Goal: Task Accomplishment & Management: Use online tool/utility

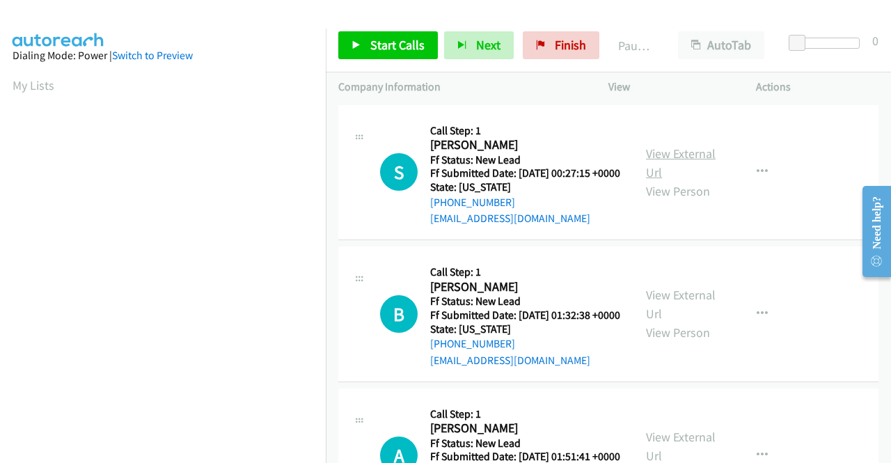
click at [680, 162] on link "View External Url" at bounding box center [681, 163] width 70 height 35
click at [678, 315] on link "View External Url" at bounding box center [681, 304] width 70 height 35
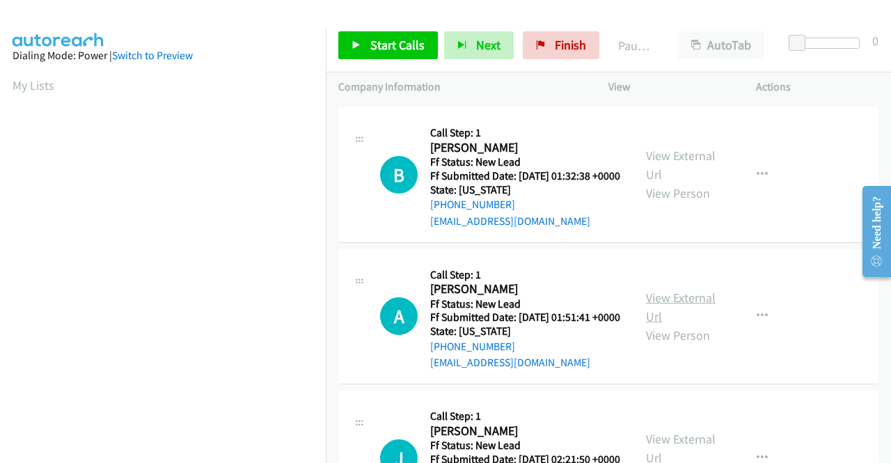
click at [678, 325] on link "View External Url" at bounding box center [681, 307] width 70 height 35
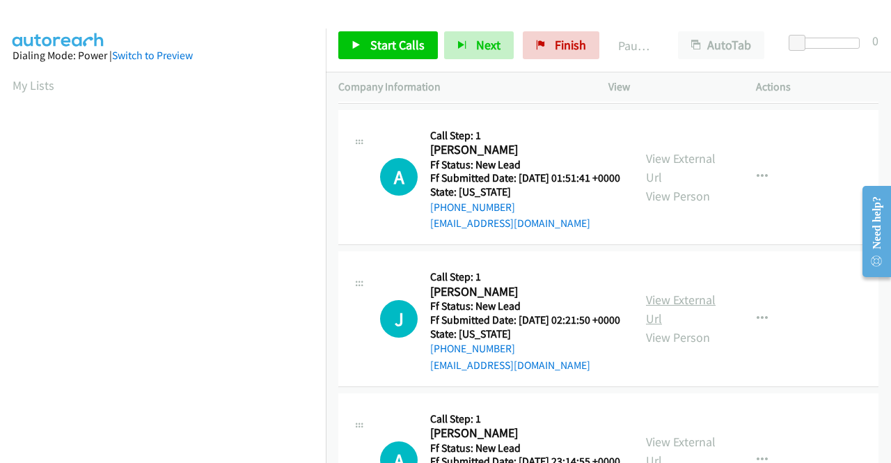
click at [681, 327] on link "View External Url" at bounding box center [681, 309] width 70 height 35
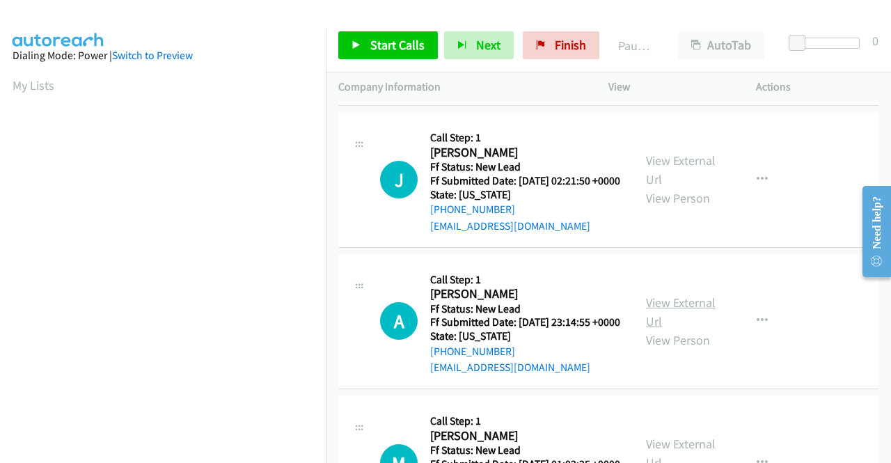
click at [676, 329] on link "View External Url" at bounding box center [681, 312] width 70 height 35
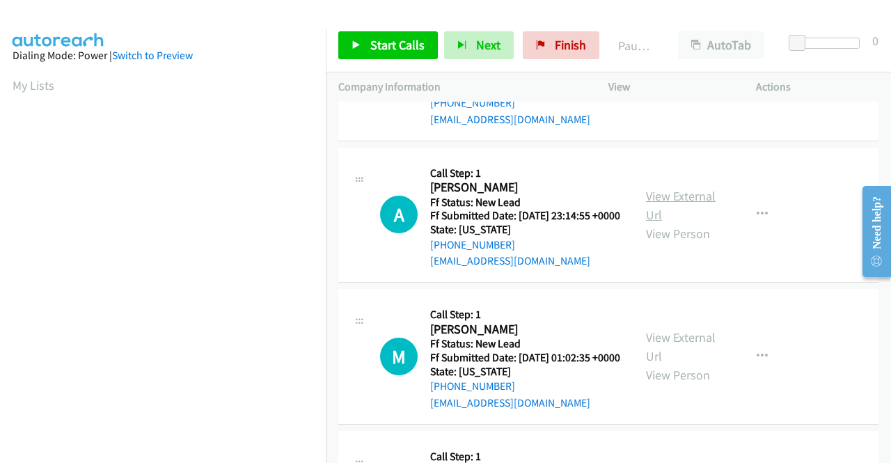
scroll to position [557, 0]
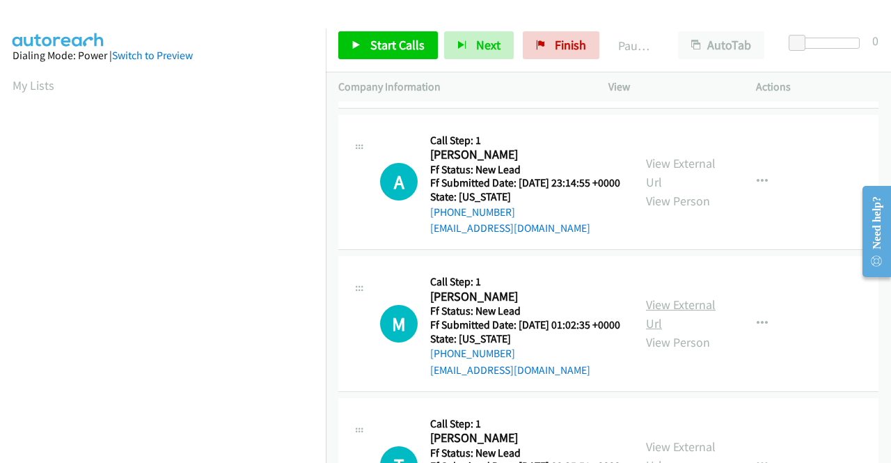
click at [676, 331] on link "View External Url" at bounding box center [681, 314] width 70 height 35
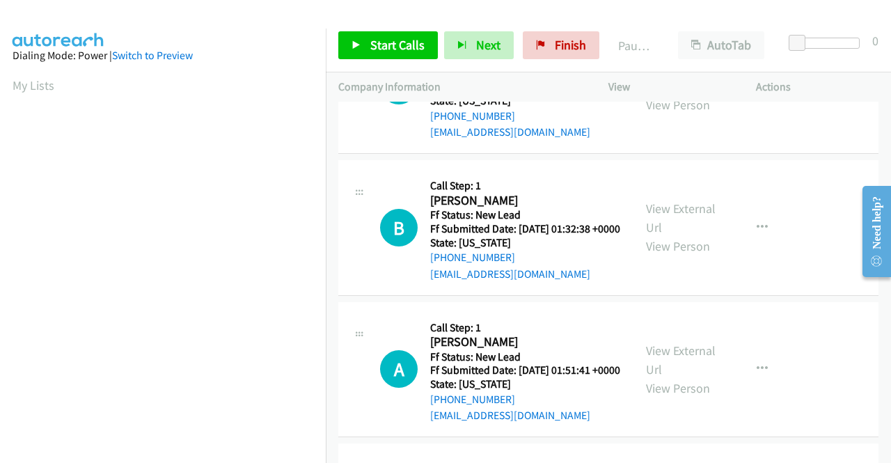
scroll to position [0, 0]
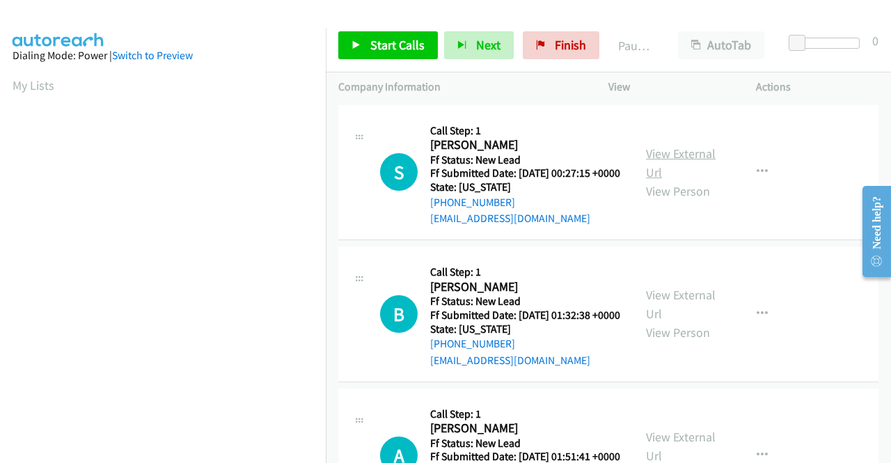
click at [686, 162] on link "View External Url" at bounding box center [681, 163] width 70 height 35
click at [673, 318] on link "View External Url" at bounding box center [681, 304] width 70 height 35
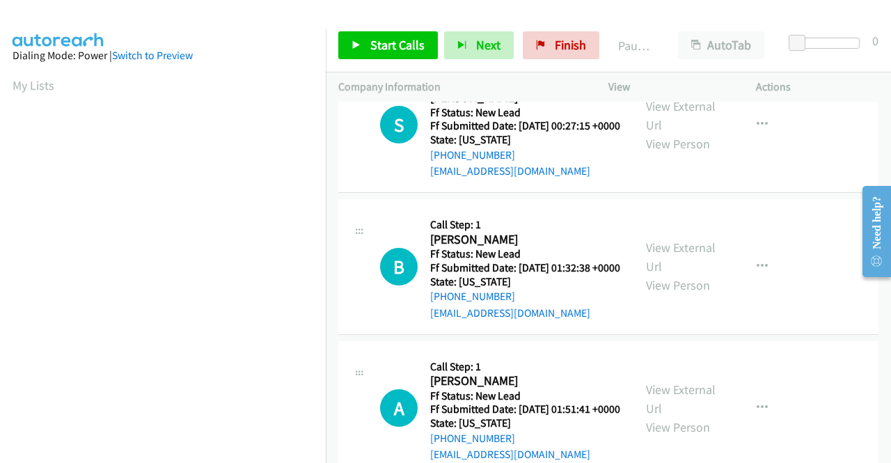
scroll to position [70, 0]
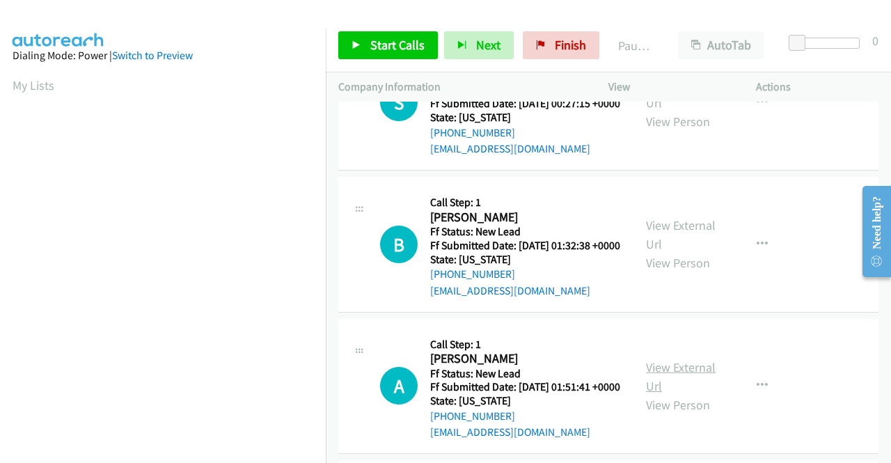
click at [682, 394] on link "View External Url" at bounding box center [681, 376] width 70 height 35
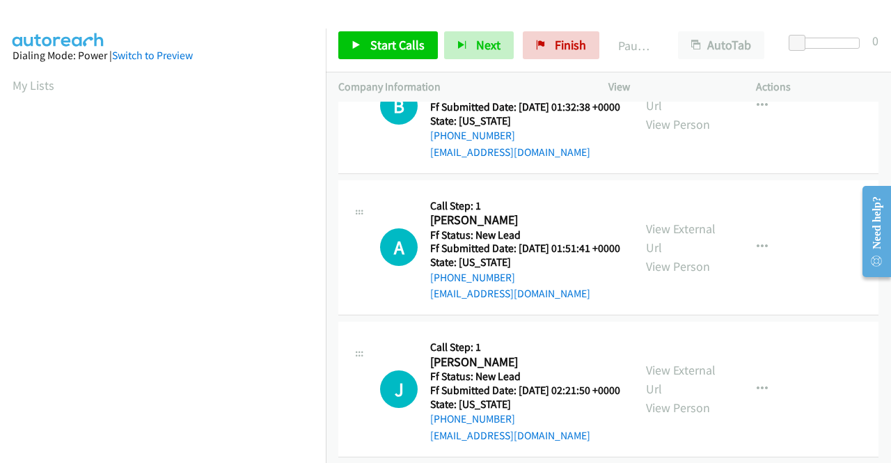
scroll to position [209, 0]
click at [680, 396] on link "View External Url" at bounding box center [681, 378] width 70 height 35
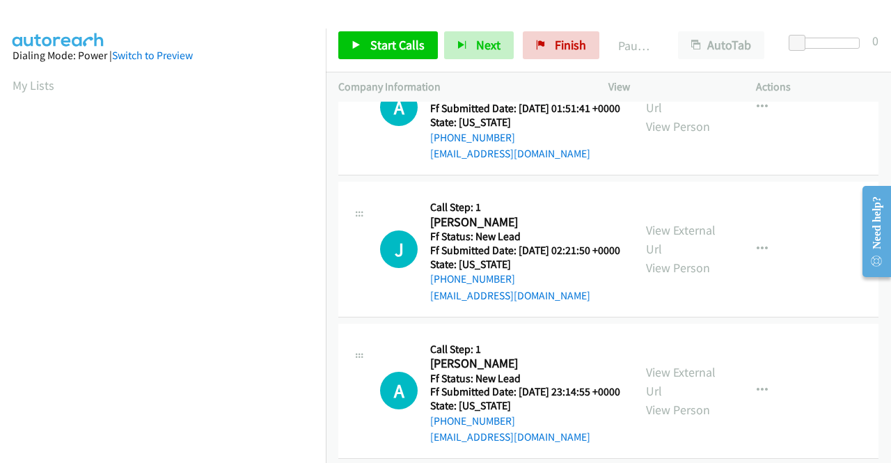
scroll to position [418, 0]
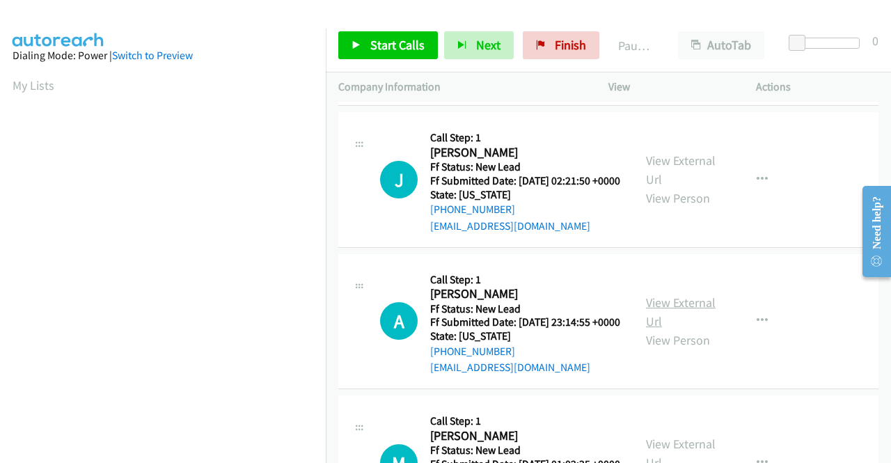
click at [678, 329] on link "View External Url" at bounding box center [681, 312] width 70 height 35
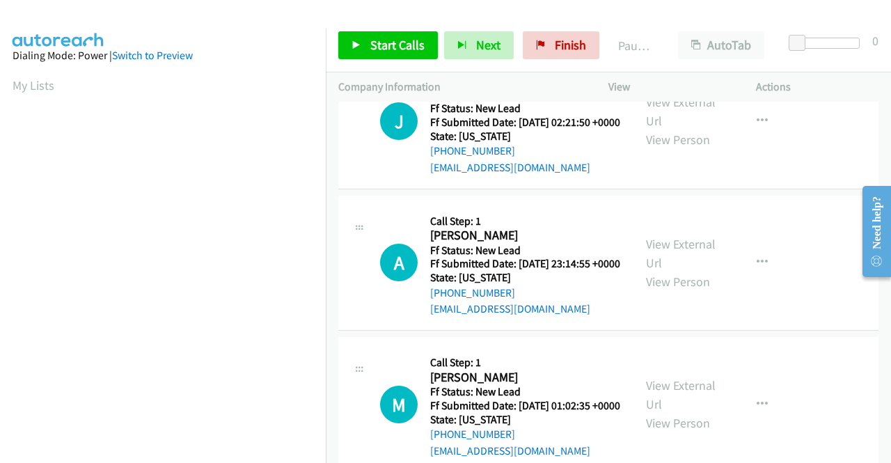
scroll to position [557, 0]
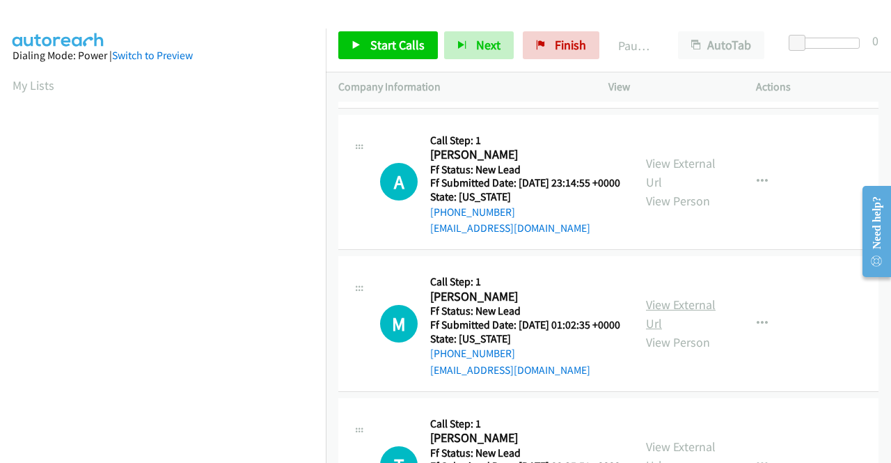
click at [698, 331] on link "View External Url" at bounding box center [681, 314] width 70 height 35
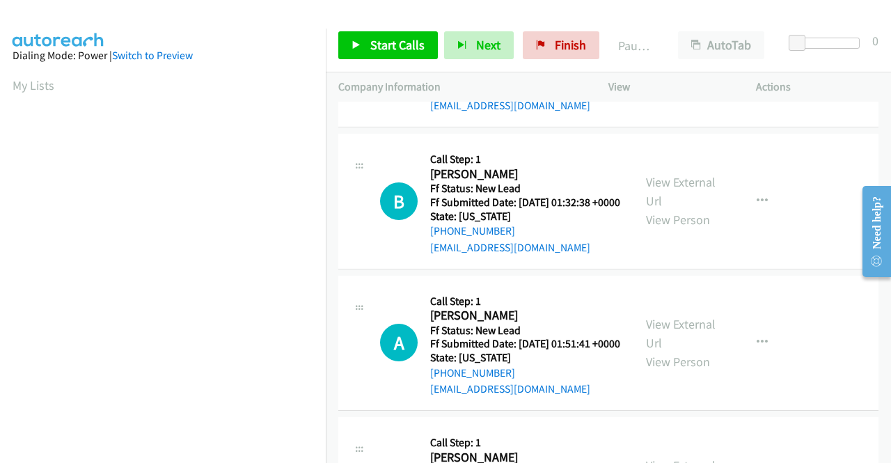
scroll to position [0, 0]
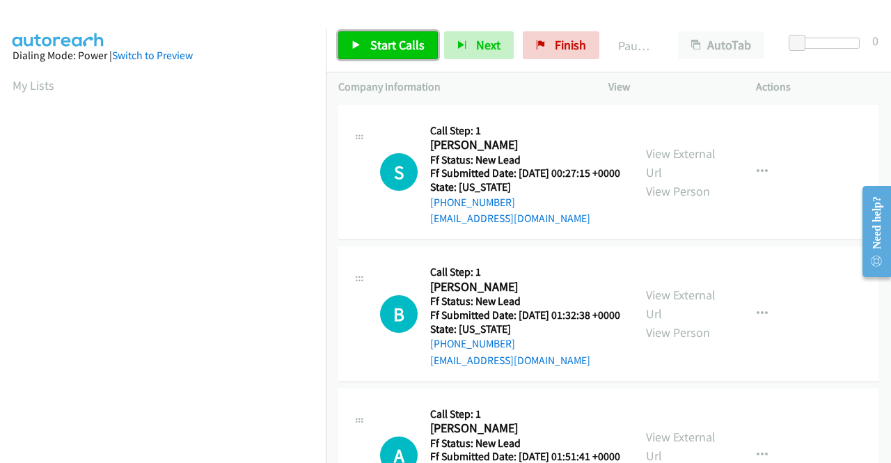
click at [377, 46] on span "Start Calls" at bounding box center [397, 45] width 54 height 16
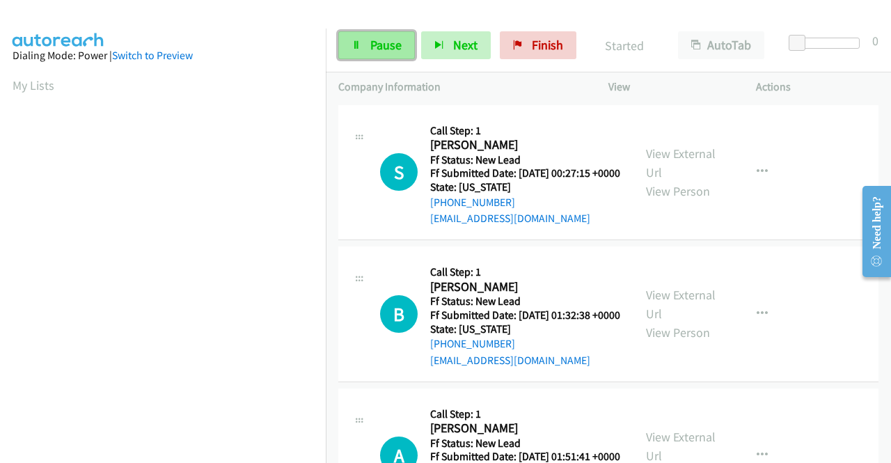
click at [371, 49] on span "Pause" at bounding box center [385, 45] width 31 height 16
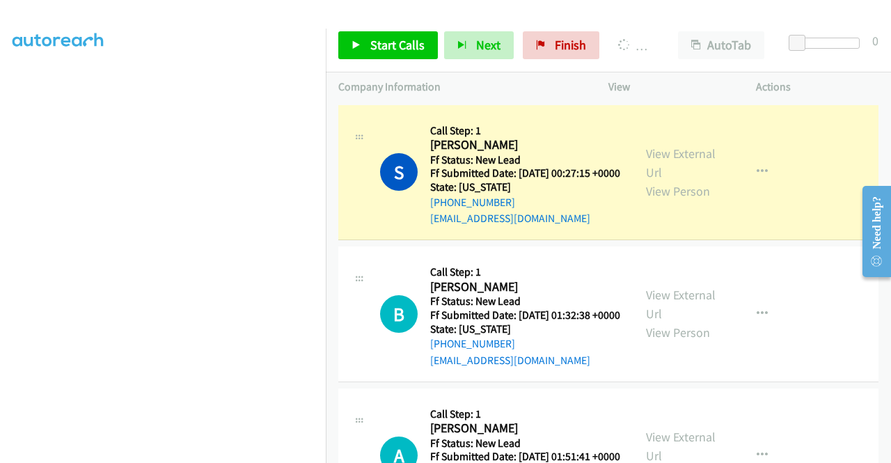
scroll to position [318, 0]
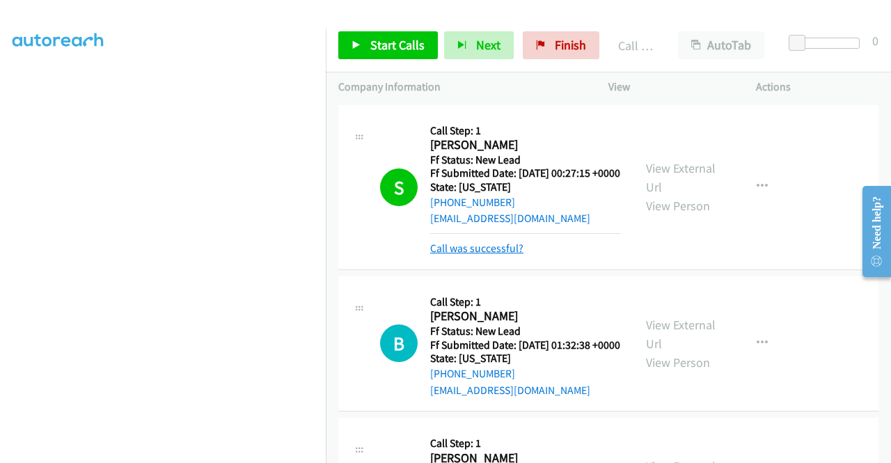
click at [508, 255] on link "Call was successful?" at bounding box center [476, 248] width 93 height 13
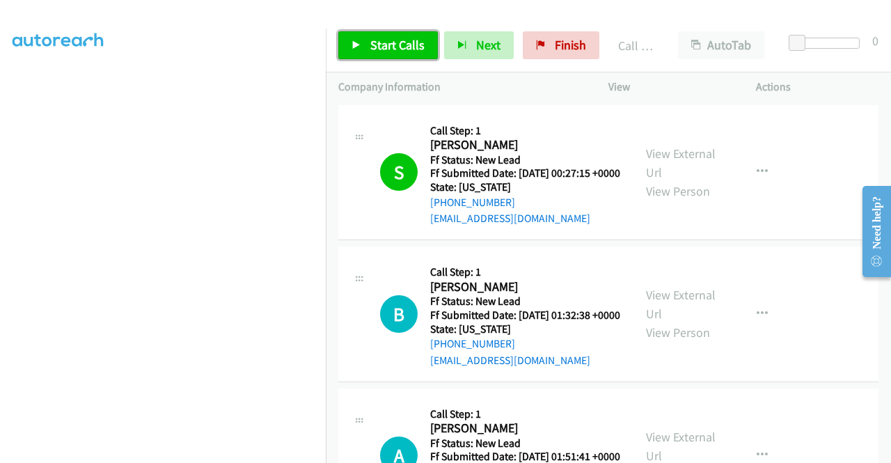
click at [366, 38] on link "Start Calls" at bounding box center [388, 45] width 100 height 28
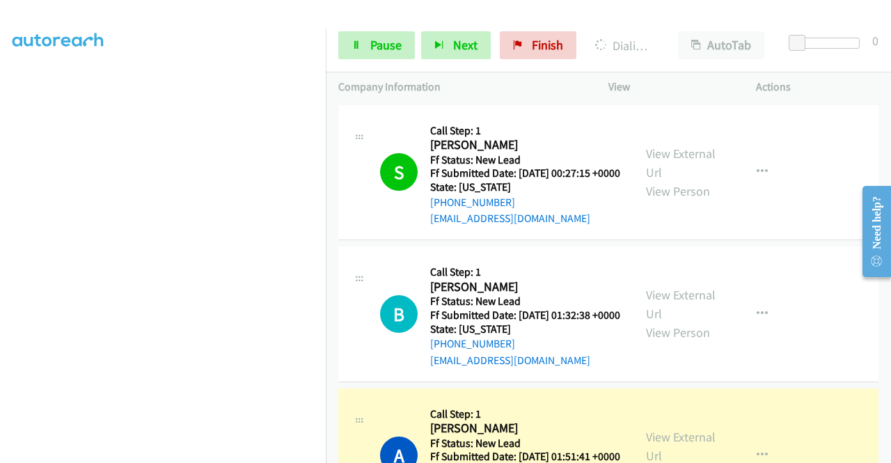
scroll to position [70, 0]
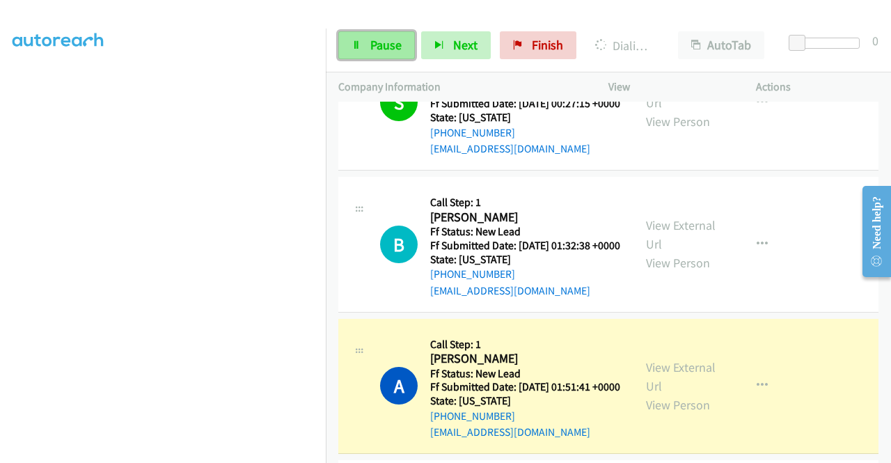
click at [382, 38] on span "Pause" at bounding box center [385, 45] width 31 height 16
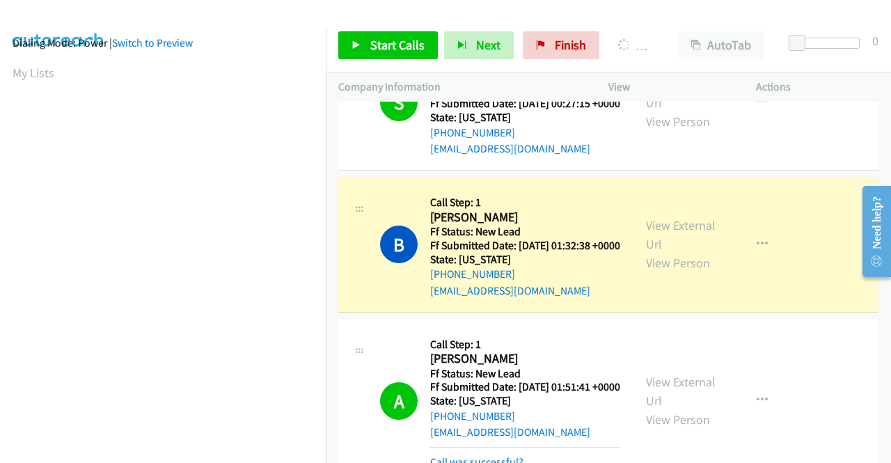
scroll to position [0, 0]
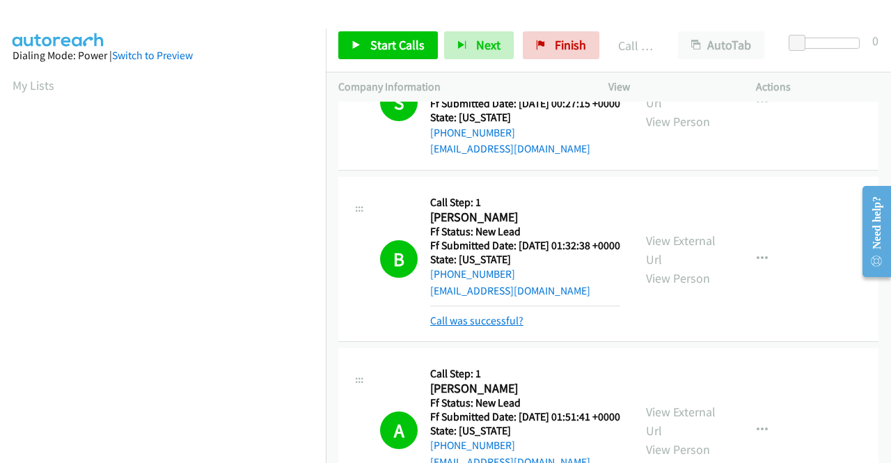
click at [479, 327] on link "Call was successful?" at bounding box center [476, 320] width 93 height 13
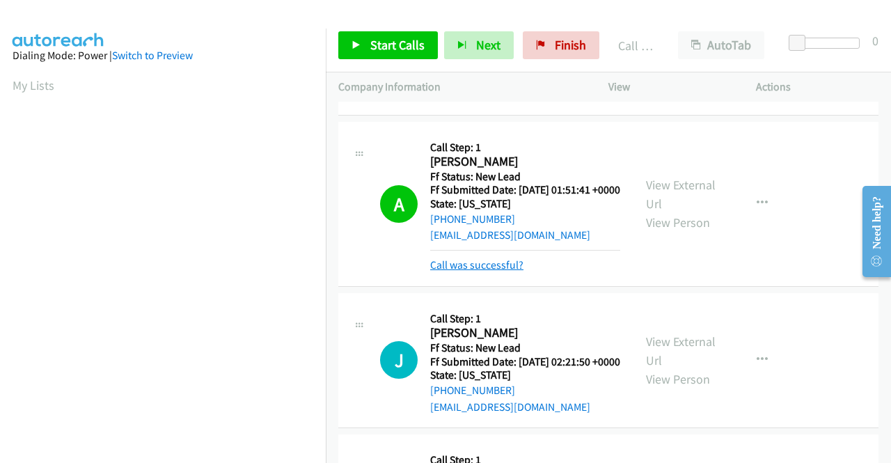
scroll to position [279, 0]
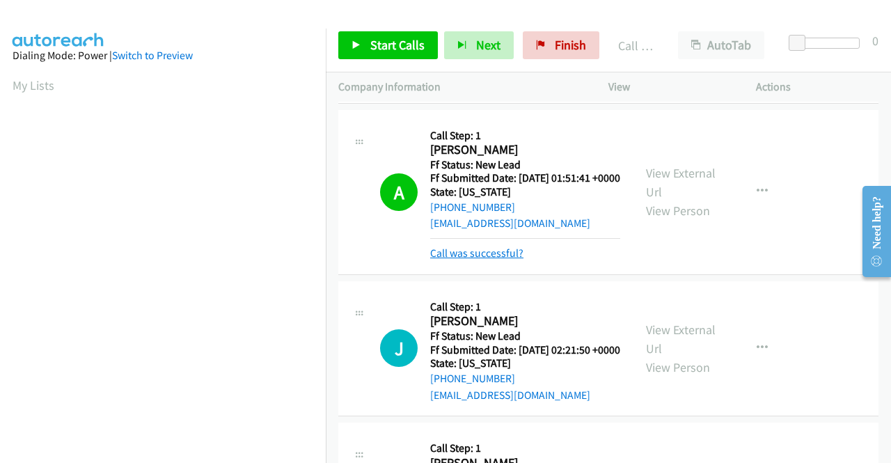
click at [494, 260] on link "Call was successful?" at bounding box center [476, 253] width 93 height 13
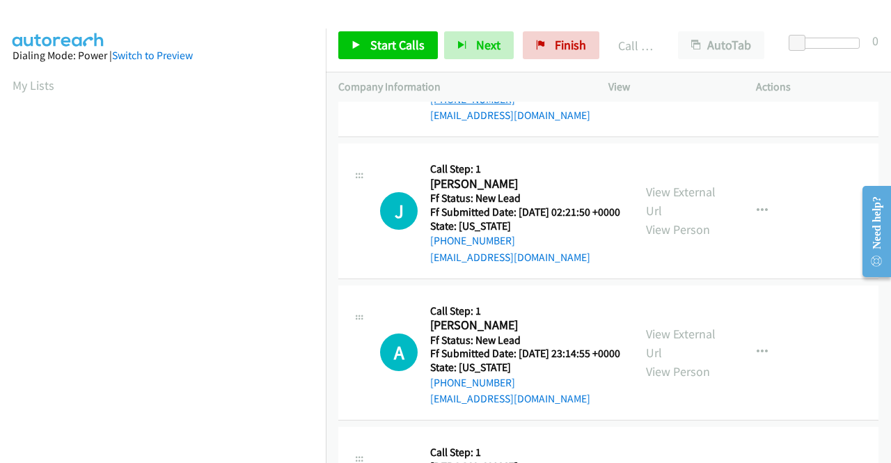
scroll to position [418, 0]
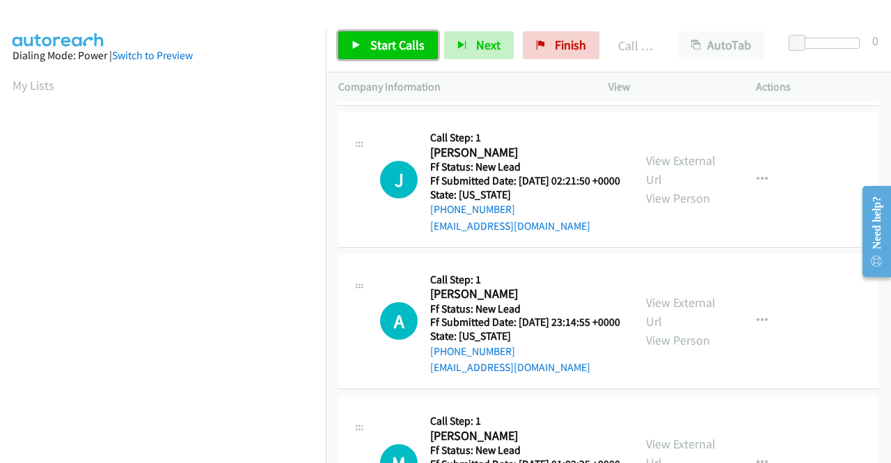
click at [387, 38] on span "Start Calls" at bounding box center [397, 45] width 54 height 16
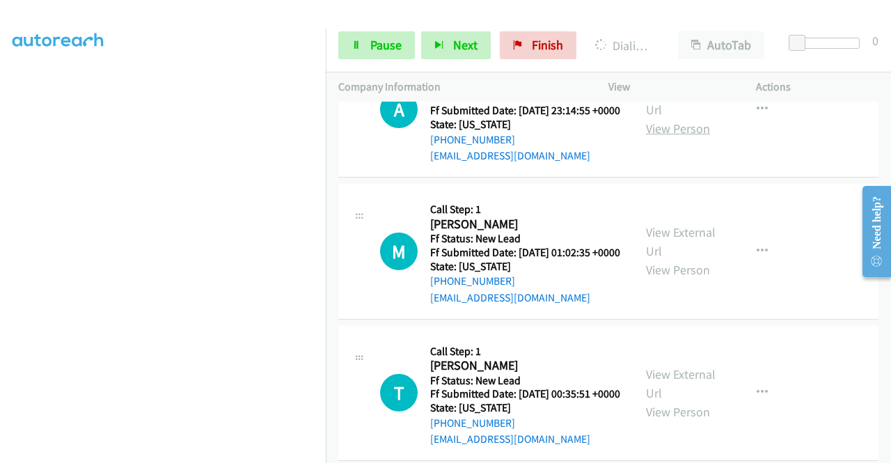
scroll to position [766, 0]
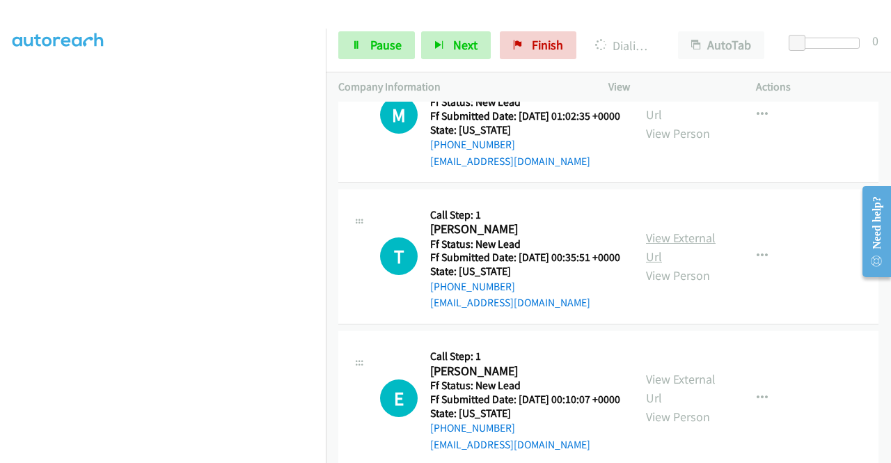
click at [694, 265] on link "View External Url" at bounding box center [681, 247] width 70 height 35
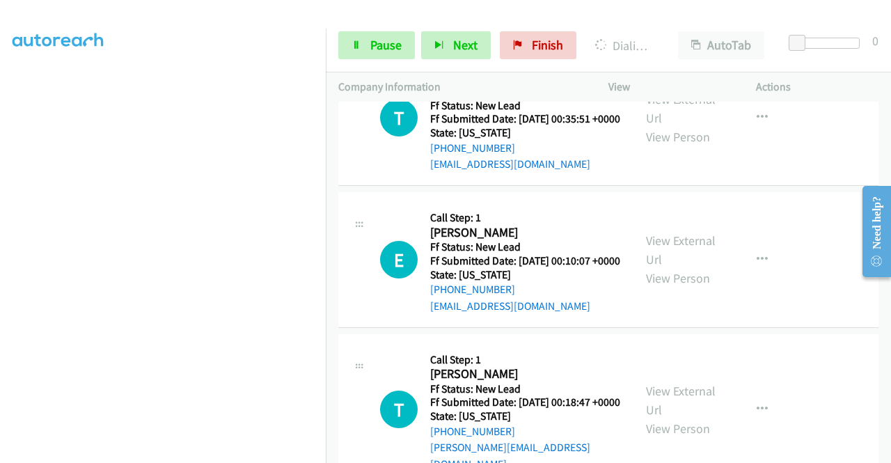
scroll to position [905, 0]
click at [678, 267] on link "View External Url" at bounding box center [681, 249] width 70 height 35
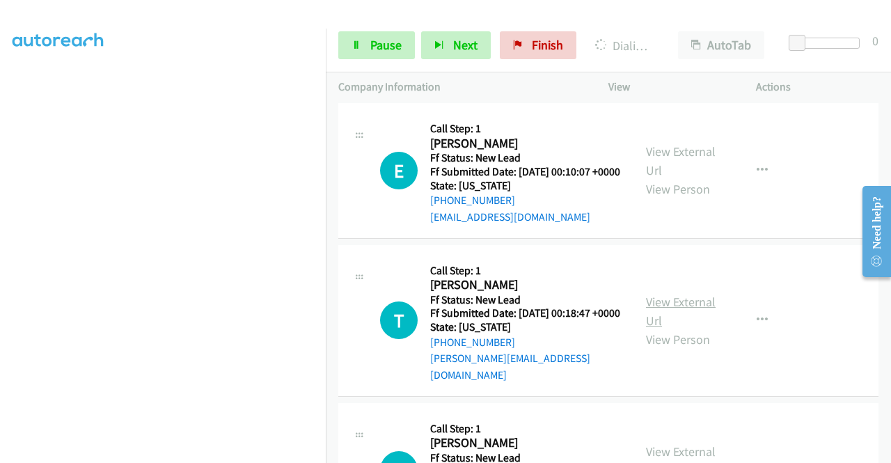
scroll to position [1045, 0]
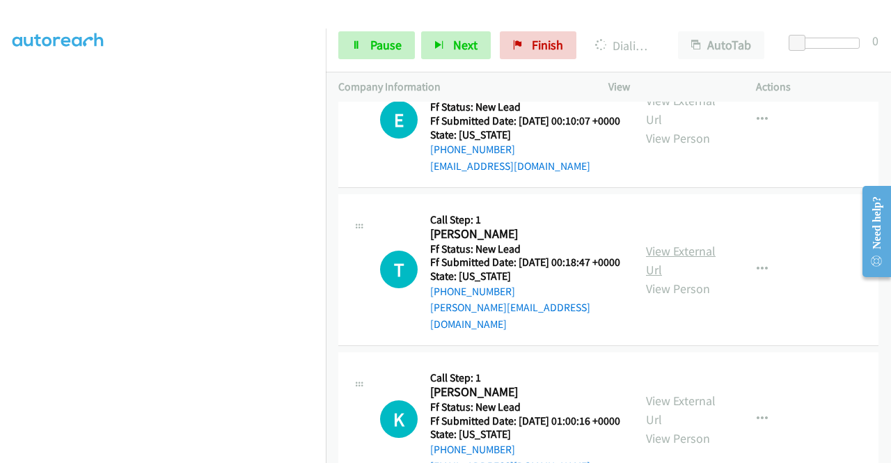
click at [676, 278] on link "View External Url" at bounding box center [681, 260] width 70 height 35
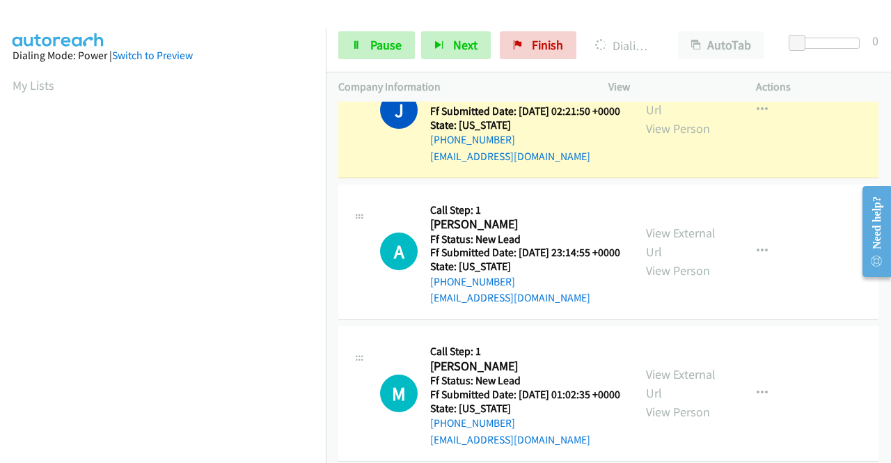
scroll to position [418, 0]
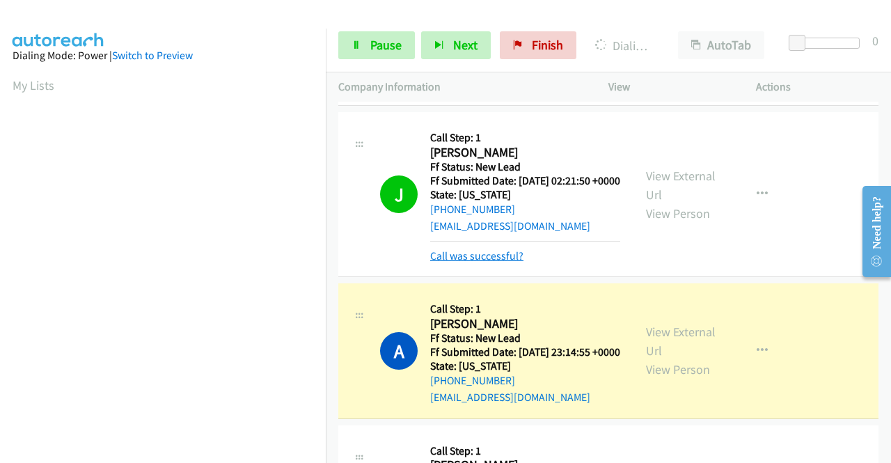
click at [497, 263] on link "Call was successful?" at bounding box center [476, 255] width 93 height 13
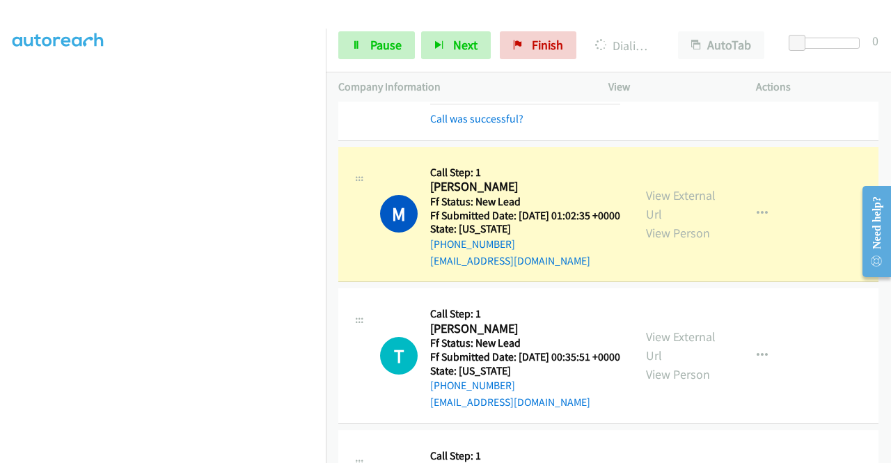
scroll to position [0, 0]
click at [468, 125] on link "Call was successful?" at bounding box center [476, 118] width 93 height 13
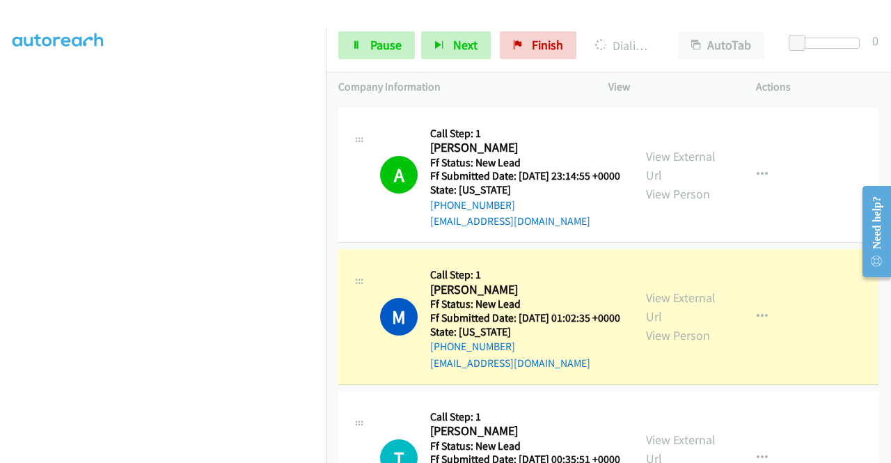
scroll to position [681, 0]
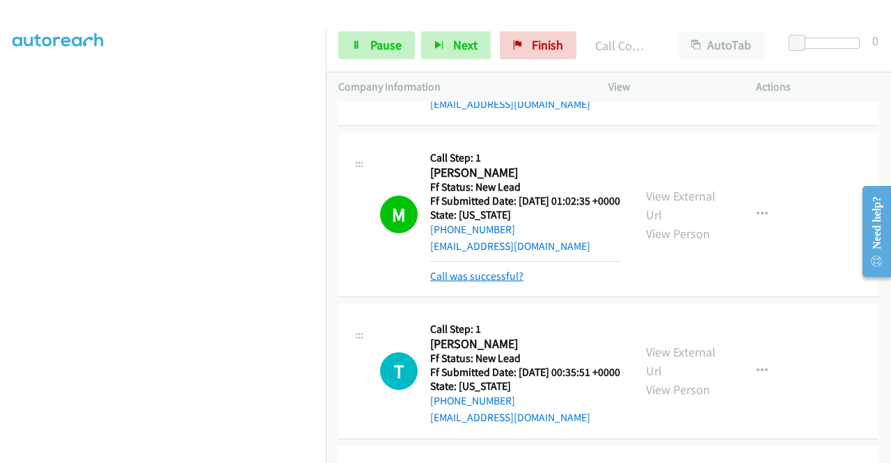
click at [500, 283] on link "Call was successful?" at bounding box center [476, 276] width 93 height 13
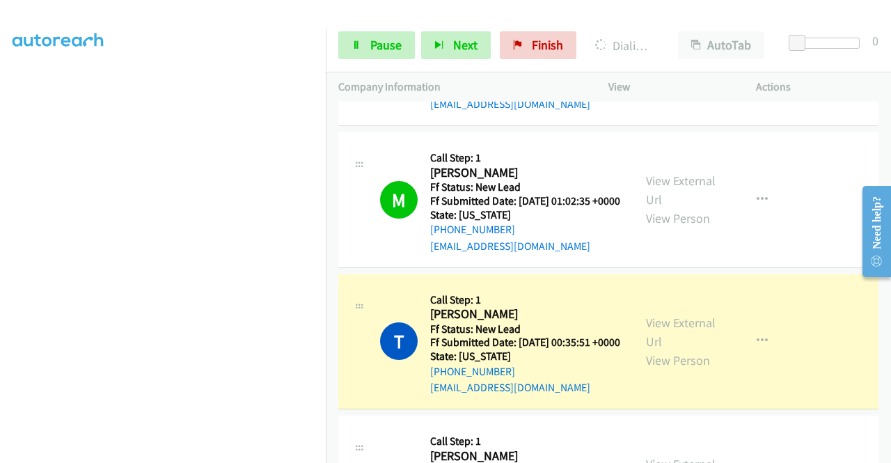
scroll to position [0, 0]
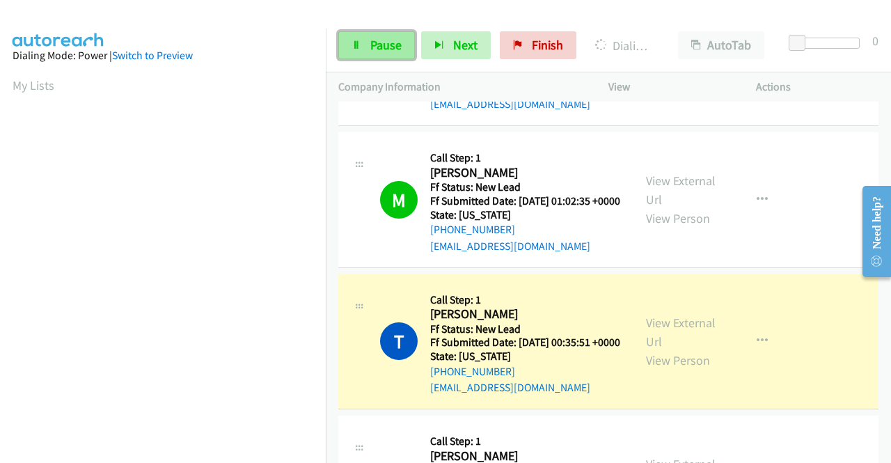
click at [385, 45] on span "Pause" at bounding box center [385, 45] width 31 height 16
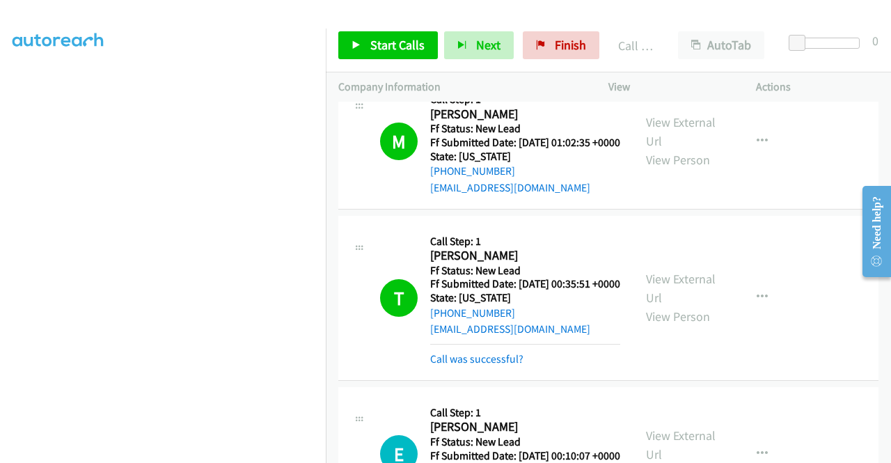
scroll to position [820, 0]
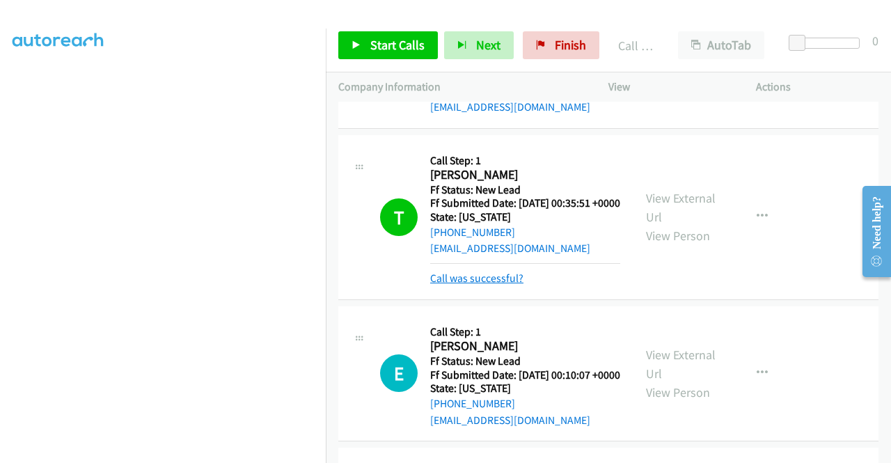
click at [517, 285] on link "Call was successful?" at bounding box center [476, 278] width 93 height 13
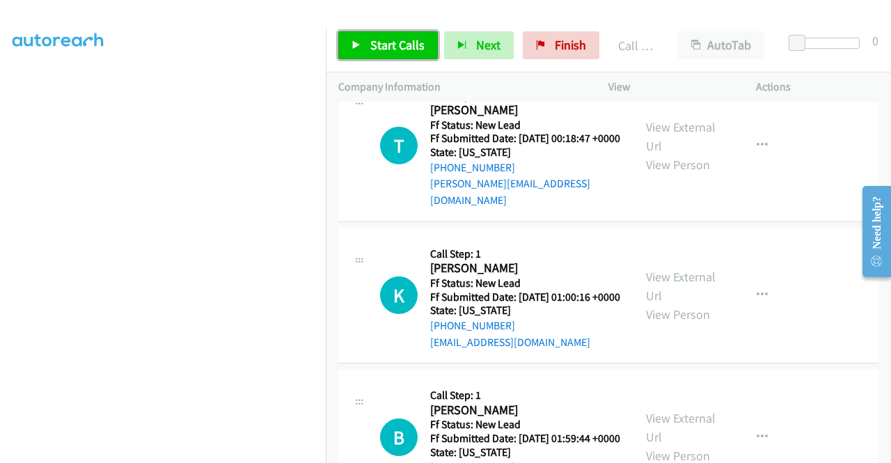
click at [414, 47] on span "Start Calls" at bounding box center [397, 45] width 54 height 16
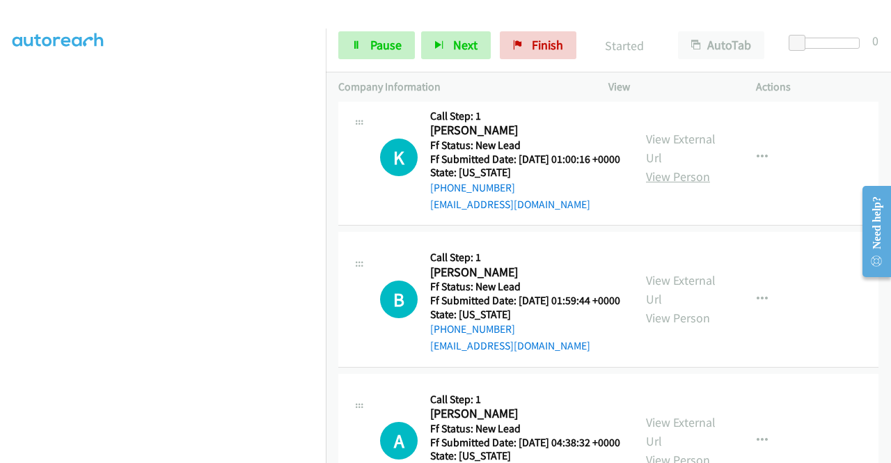
scroll to position [1308, 0]
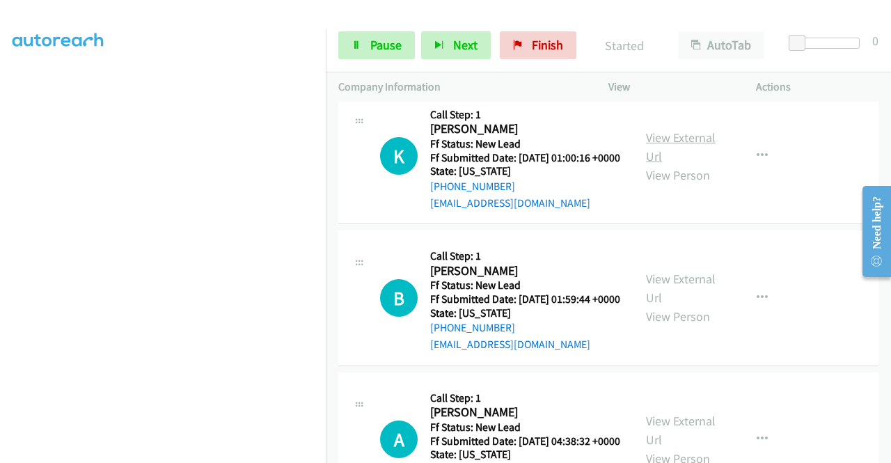
click at [678, 164] on link "View External Url" at bounding box center [681, 147] width 70 height 35
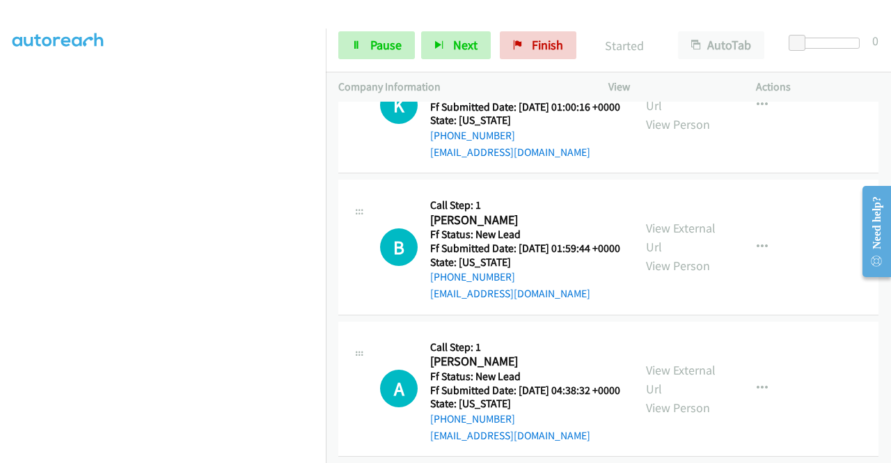
scroll to position [1378, 0]
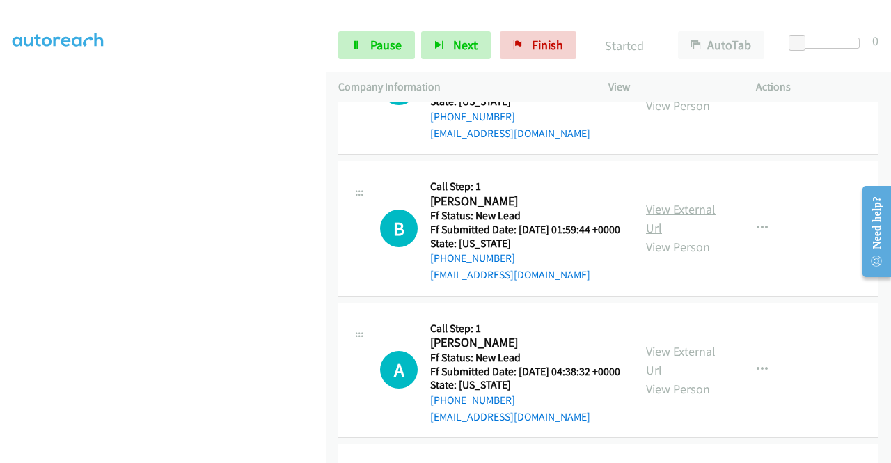
click at [688, 236] on link "View External Url" at bounding box center [681, 218] width 70 height 35
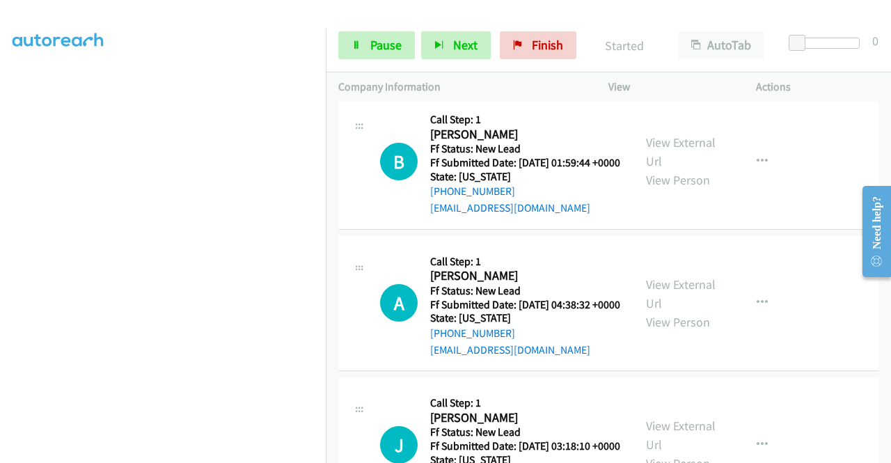
scroll to position [1517, 0]
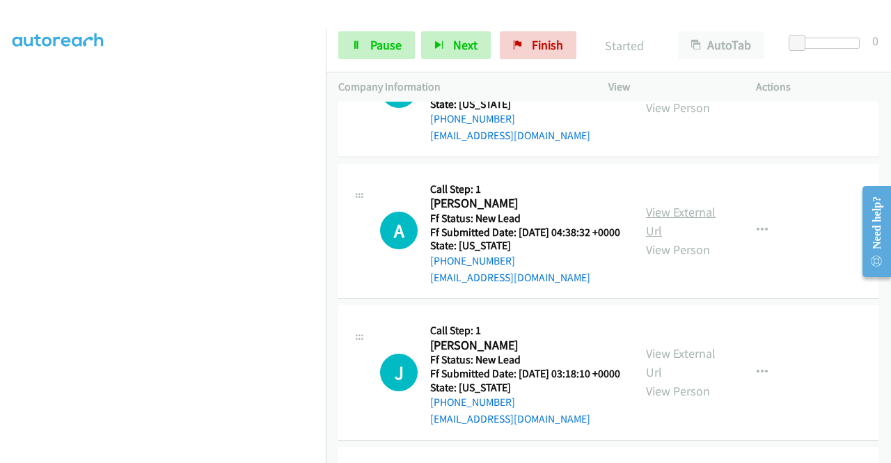
click at [681, 239] on link "View External Url" at bounding box center [681, 221] width 70 height 35
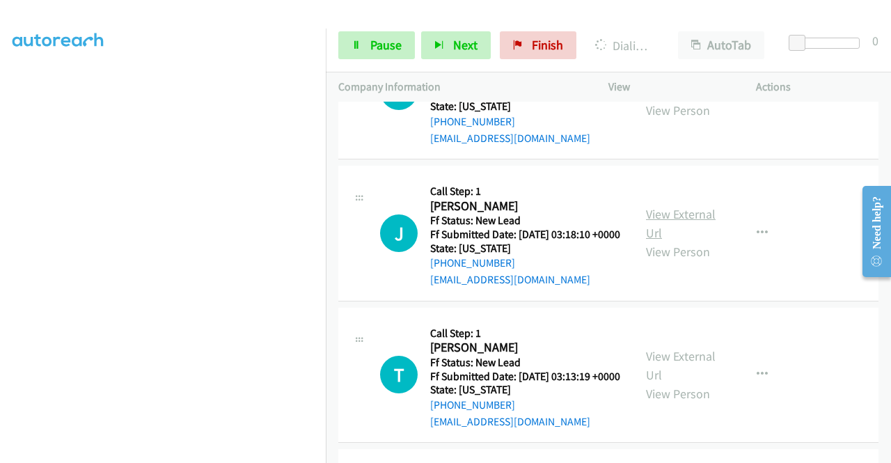
click at [682, 241] on link "View External Url" at bounding box center [681, 223] width 70 height 35
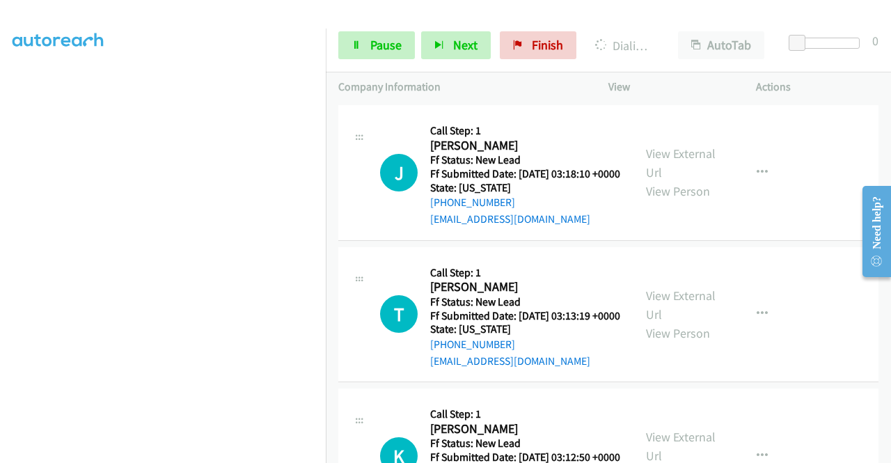
scroll to position [1865, 0]
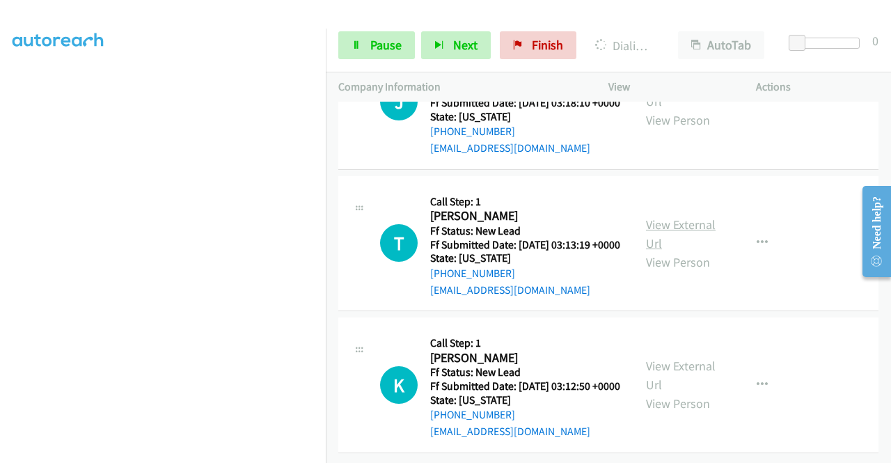
click at [673, 251] on link "View External Url" at bounding box center [681, 234] width 70 height 35
click at [350, 10] on div at bounding box center [439, 27] width 879 height 54
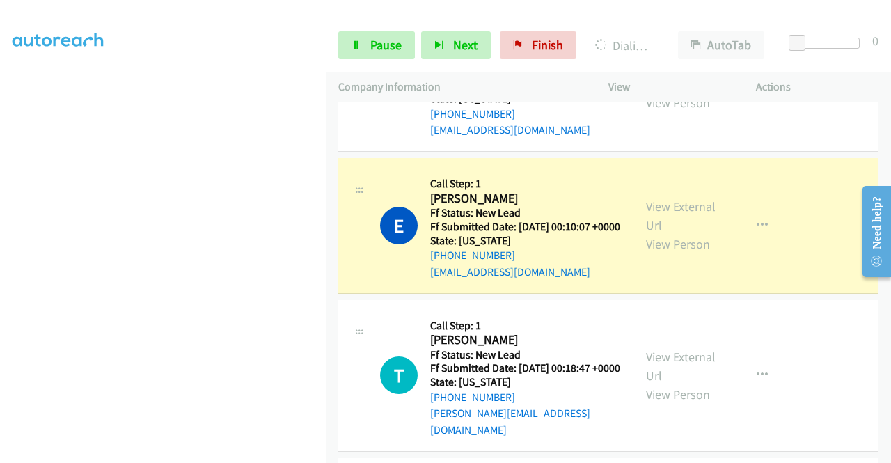
scroll to position [318, 0]
click at [373, 41] on span "Pause" at bounding box center [385, 45] width 31 height 16
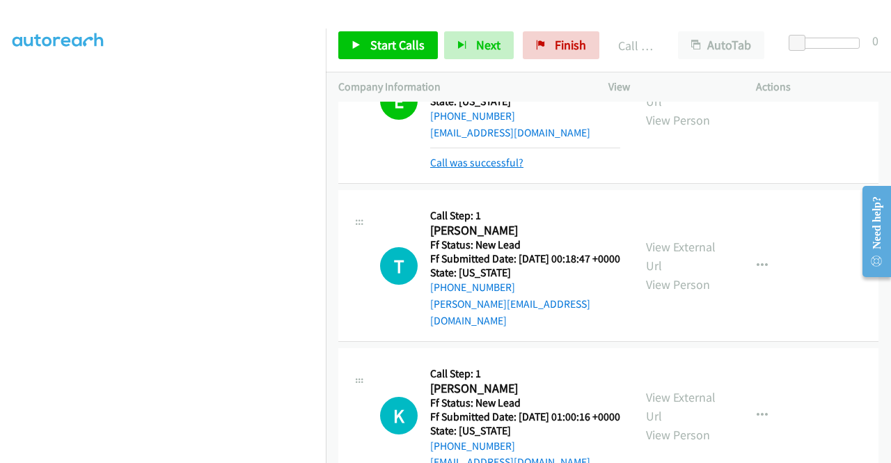
click at [499, 169] on link "Call was successful?" at bounding box center [476, 162] width 93 height 13
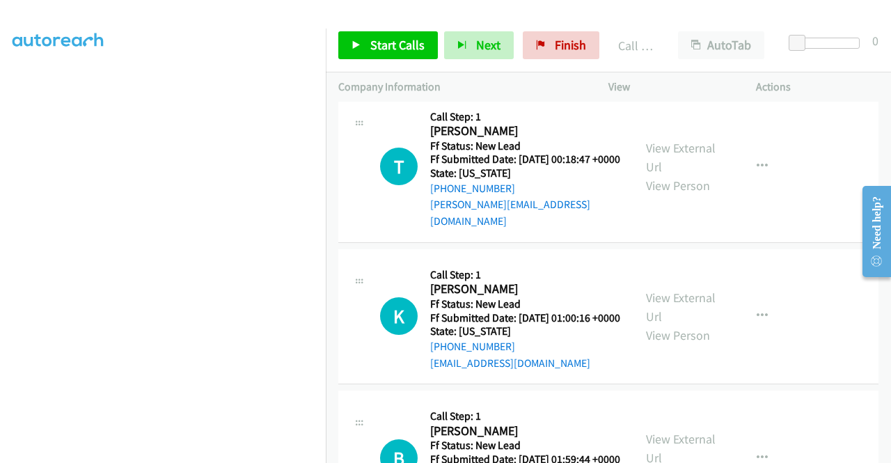
scroll to position [109, 0]
click at [327, 388] on td "K Callback Scheduled Call Step: 1 Kathy Lackey America/New_York Ff Status: New …" at bounding box center [608, 317] width 565 height 142
click at [766, 243] on div "T Callback Scheduled Call Step: 1 Tiffaney Lezuchowski America/New_York Ff Stat…" at bounding box center [608, 167] width 540 height 152
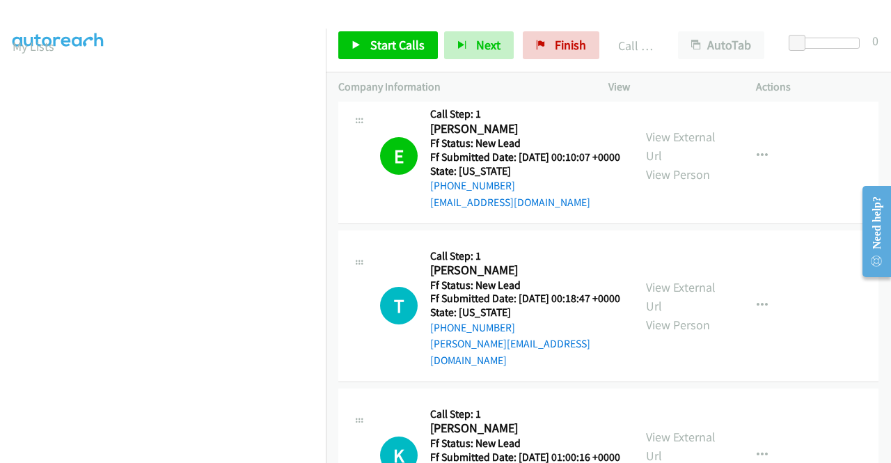
scroll to position [79, 0]
click at [797, 228] on td "E Callback Scheduled Call Step: 1 Eniola Akande America/New_York Ff Status: New…" at bounding box center [608, 157] width 565 height 142
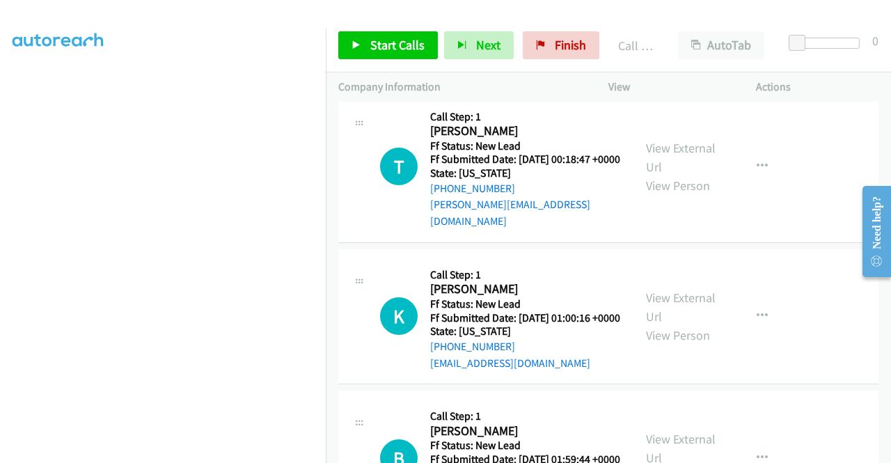
scroll to position [318, 0]
drag, startPoint x: 738, startPoint y: 167, endPoint x: 730, endPoint y: 162, distance: 10.0
click at [737, 72] on div "View External Url View Person View External Url Email Schedule/Manage Callback …" at bounding box center [714, 17] width 160 height 110
click at [414, 38] on span "Start Calls" at bounding box center [397, 45] width 54 height 16
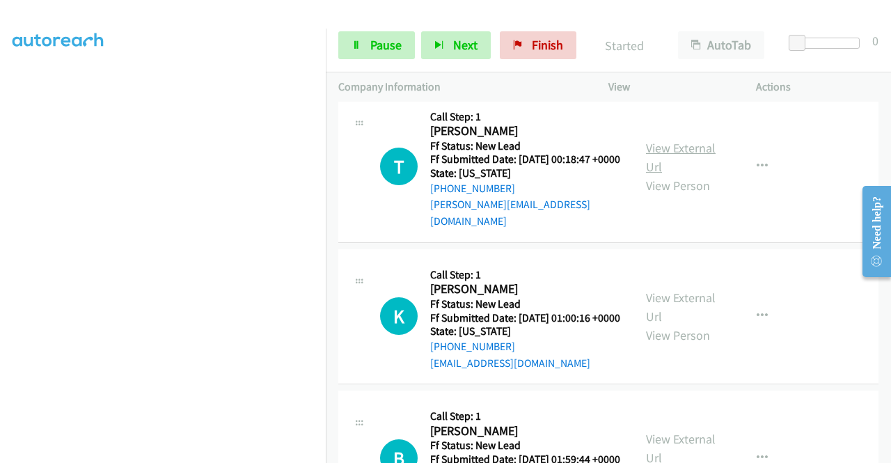
click at [693, 175] on link "View External Url" at bounding box center [681, 157] width 70 height 35
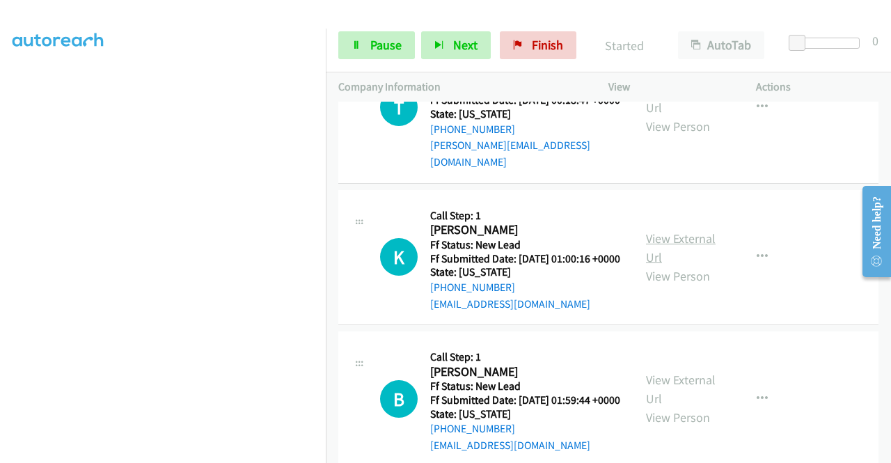
scroll to position [1287, 0]
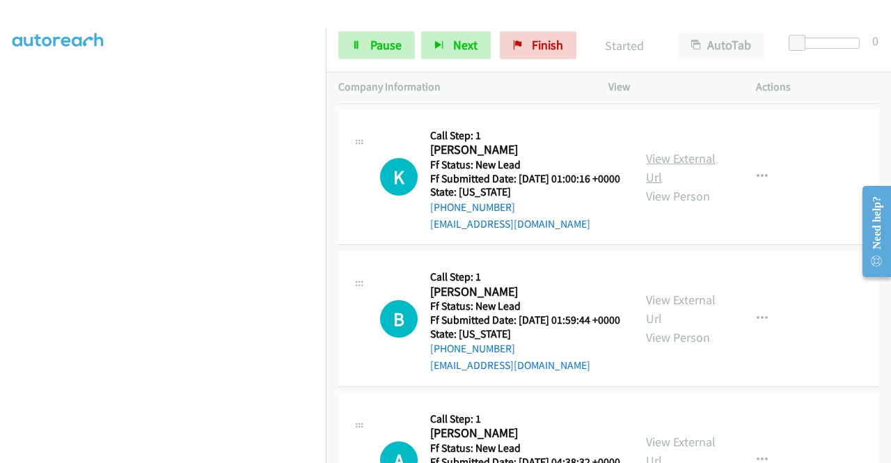
click at [685, 185] on link "View External Url" at bounding box center [681, 167] width 70 height 35
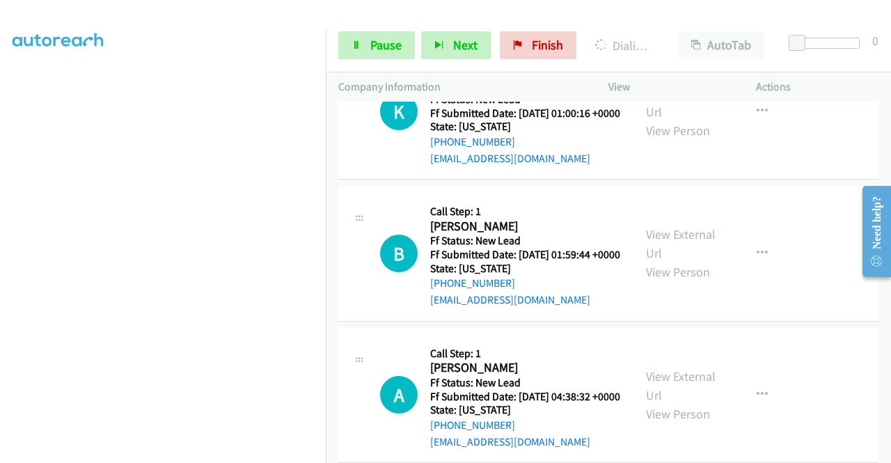
scroll to position [1426, 0]
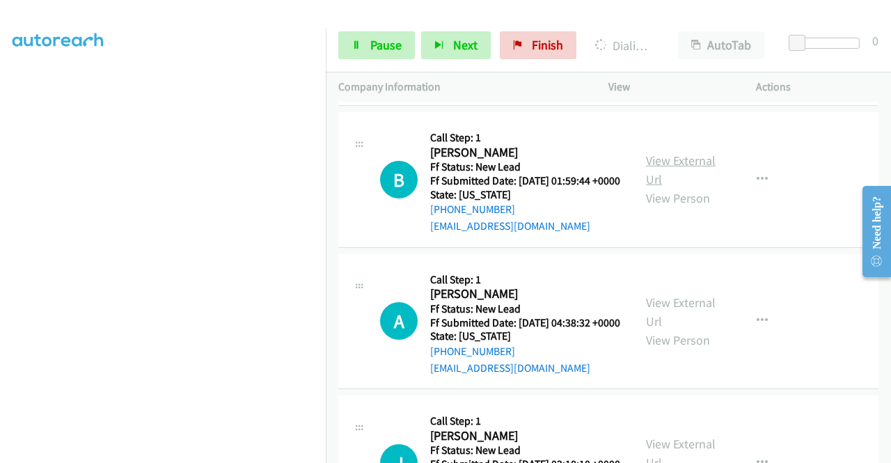
click at [693, 187] on link "View External Url" at bounding box center [681, 170] width 70 height 35
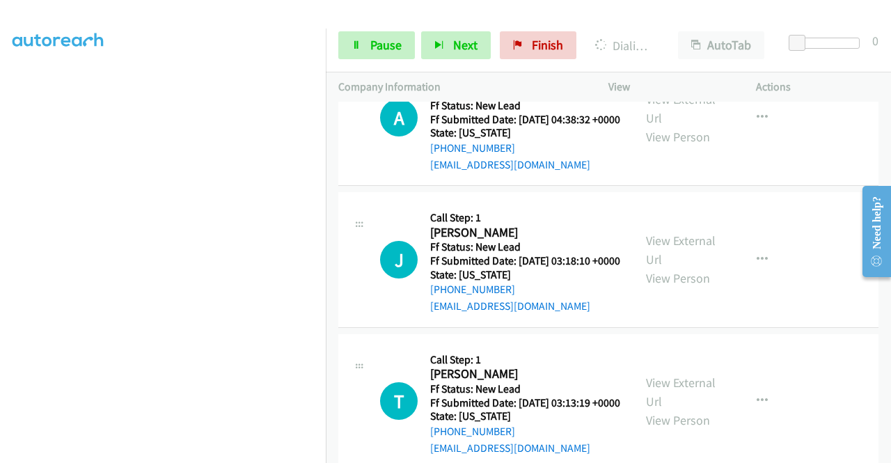
scroll to position [1635, 0]
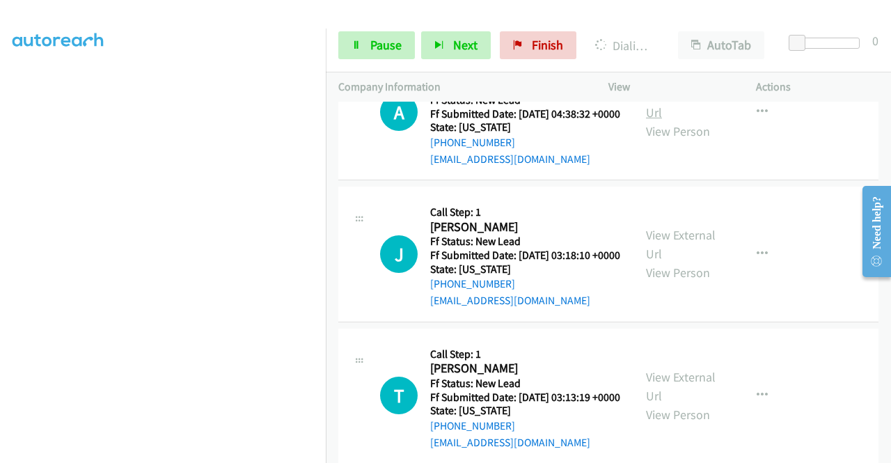
click at [683, 120] on link "View External Url" at bounding box center [681, 103] width 70 height 35
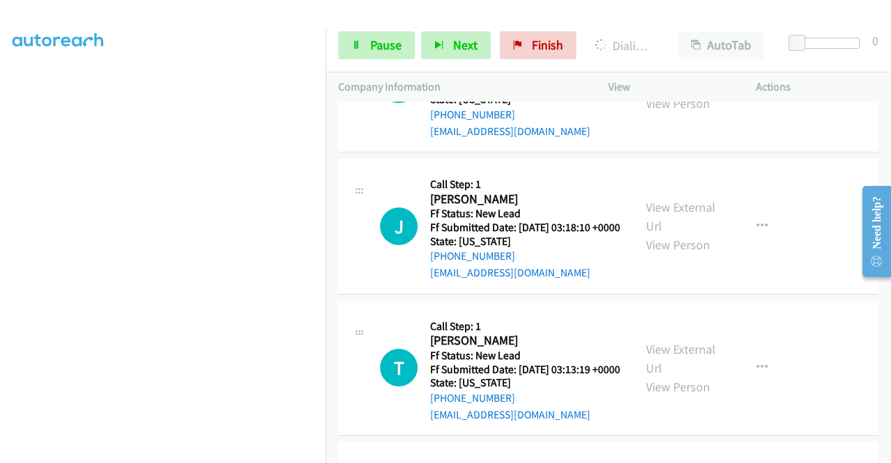
scroll to position [1705, 0]
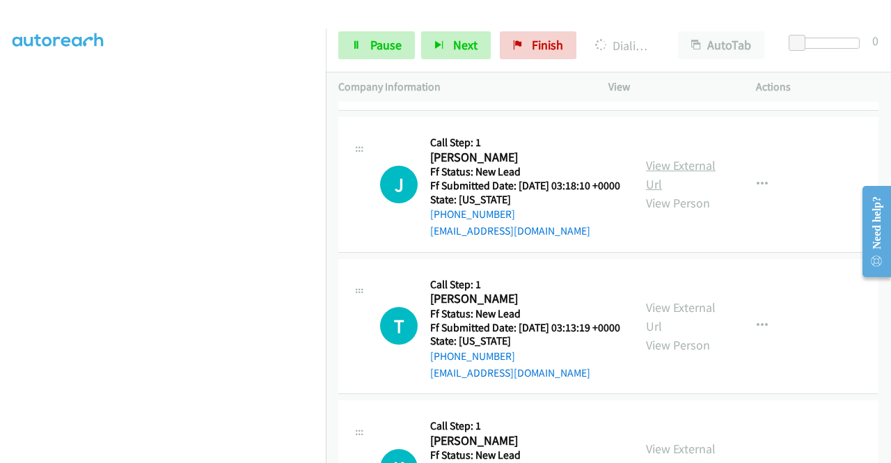
click at [701, 192] on link "View External Url" at bounding box center [681, 174] width 70 height 35
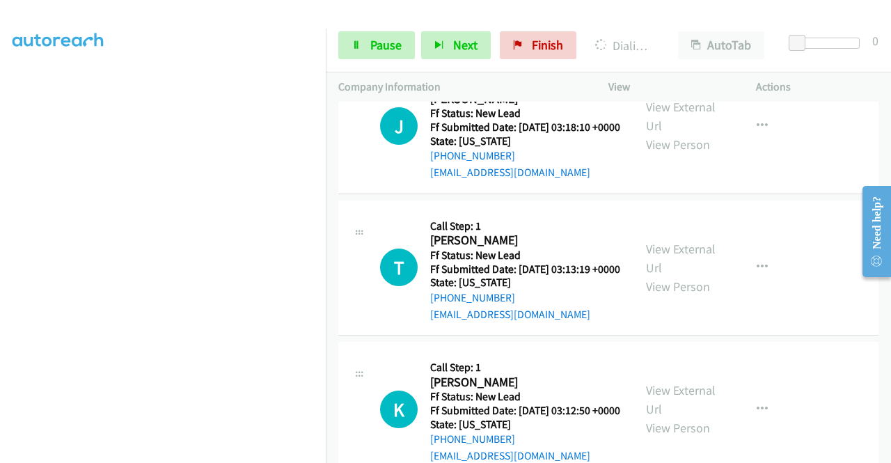
scroll to position [1844, 0]
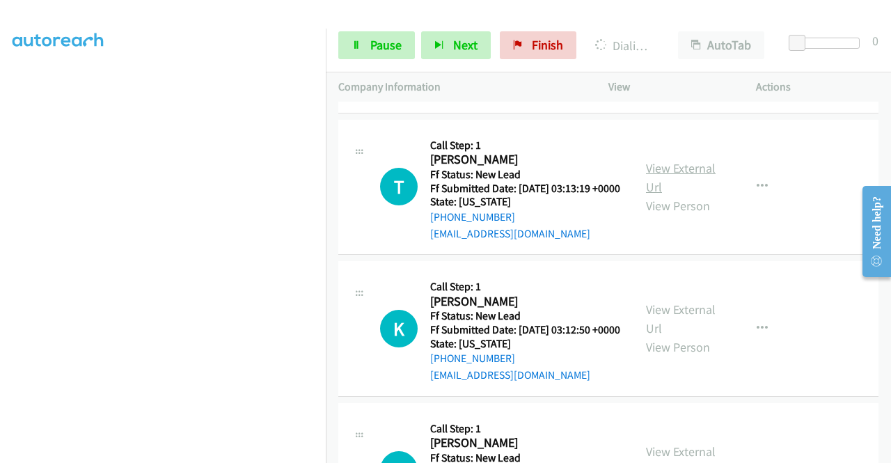
click at [677, 195] on link "View External Url" at bounding box center [681, 177] width 70 height 35
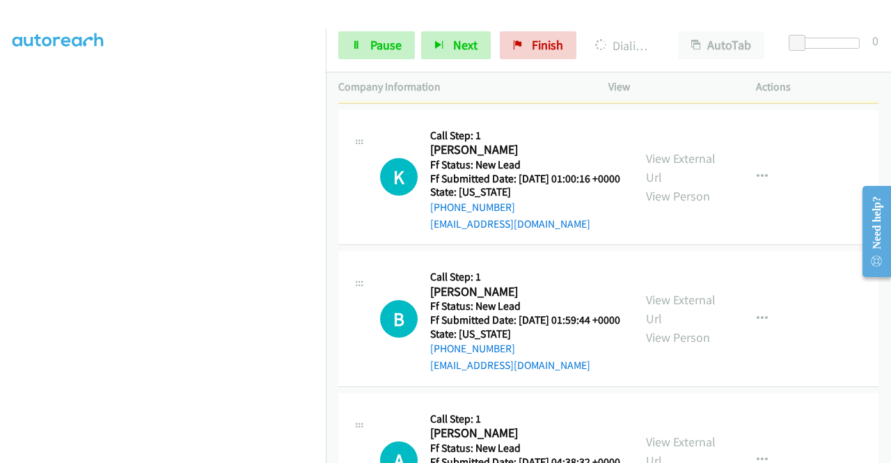
scroll to position [1148, 0]
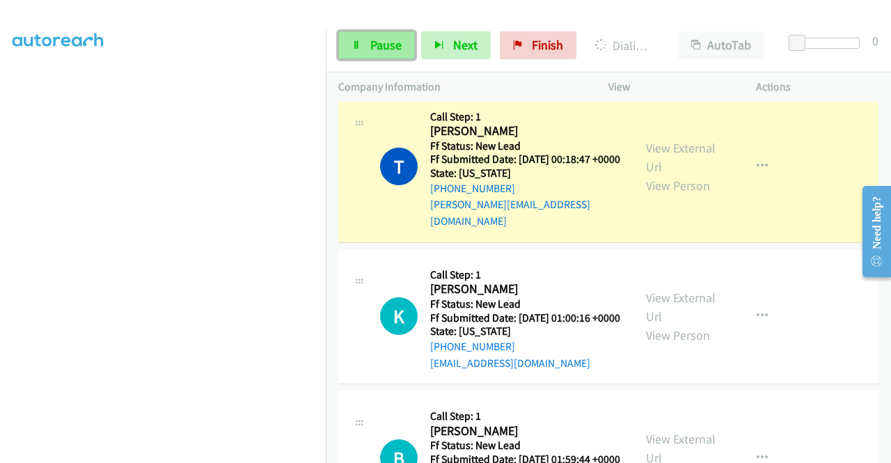
click at [381, 38] on span "Pause" at bounding box center [385, 45] width 31 height 16
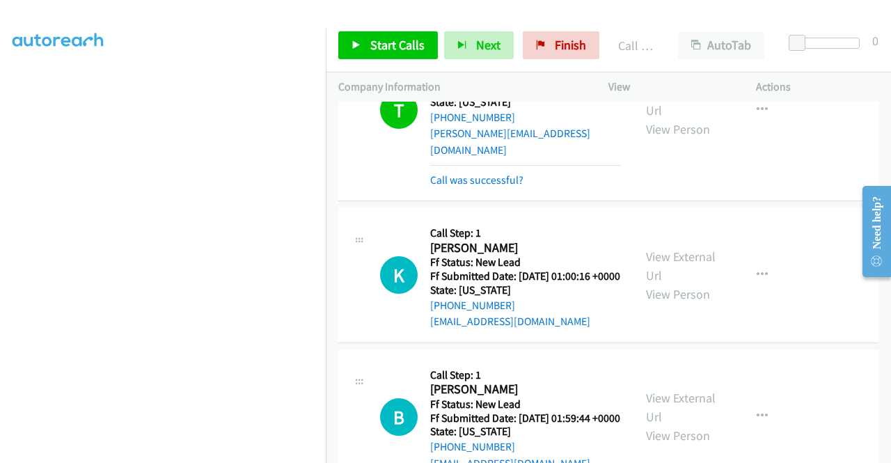
scroll to position [1287, 0]
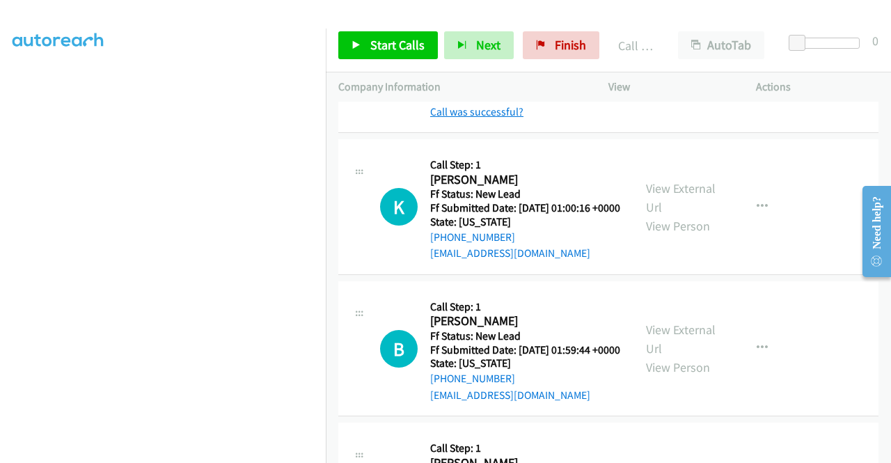
click at [503, 118] on link "Call was successful?" at bounding box center [476, 111] width 93 height 13
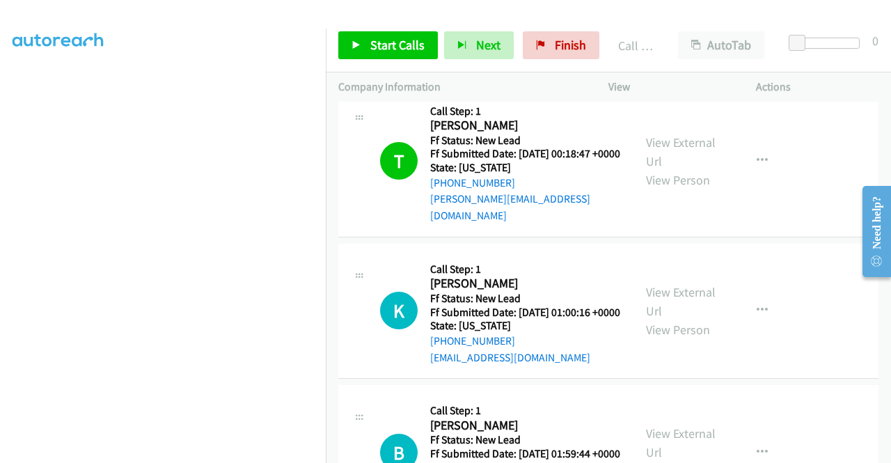
scroll to position [1148, 0]
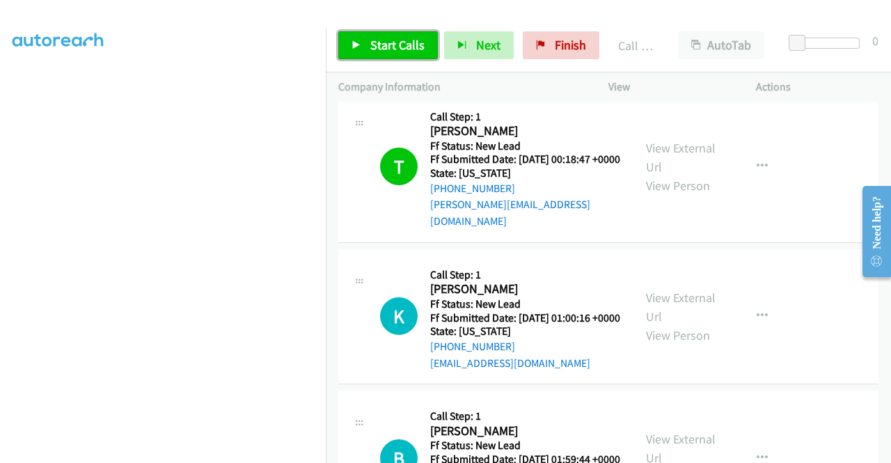
click at [382, 52] on span "Start Calls" at bounding box center [397, 45] width 54 height 16
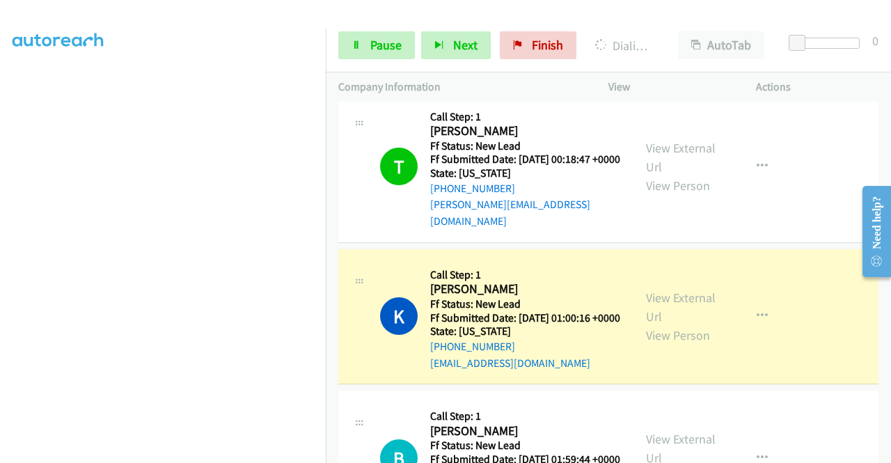
click at [767, 246] on td "T Callback Scheduled Call Step: 1 Tiffaney Lezuchowski America/New_York Ff Stat…" at bounding box center [608, 167] width 565 height 158
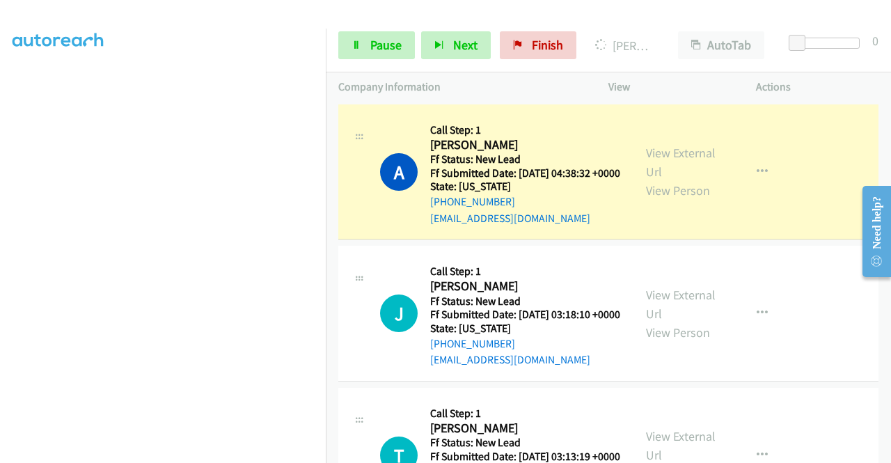
scroll to position [0, 0]
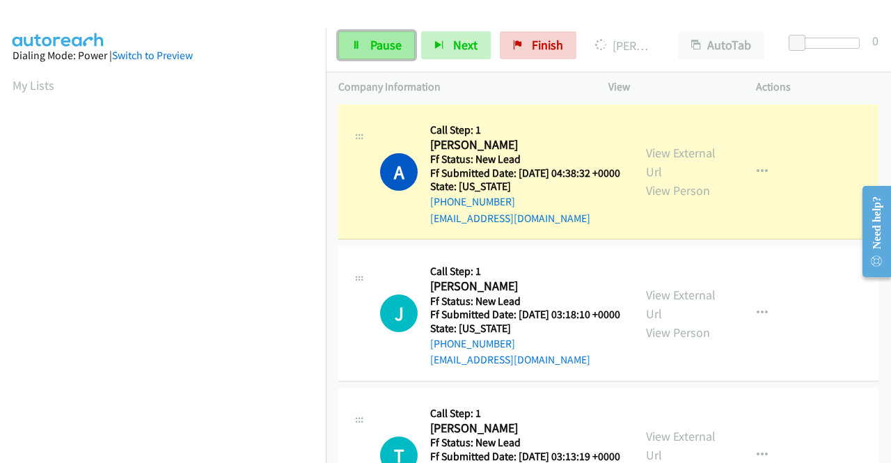
click at [365, 48] on link "Pause" at bounding box center [376, 45] width 77 height 28
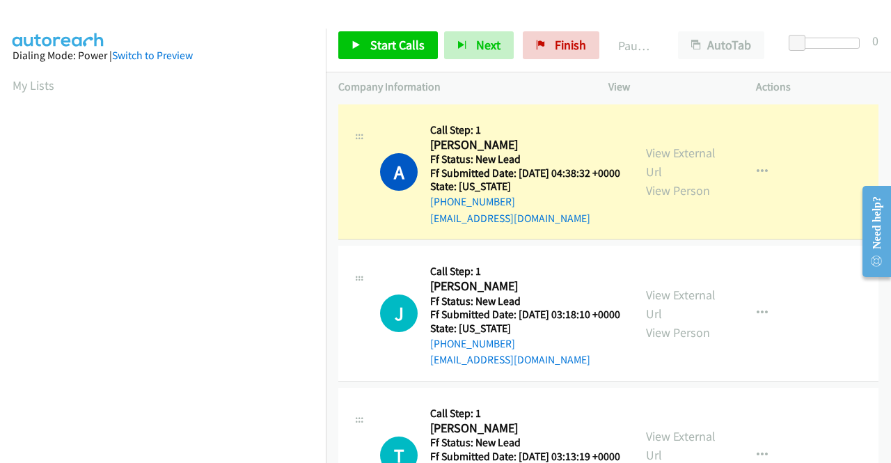
click at [489, 83] on link "Call was successful?" at bounding box center [476, 76] width 93 height 13
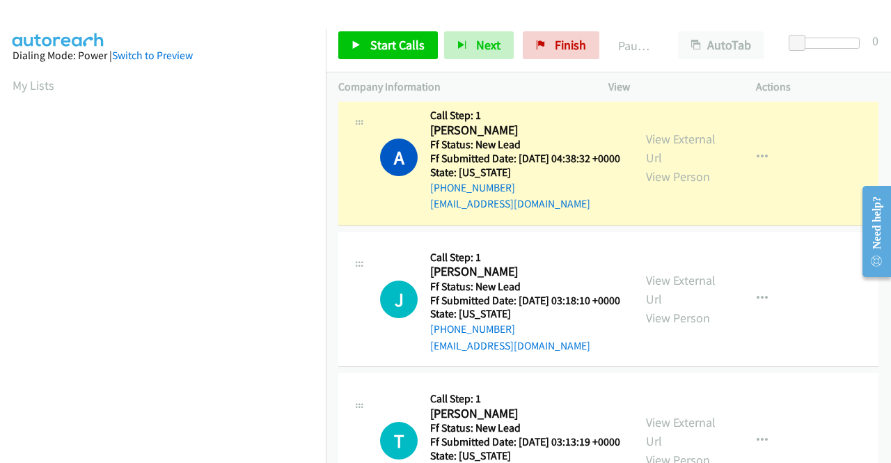
scroll to position [318, 0]
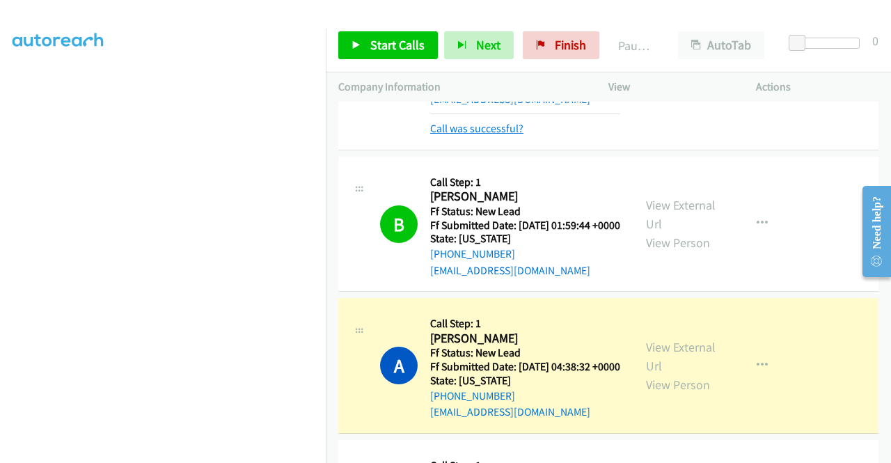
click at [511, 135] on link "Call was successful?" at bounding box center [476, 128] width 93 height 13
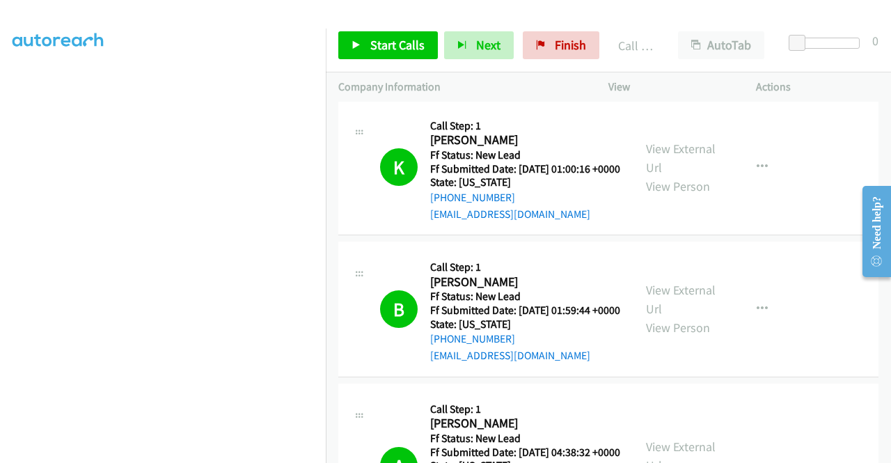
scroll to position [1342, 0]
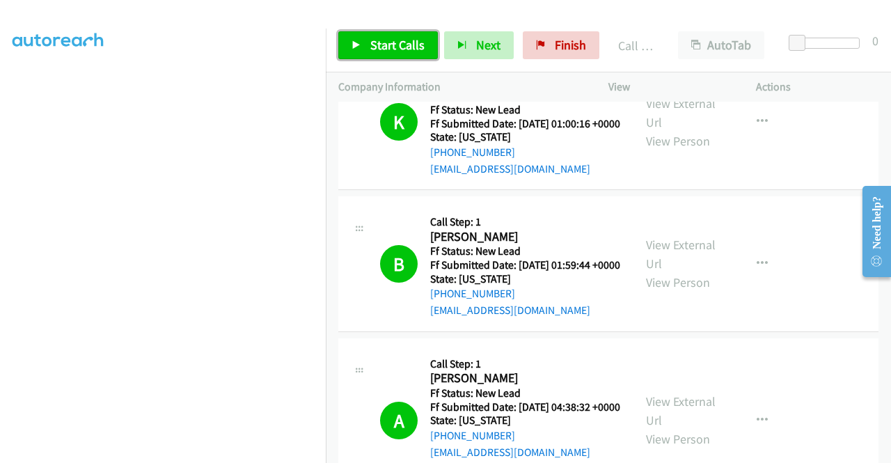
click at [421, 42] on span "Start Calls" at bounding box center [397, 45] width 54 height 16
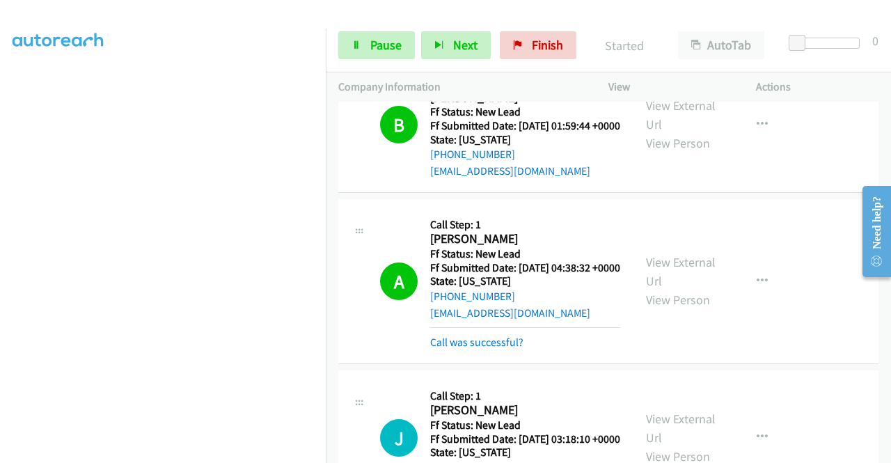
scroll to position [1621, 0]
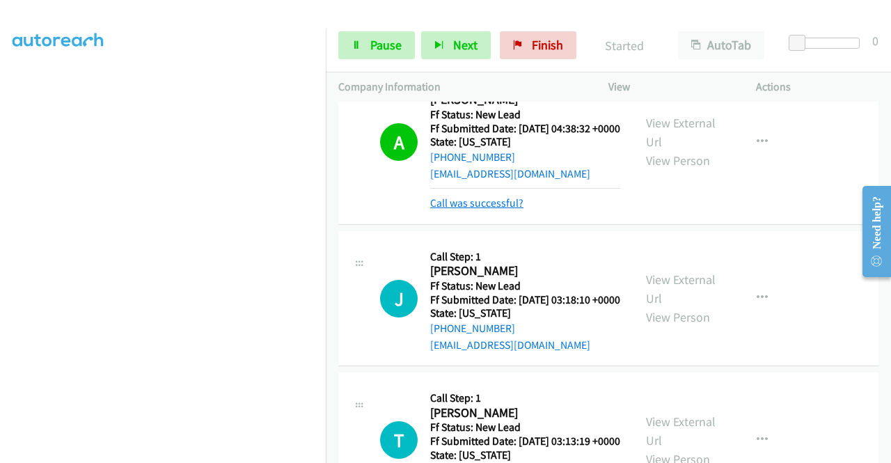
click at [515, 210] on link "Call was successful?" at bounding box center [476, 202] width 93 height 13
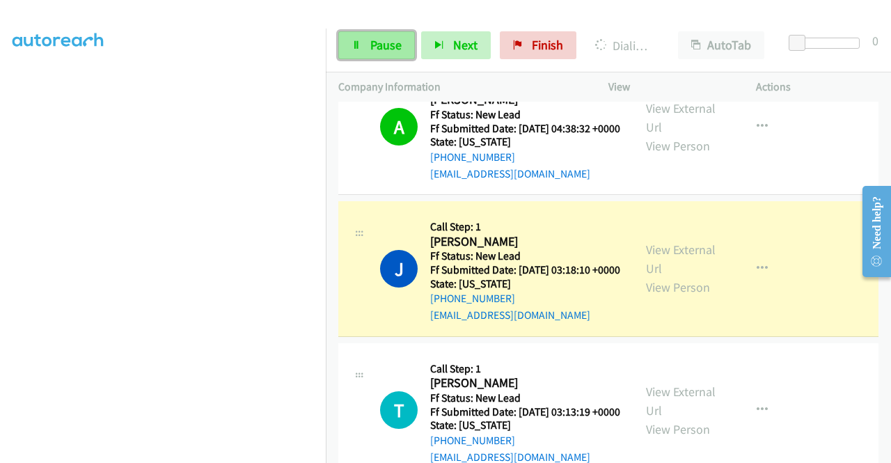
click at [382, 40] on span "Pause" at bounding box center [385, 45] width 31 height 16
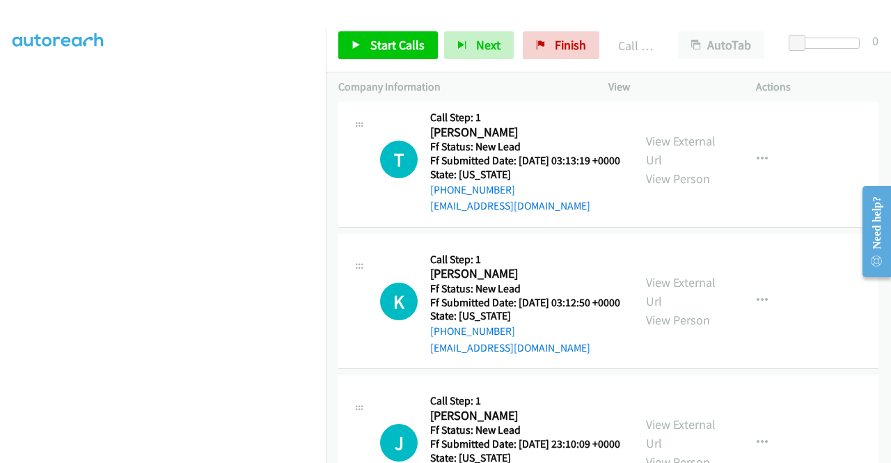
scroll to position [1969, 0]
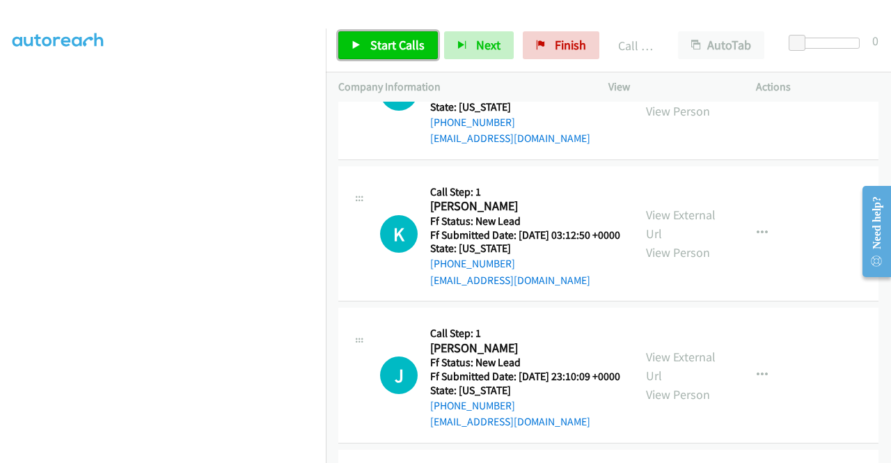
click at [396, 47] on span "Start Calls" at bounding box center [397, 45] width 54 height 16
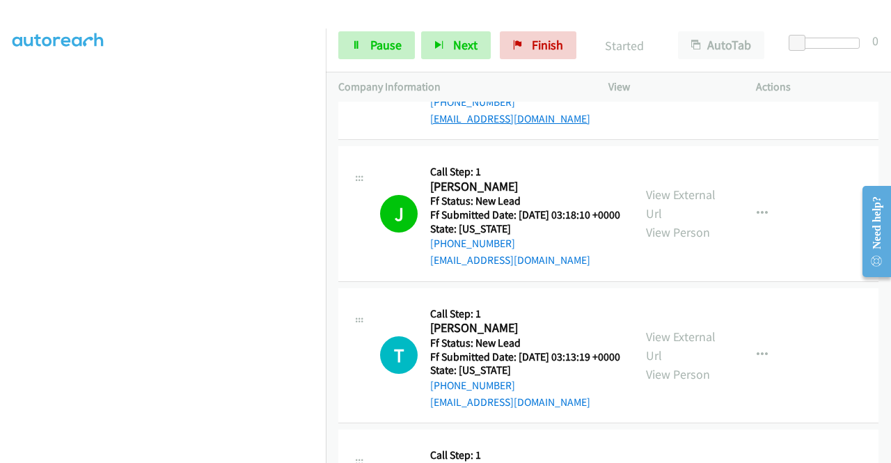
scroll to position [1815, 0]
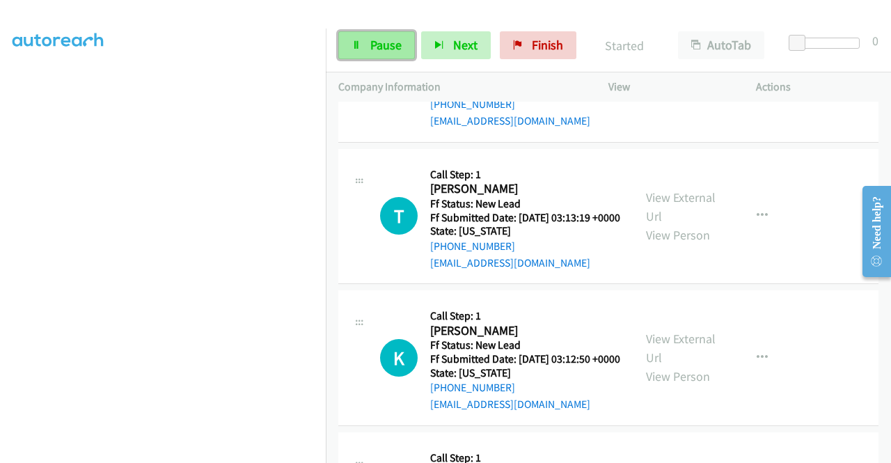
click at [373, 43] on span "Pause" at bounding box center [385, 45] width 31 height 16
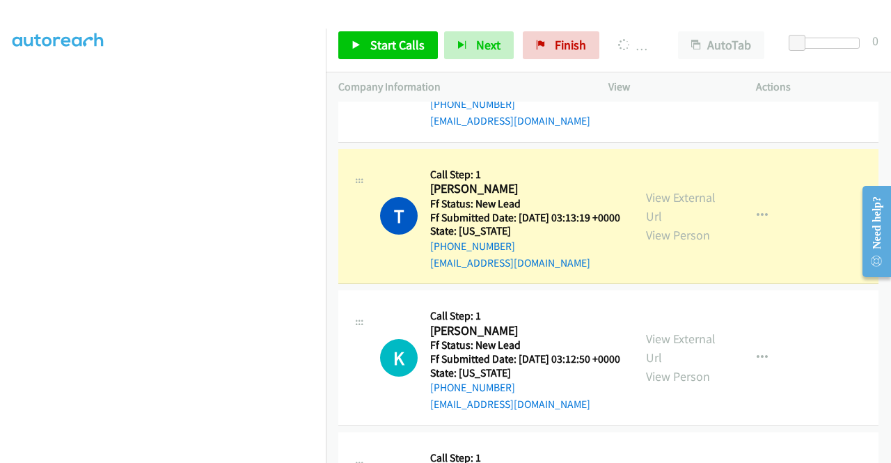
scroll to position [0, 0]
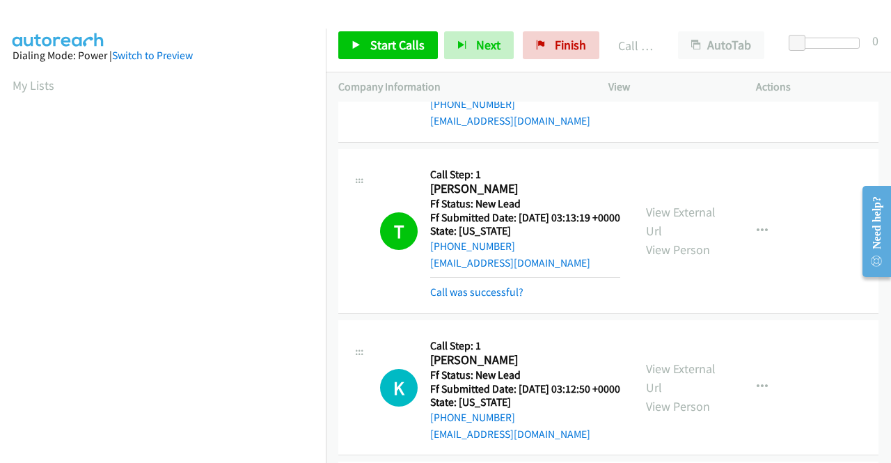
click at [795, 310] on div "T Callback Scheduled Call Step: 1 Tammy Webster America/New_York Ff Status: New…" at bounding box center [608, 231] width 540 height 165
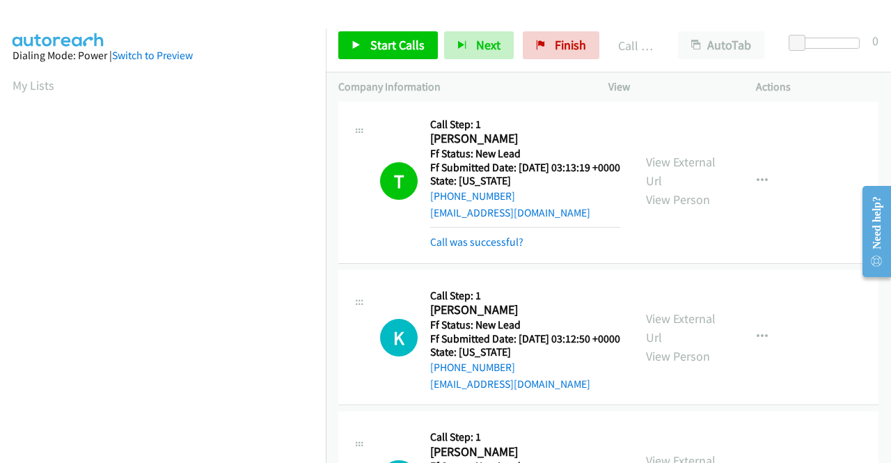
scroll to position [1954, 0]
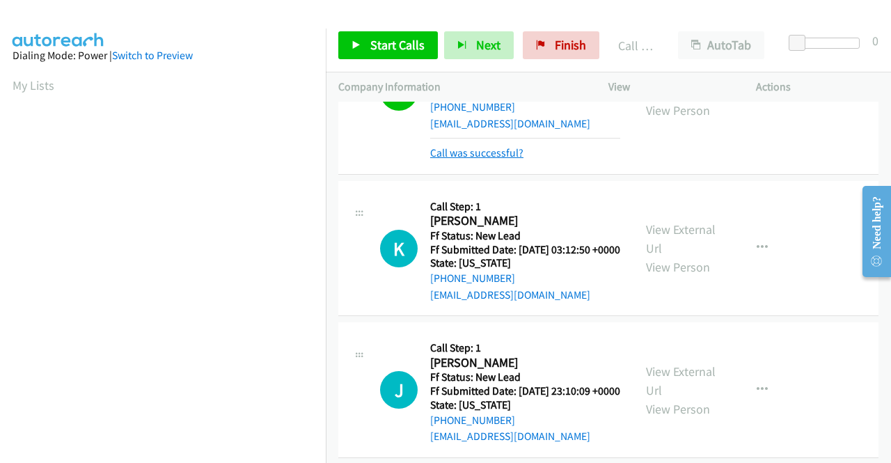
click at [500, 159] on link "Call was successful?" at bounding box center [476, 152] width 93 height 13
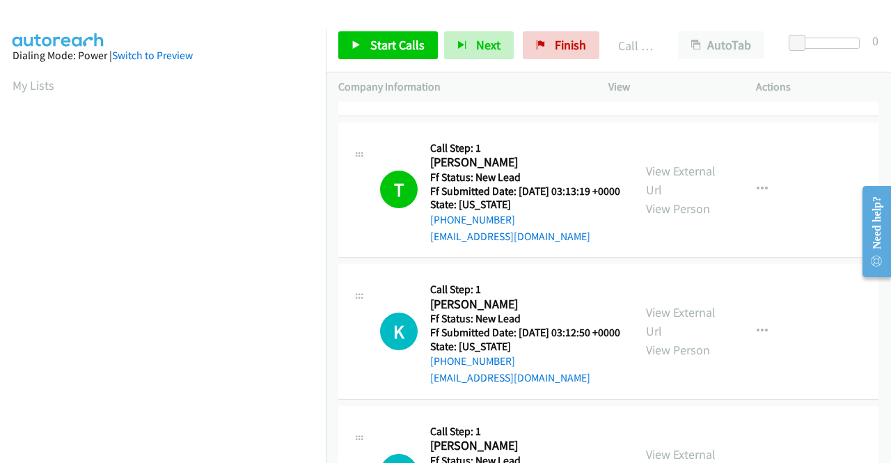
scroll to position [1815, 0]
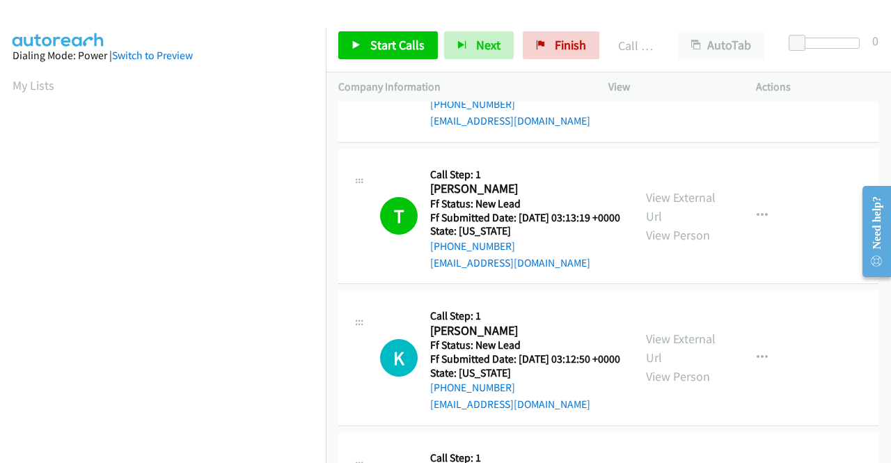
click at [688, 82] on link "View External Url" at bounding box center [681, 64] width 70 height 35
click at [765, 288] on td "T Callback Scheduled Call Step: 1 Tammy Webster America/New_York Ff Status: New…" at bounding box center [608, 217] width 565 height 142
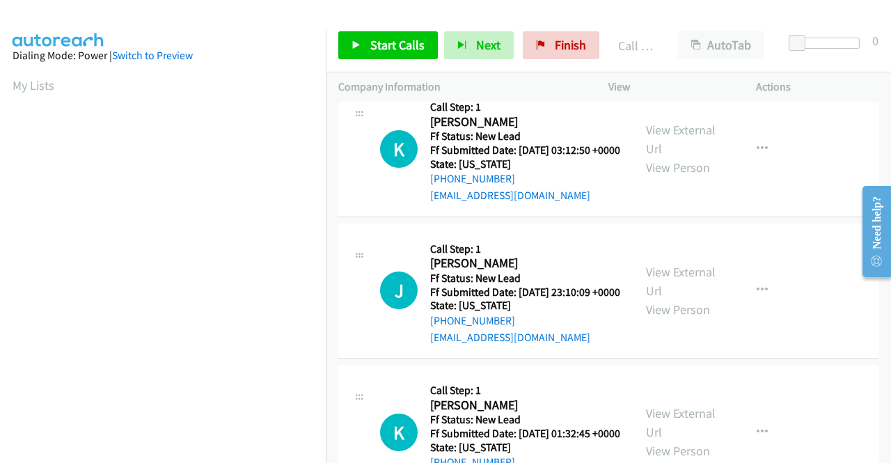
scroll to position [2093, 0]
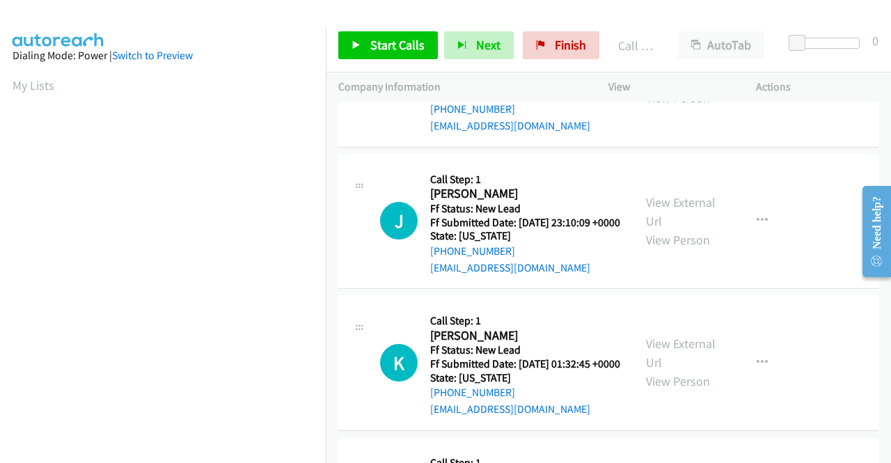
click at [687, 87] on link "View External Url" at bounding box center [681, 69] width 70 height 35
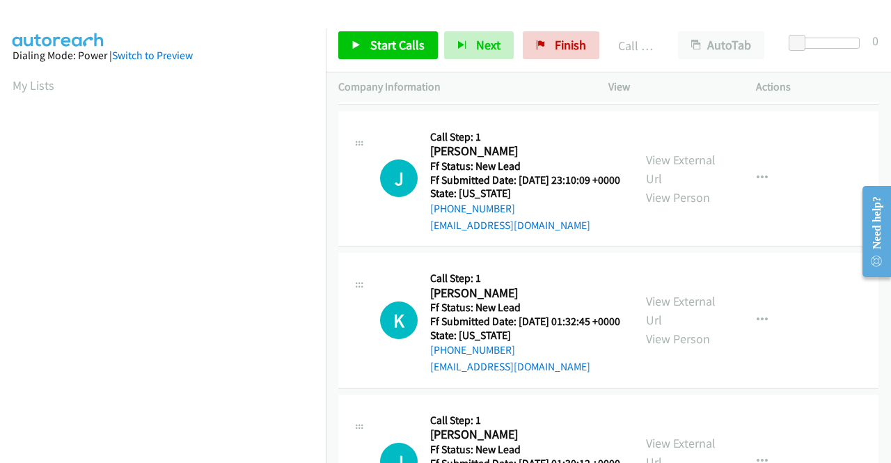
scroll to position [2163, 0]
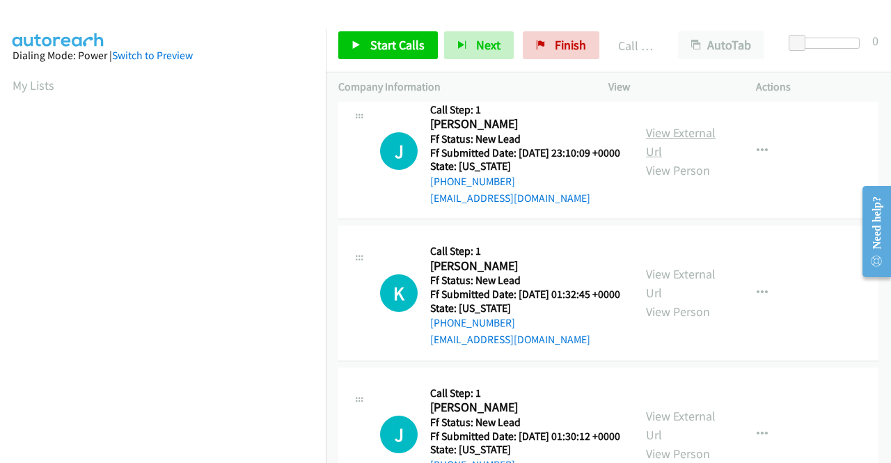
click at [706, 159] on link "View External Url" at bounding box center [681, 142] width 70 height 35
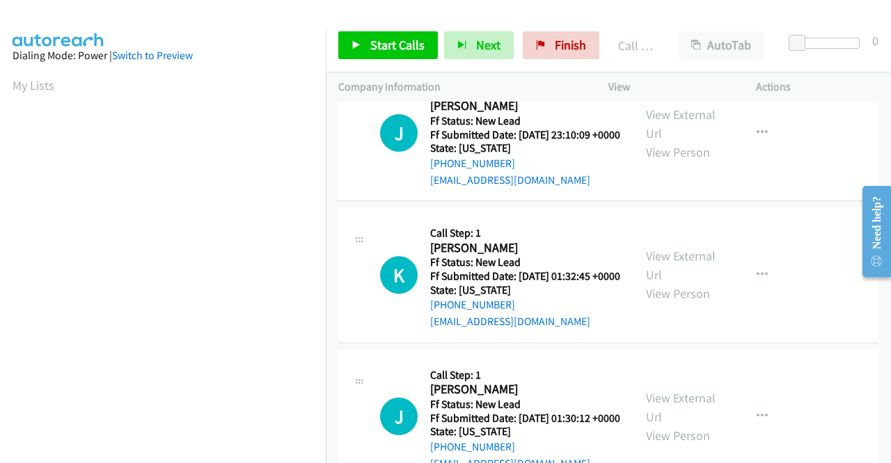
scroll to position [2233, 0]
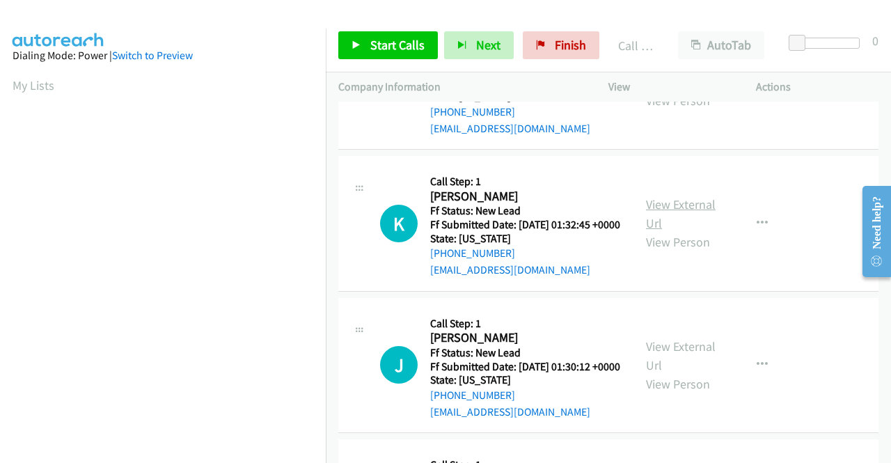
click at [669, 231] on link "View External Url" at bounding box center [681, 213] width 70 height 35
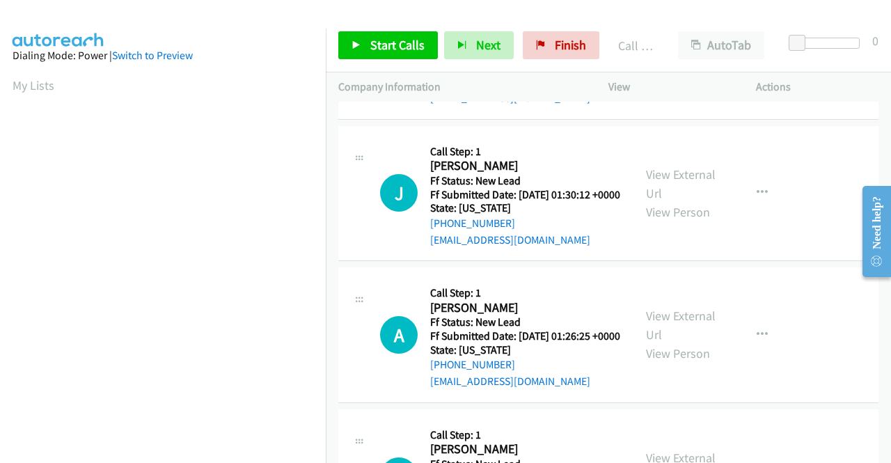
scroll to position [2442, 0]
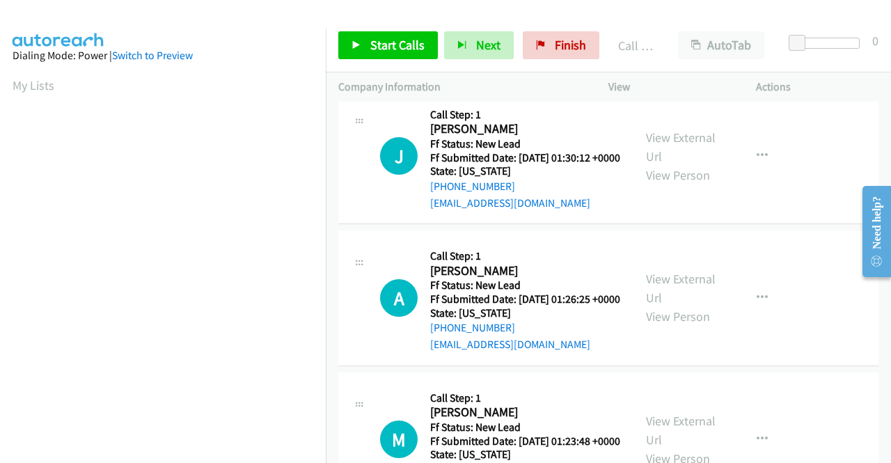
click at [695, 185] on div "View External Url View Person" at bounding box center [682, 156] width 72 height 56
click at [694, 164] on link "View External Url" at bounding box center [681, 147] width 70 height 35
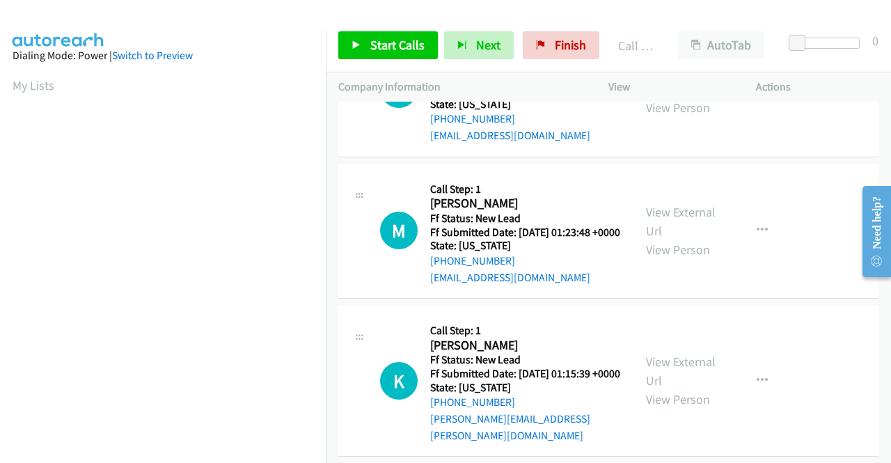
scroll to position [2720, 0]
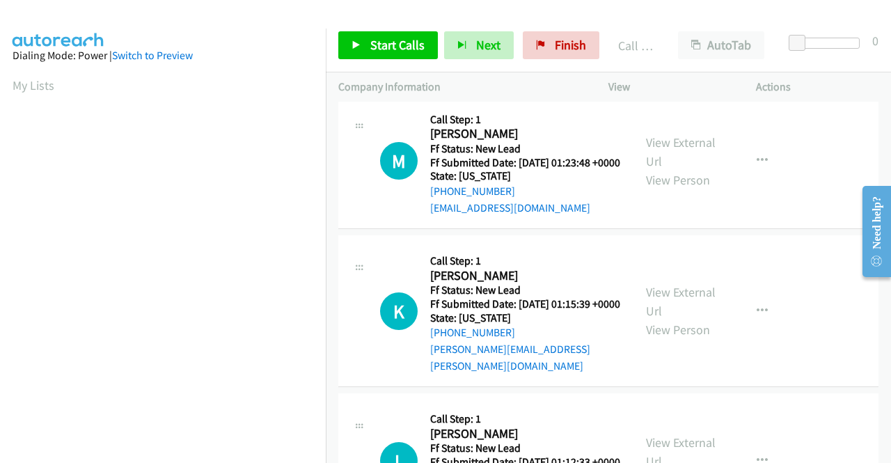
click at [701, 27] on link "View External Url" at bounding box center [681, 9] width 70 height 35
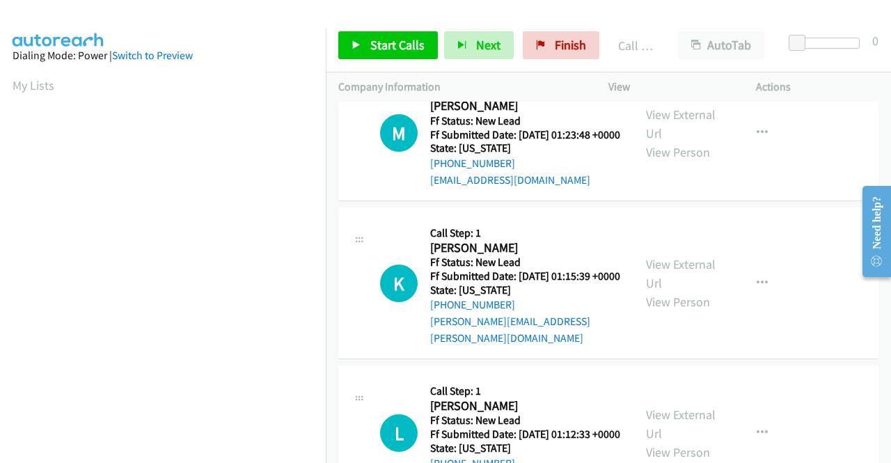
scroll to position [2790, 0]
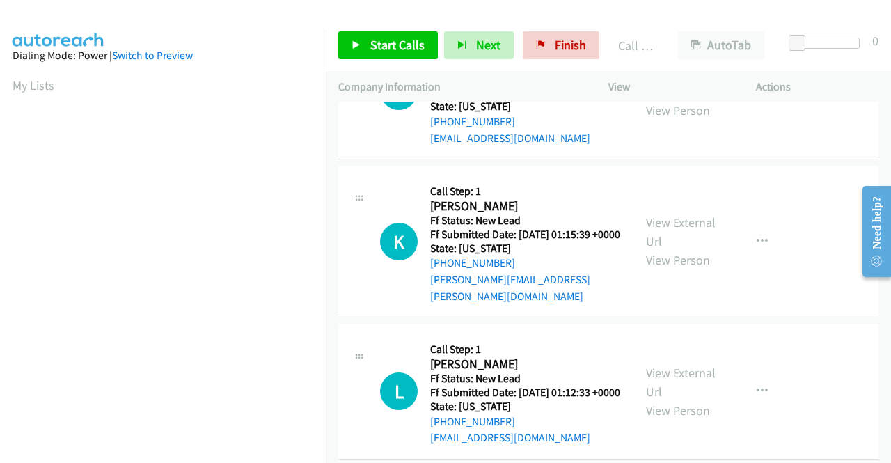
click at [685, 100] on link "View External Url" at bounding box center [681, 82] width 70 height 35
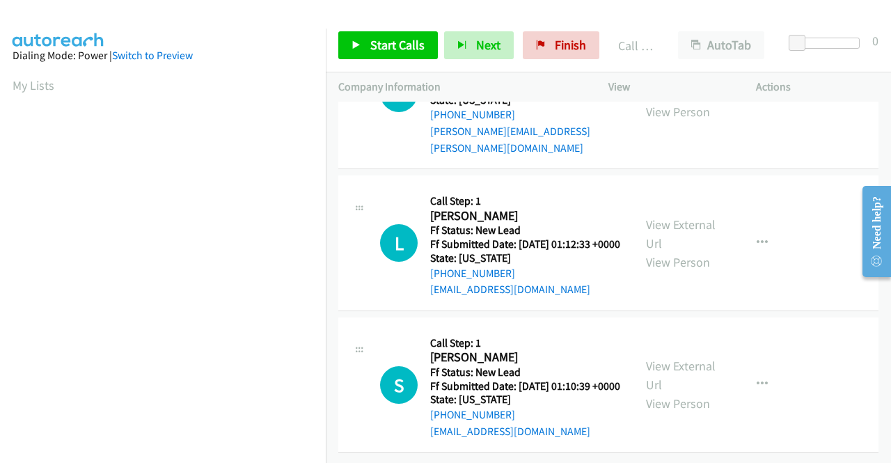
scroll to position [2999, 0]
click at [684, 101] on link "View External Url" at bounding box center [681, 83] width 70 height 35
click at [673, 251] on link "View External Url" at bounding box center [681, 234] width 70 height 35
click at [384, 51] on span "Start Calls" at bounding box center [397, 45] width 54 height 16
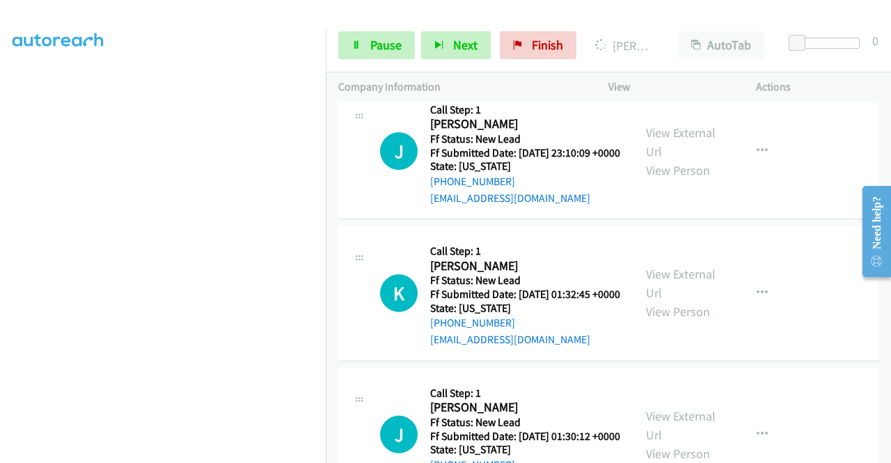
scroll to position [0, 0]
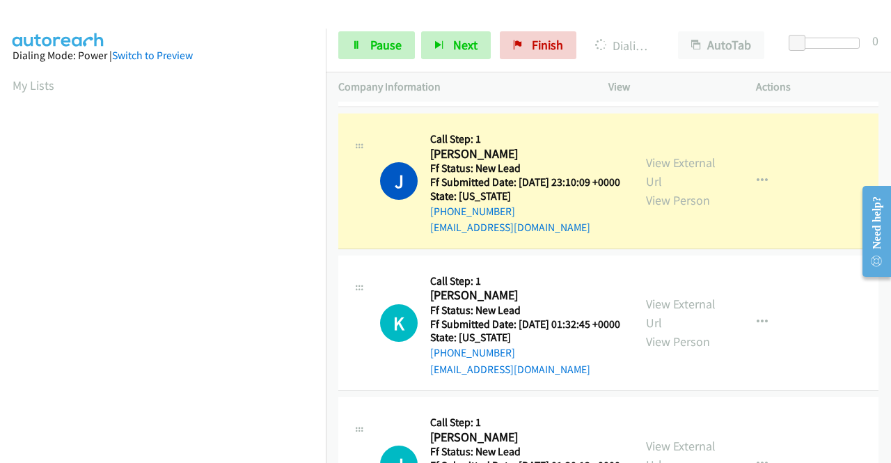
click at [510, 93] on link "Call was successful?" at bounding box center [476, 85] width 93 height 13
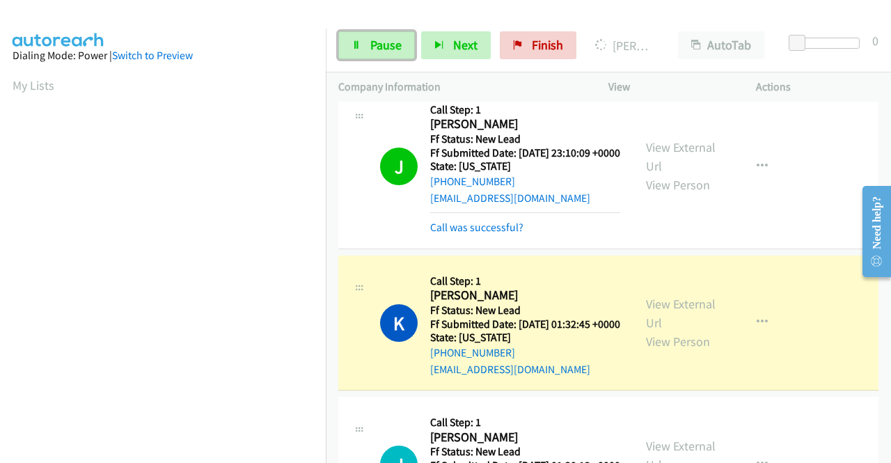
click at [377, 54] on link "Pause" at bounding box center [376, 45] width 77 height 28
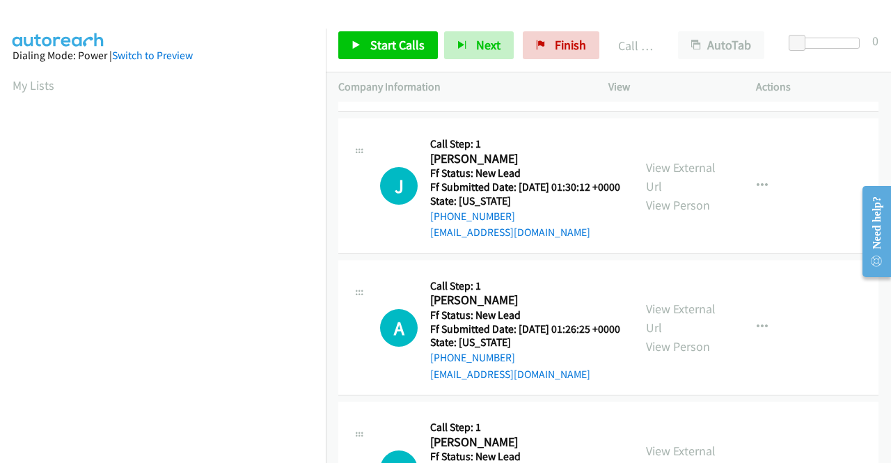
scroll to position [318, 0]
click at [472, 97] on link "Call was successful?" at bounding box center [476, 90] width 93 height 13
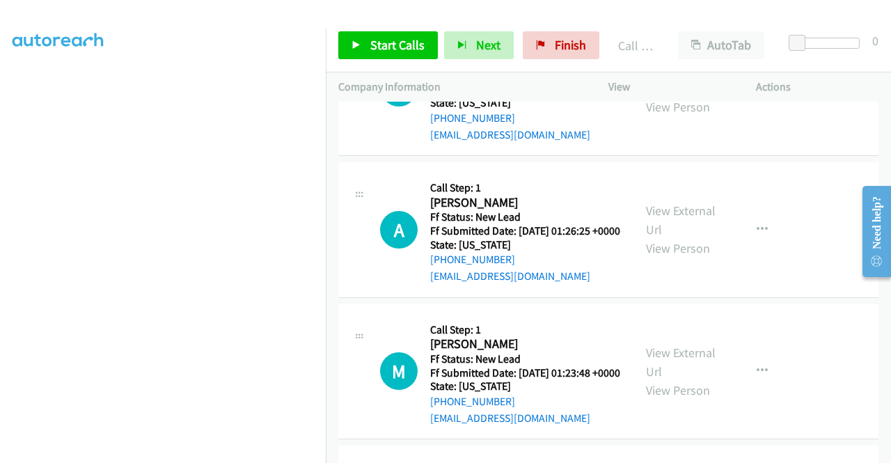
scroll to position [2581, 0]
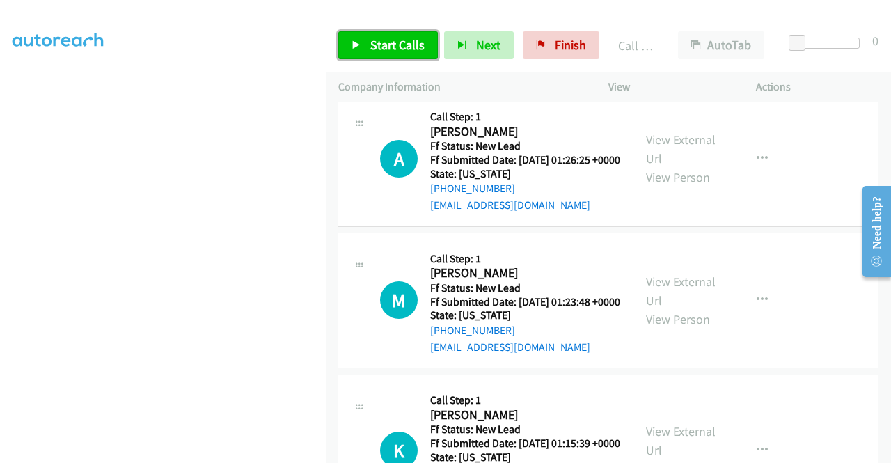
click at [403, 45] on span "Start Calls" at bounding box center [397, 45] width 54 height 16
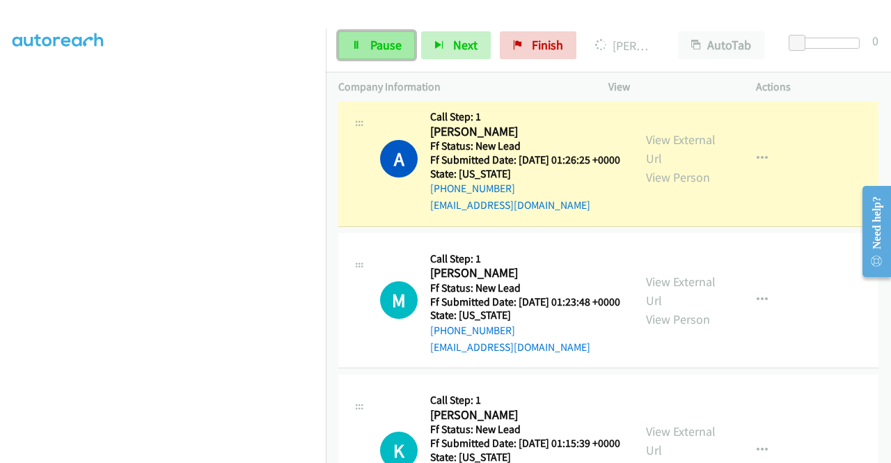
click at [365, 47] on link "Pause" at bounding box center [376, 45] width 77 height 28
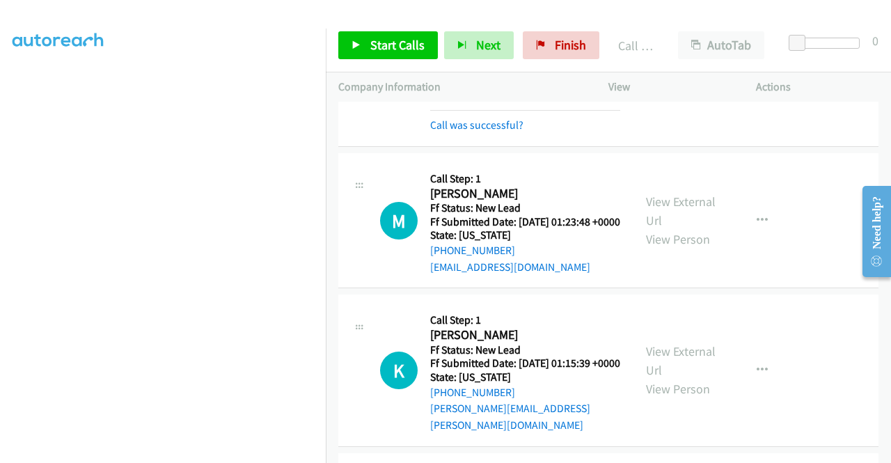
scroll to position [2736, 0]
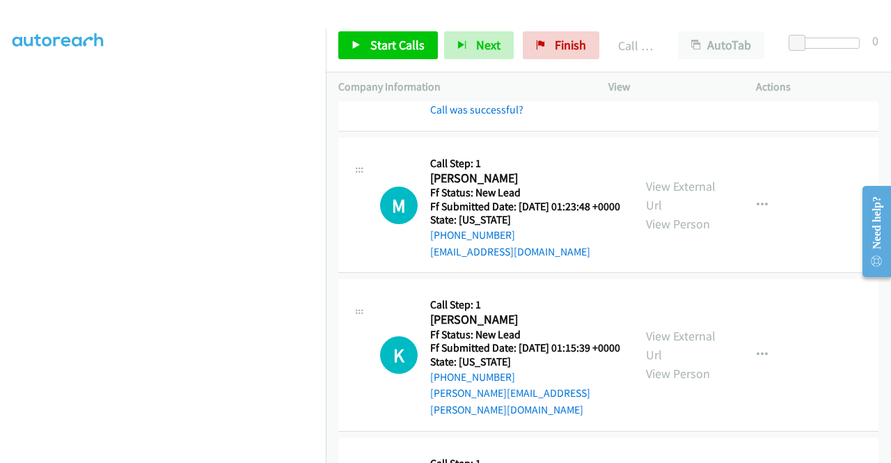
click at [493, 118] on div "Callback Scheduled Call Step: 1 Anne Bruce America/New_York Ff Status: New Lead…" at bounding box center [525, 48] width 190 height 139
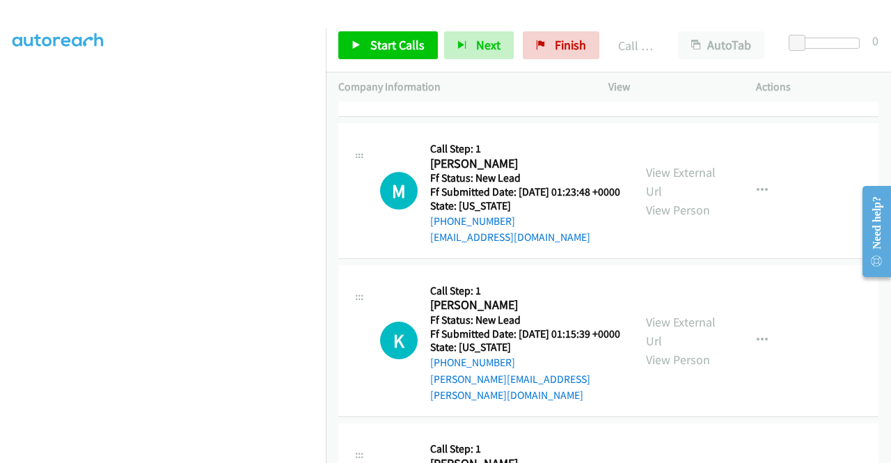
click at [494, 102] on link "Call was successful?" at bounding box center [476, 95] width 93 height 13
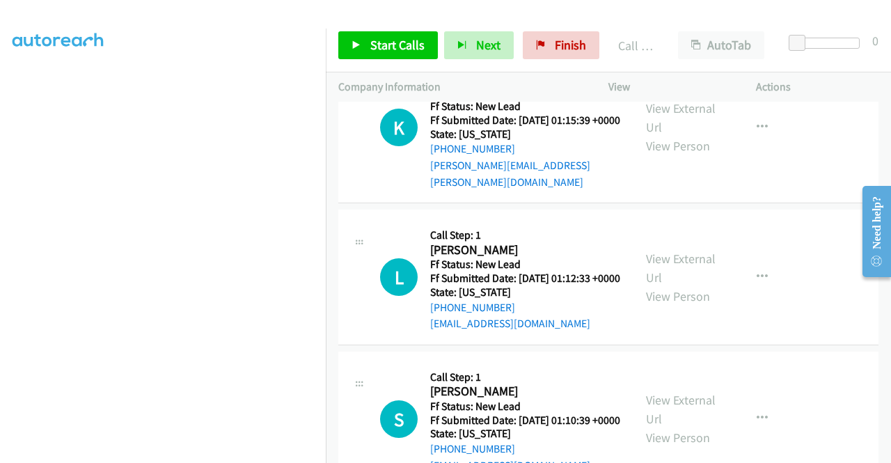
scroll to position [2929, 0]
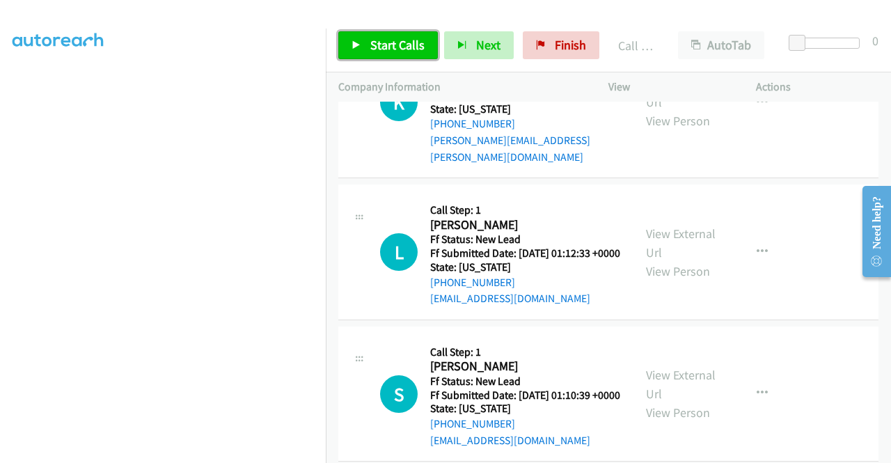
click at [379, 50] on span "Start Calls" at bounding box center [397, 45] width 54 height 16
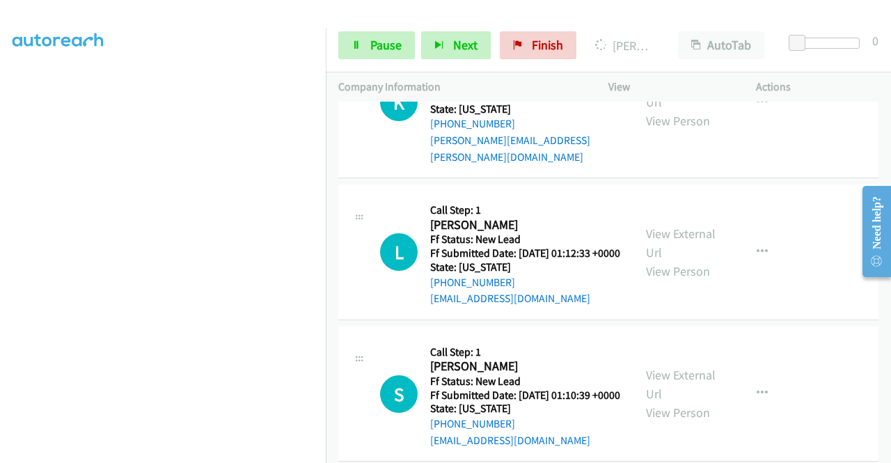
click at [177, 458] on aside "Dialing Mode: Power | Switch to Preview My Lists" at bounding box center [163, 106] width 326 height 771
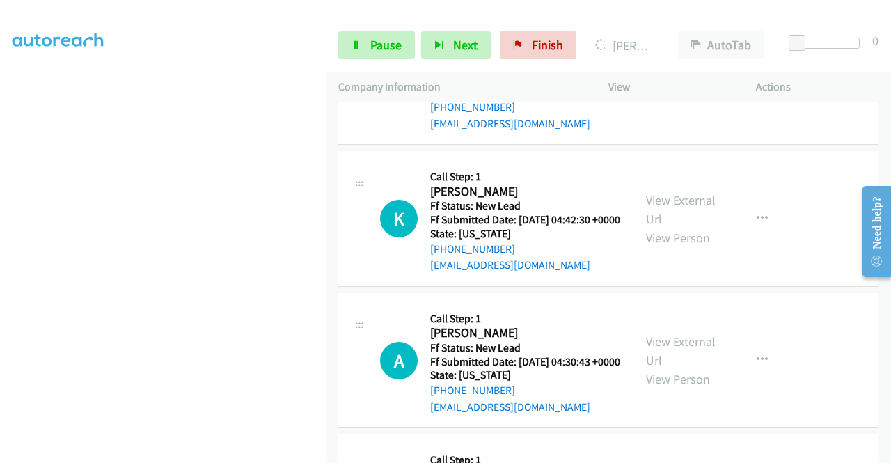
scroll to position [3277, 0]
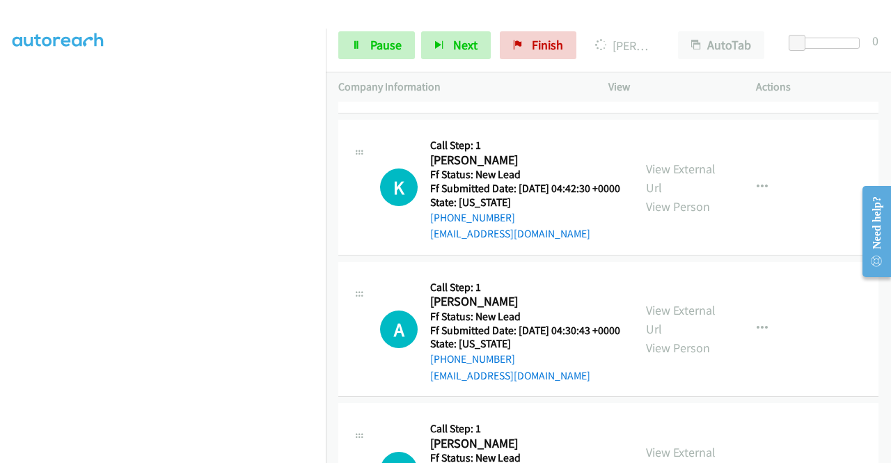
click at [677, 54] on link "View External Url" at bounding box center [681, 36] width 70 height 35
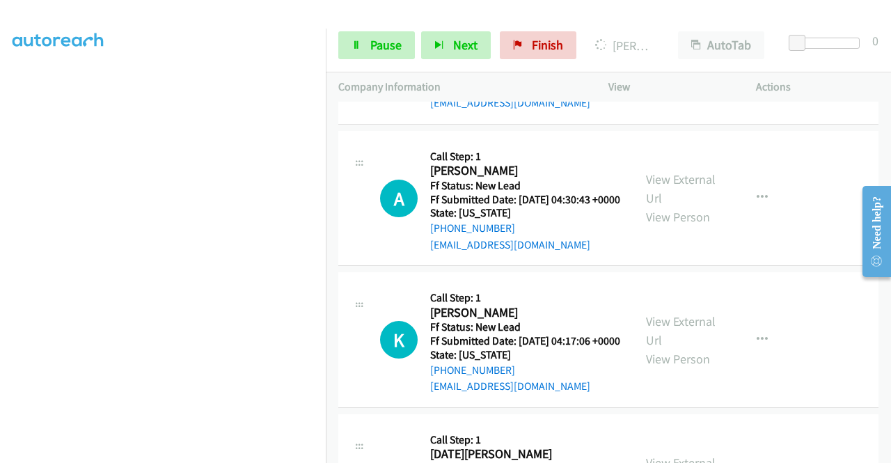
scroll to position [3417, 0]
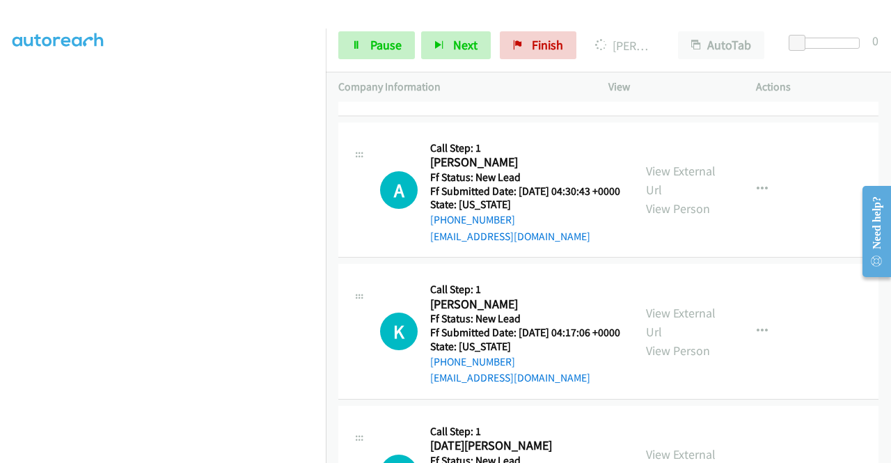
click at [658, 56] on link "View External Url" at bounding box center [681, 39] width 70 height 35
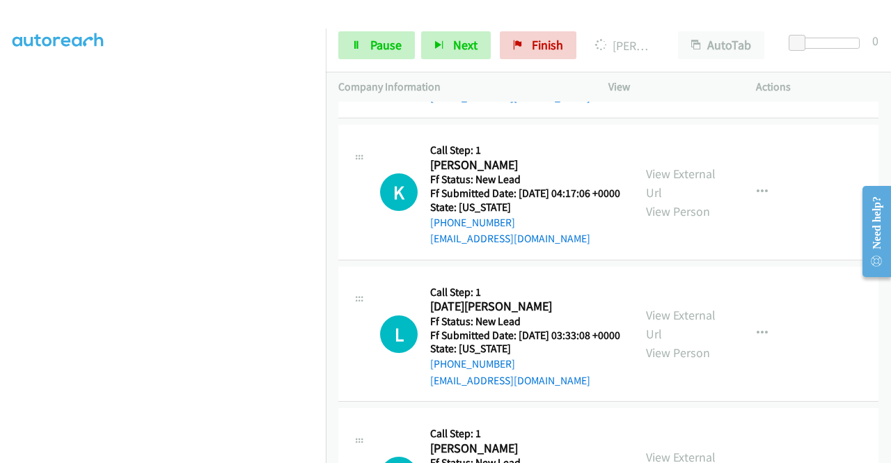
click at [657, 58] on link "View External Url" at bounding box center [681, 41] width 70 height 35
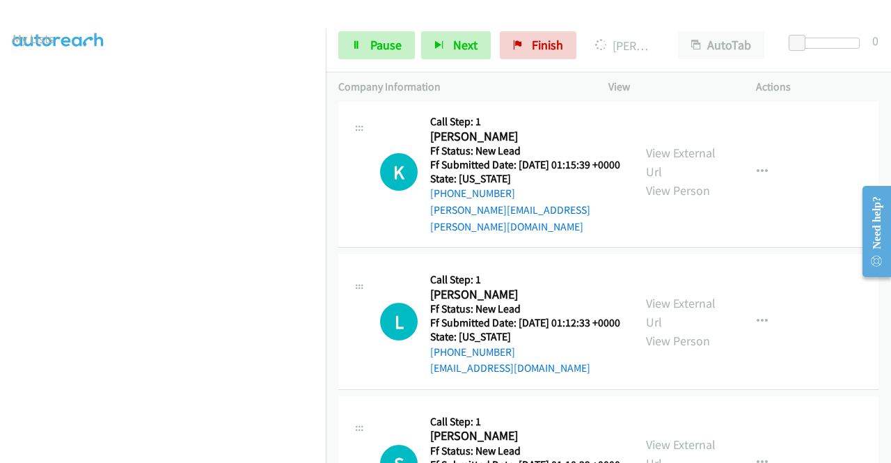
scroll to position [0, 0]
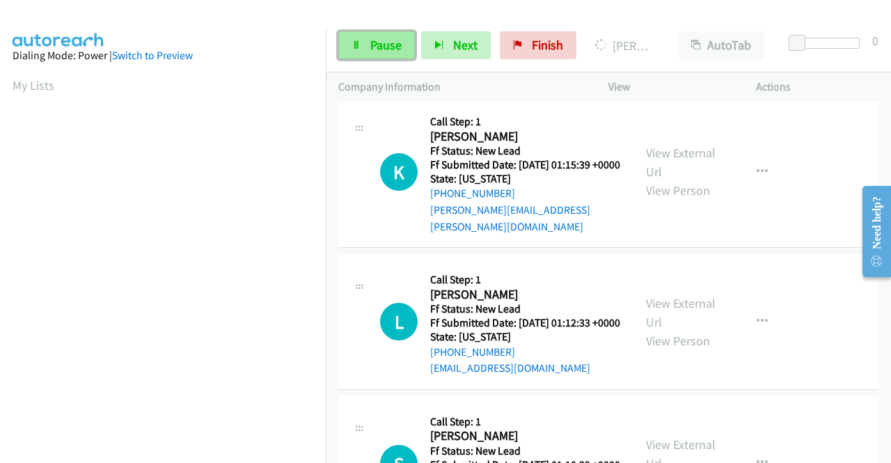
click at [370, 39] on span "Pause" at bounding box center [385, 45] width 31 height 16
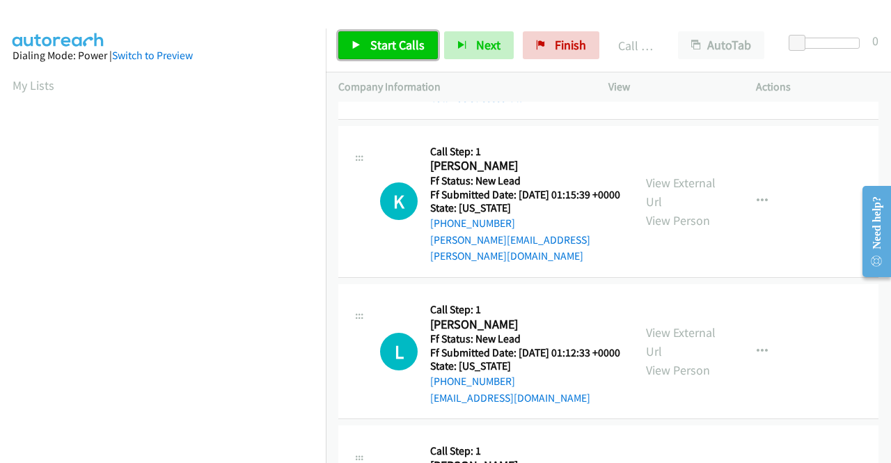
click at [404, 52] on span "Start Calls" at bounding box center [397, 45] width 54 height 16
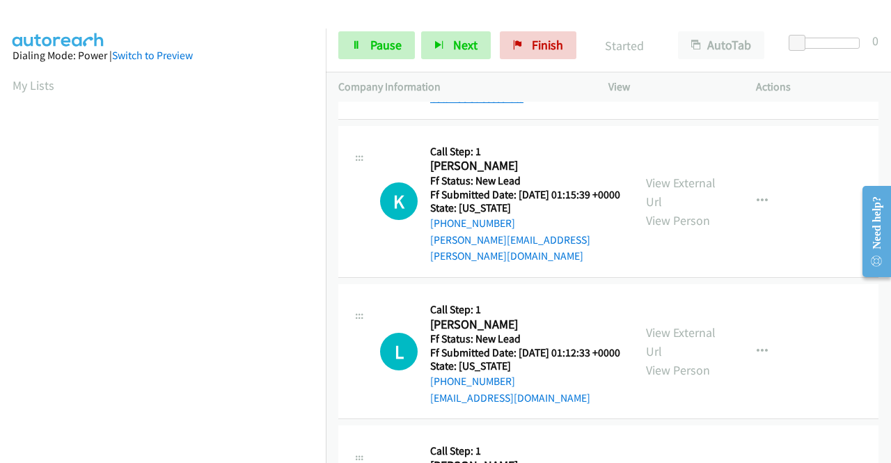
click at [481, 104] on link "Call was successful?" at bounding box center [476, 97] width 93 height 13
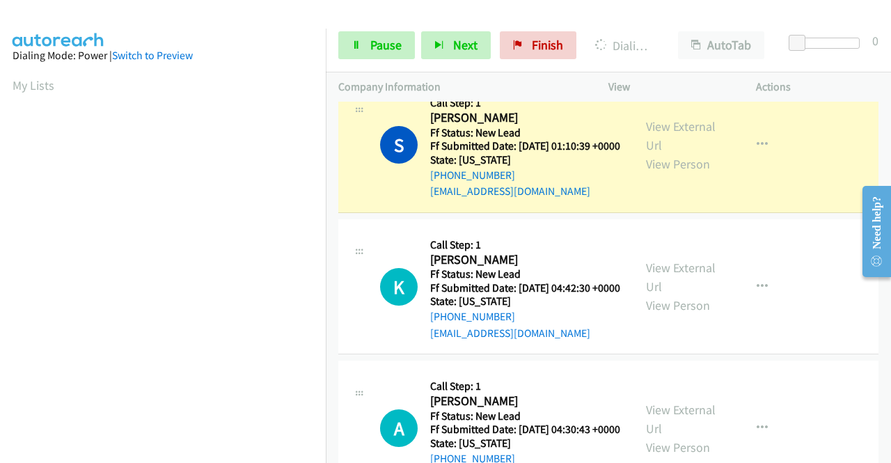
click at [489, 56] on link "Call was successful?" at bounding box center [476, 49] width 93 height 13
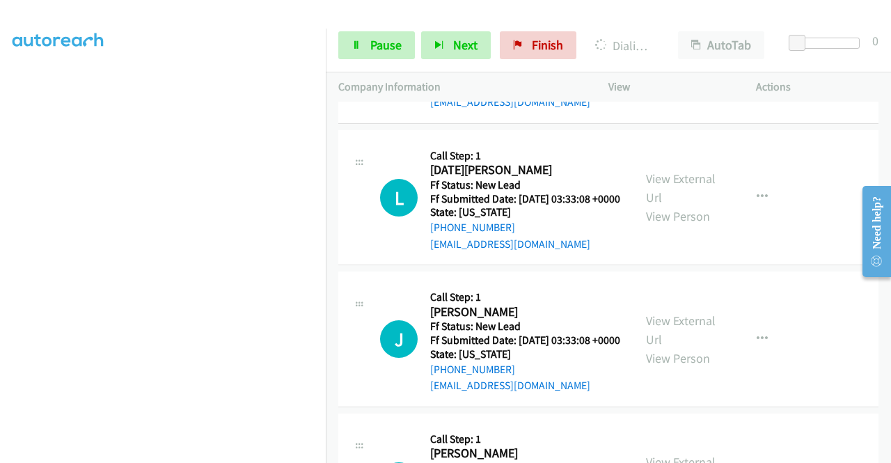
scroll to position [3765, 0]
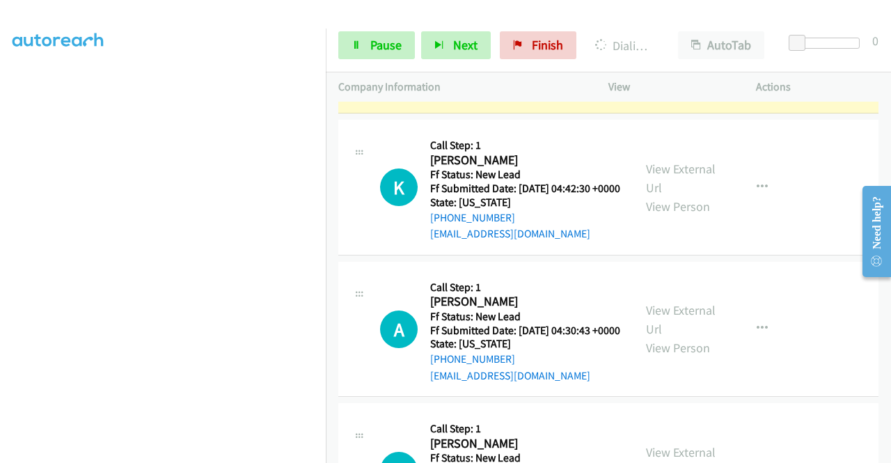
scroll to position [109, 0]
click at [366, 51] on link "Pause" at bounding box center [376, 45] width 77 height 28
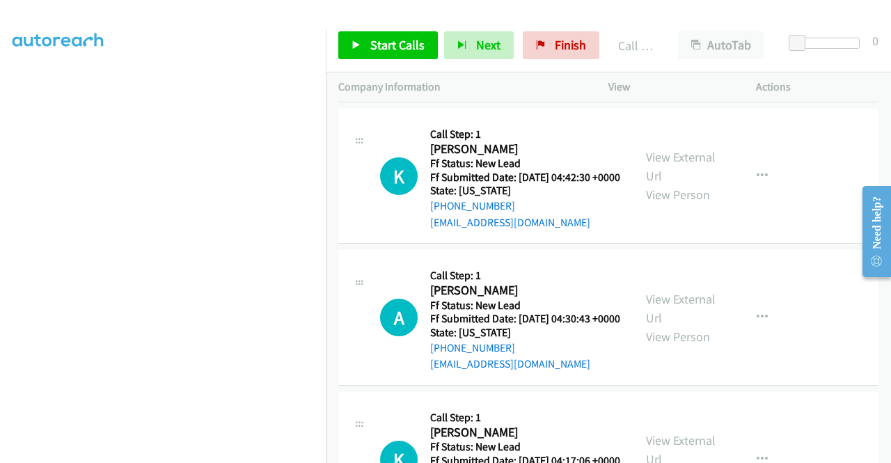
scroll to position [3347, 0]
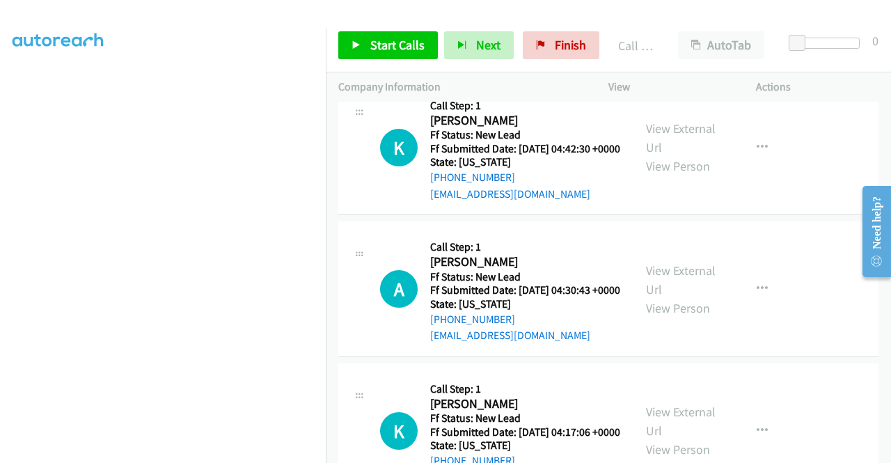
click at [501, 58] on link "Call was successful?" at bounding box center [476, 51] width 93 height 13
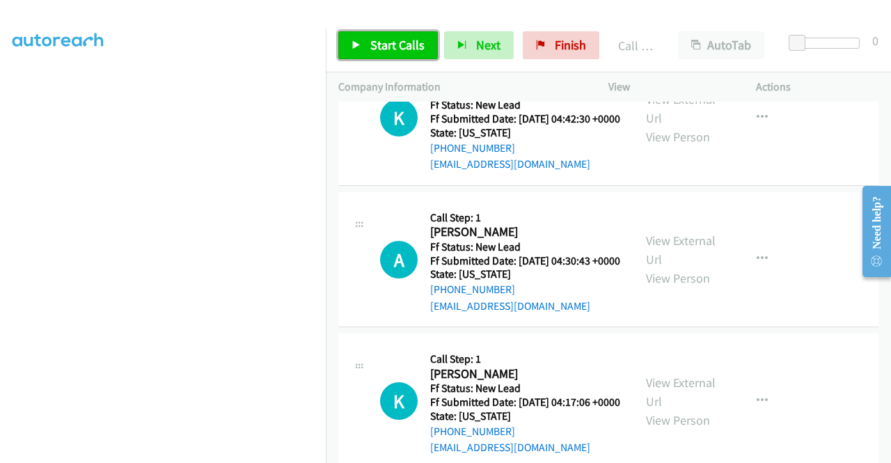
click at [389, 56] on link "Start Calls" at bounding box center [388, 45] width 100 height 28
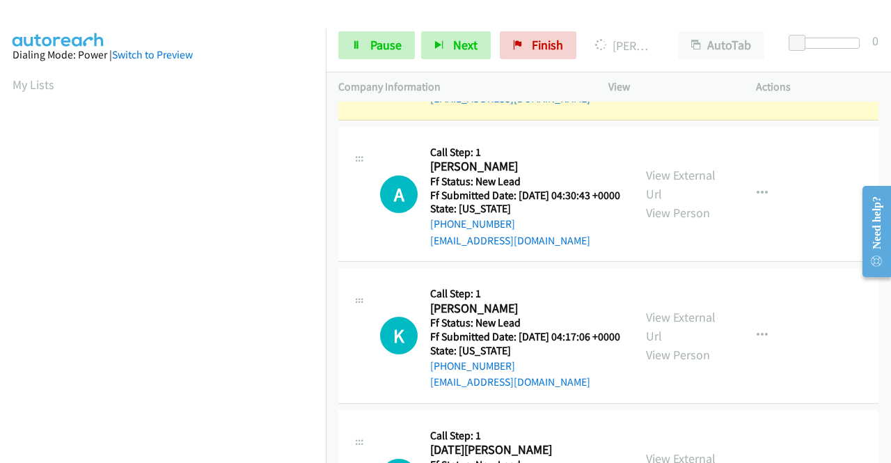
scroll to position [0, 0]
click at [390, 38] on span "Pause" at bounding box center [385, 45] width 31 height 16
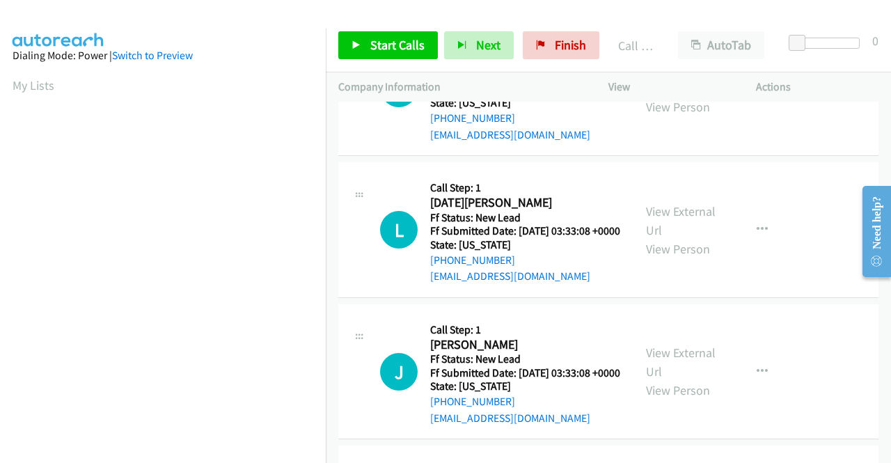
scroll to position [3691, 0]
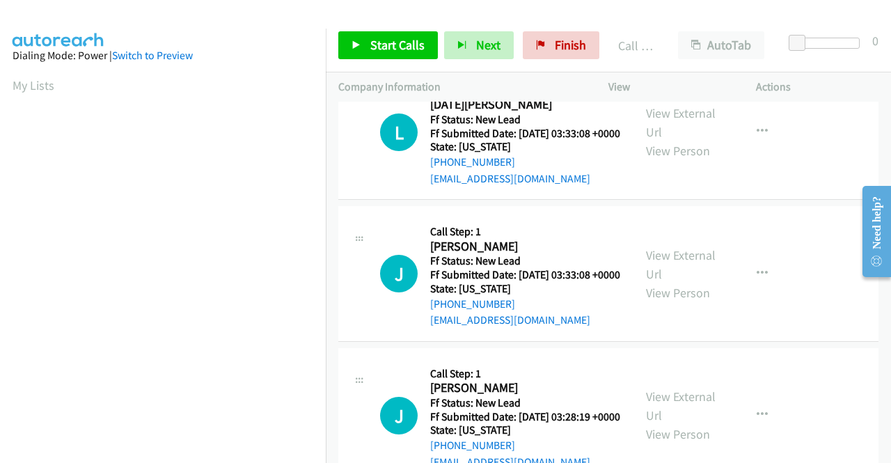
scroll to position [3900, 0]
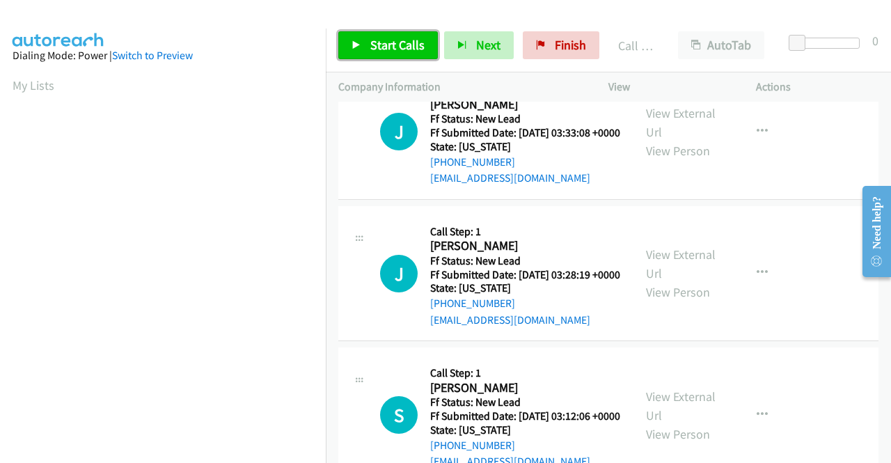
click at [408, 44] on span "Start Calls" at bounding box center [397, 45] width 54 height 16
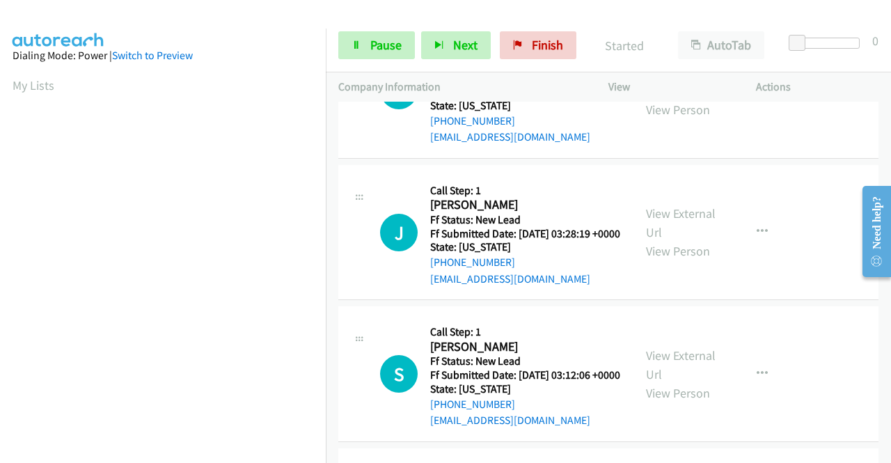
scroll to position [4039, 0]
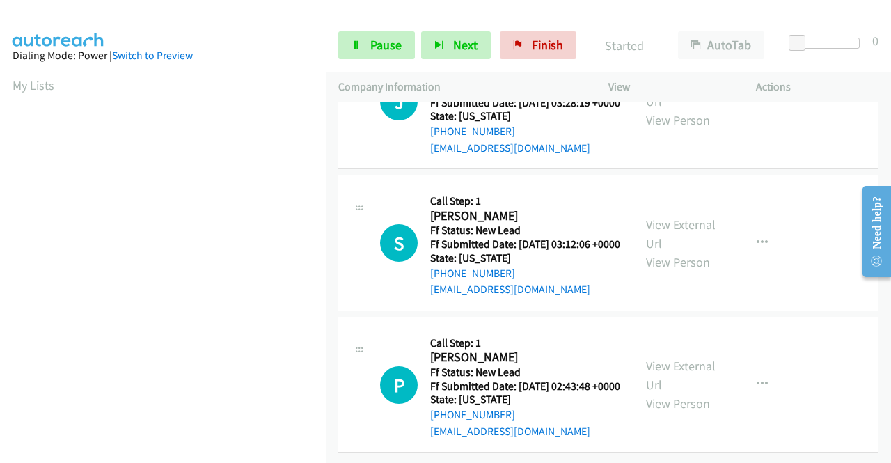
scroll to position [4109, 0]
click at [694, 109] on link "View External Url" at bounding box center [681, 92] width 70 height 35
click at [677, 251] on link "View External Url" at bounding box center [681, 234] width 70 height 35
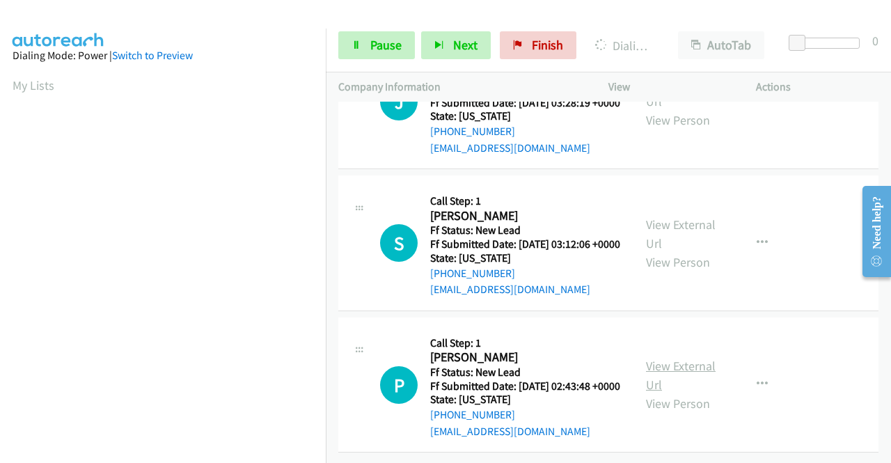
click at [662, 358] on link "View External Url" at bounding box center [681, 375] width 70 height 35
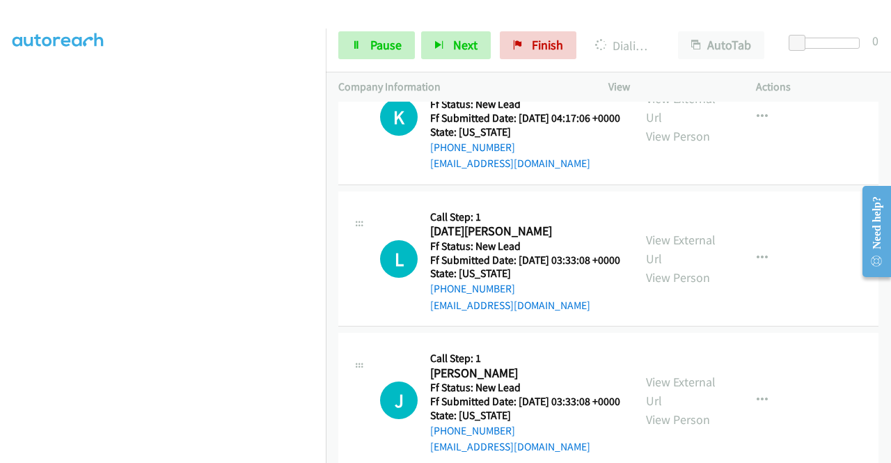
scroll to position [318, 0]
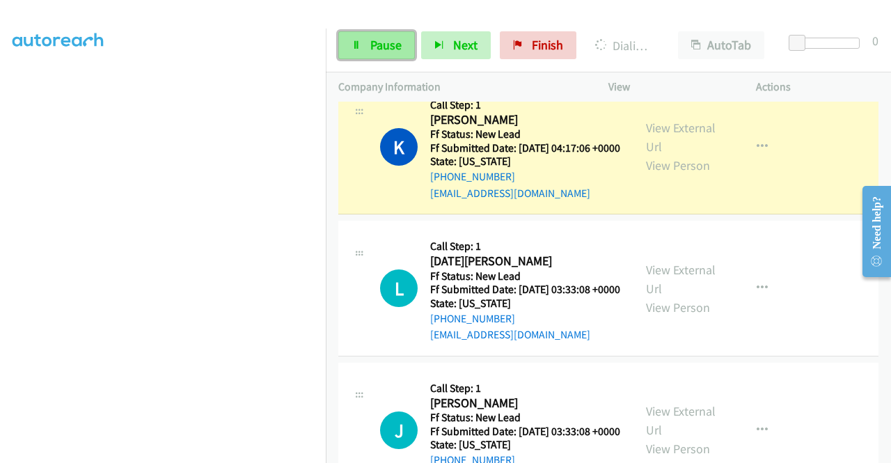
click at [367, 53] on link "Pause" at bounding box center [376, 45] width 77 height 28
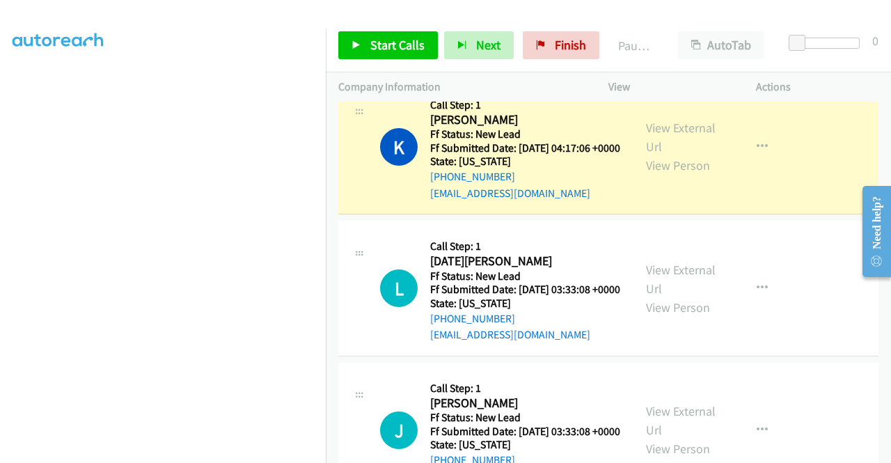
click at [504, 58] on link "Call was successful?" at bounding box center [476, 51] width 93 height 13
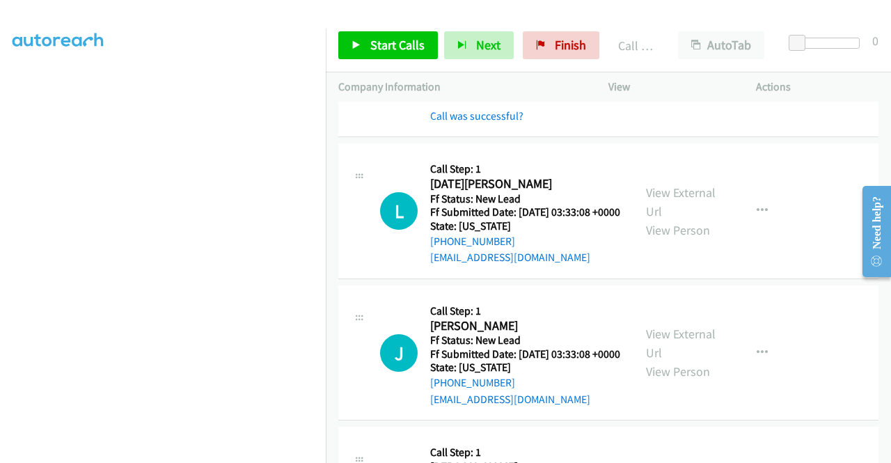
scroll to position [3840, 0]
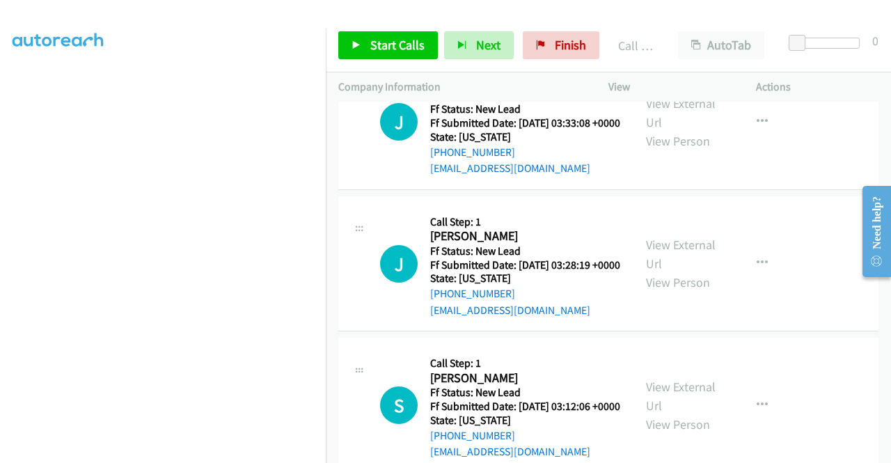
scroll to position [288, 0]
click at [356, 47] on icon at bounding box center [357, 46] width 10 height 10
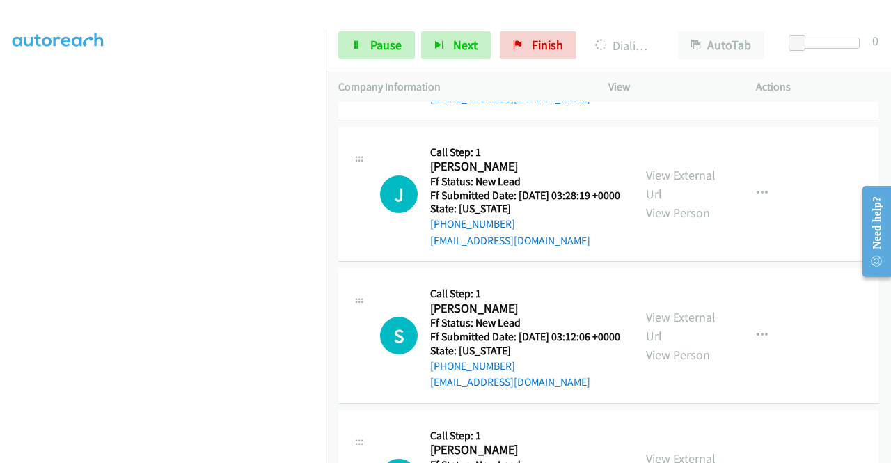
scroll to position [0, 0]
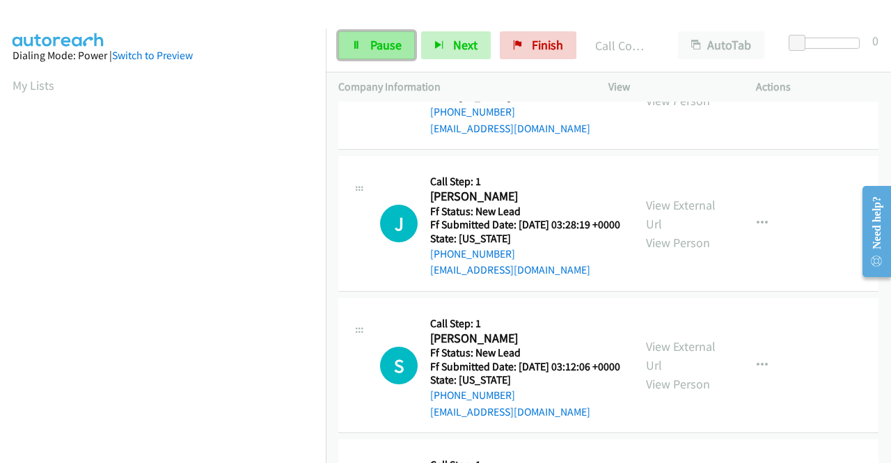
click at [380, 43] on span "Pause" at bounding box center [385, 45] width 31 height 16
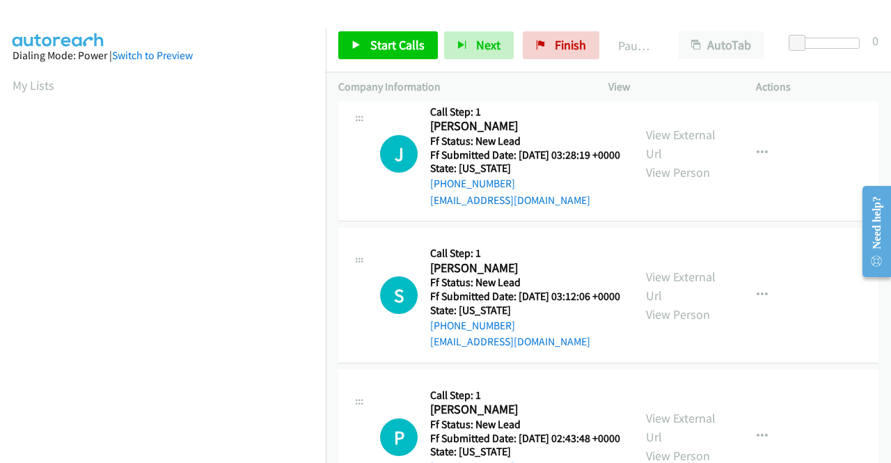
scroll to position [4049, 0]
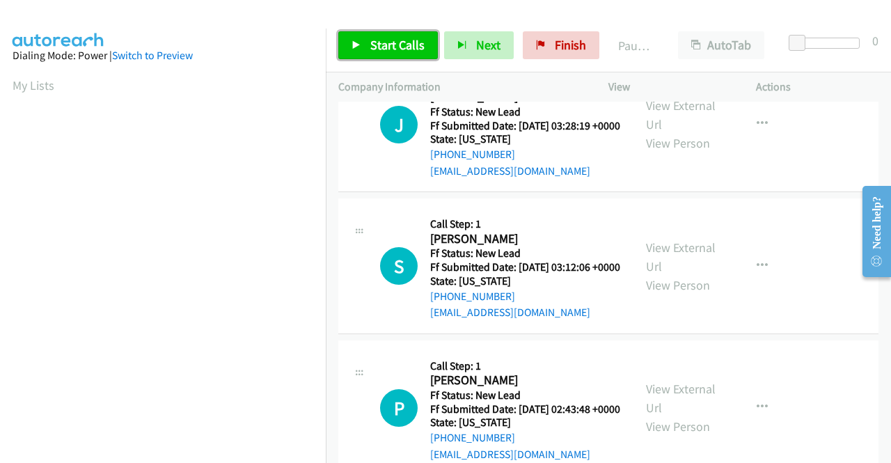
click at [372, 42] on span "Start Calls" at bounding box center [397, 45] width 54 height 16
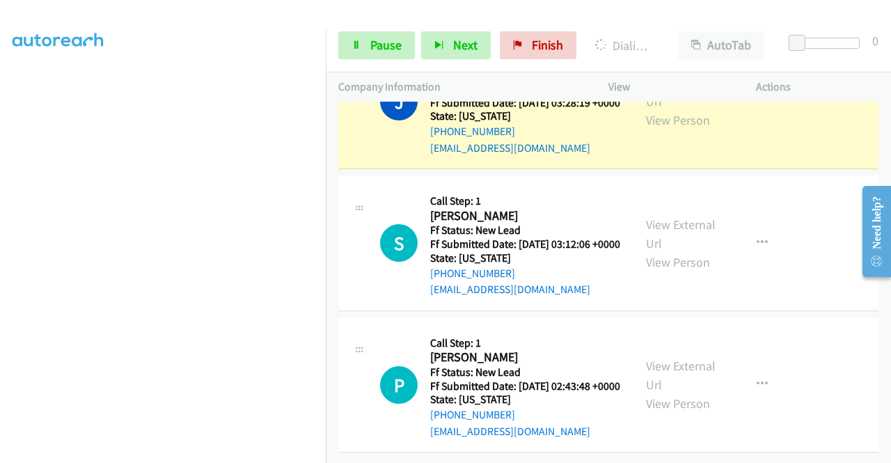
scroll to position [318, 0]
click at [352, 38] on link "Pause" at bounding box center [376, 45] width 77 height 28
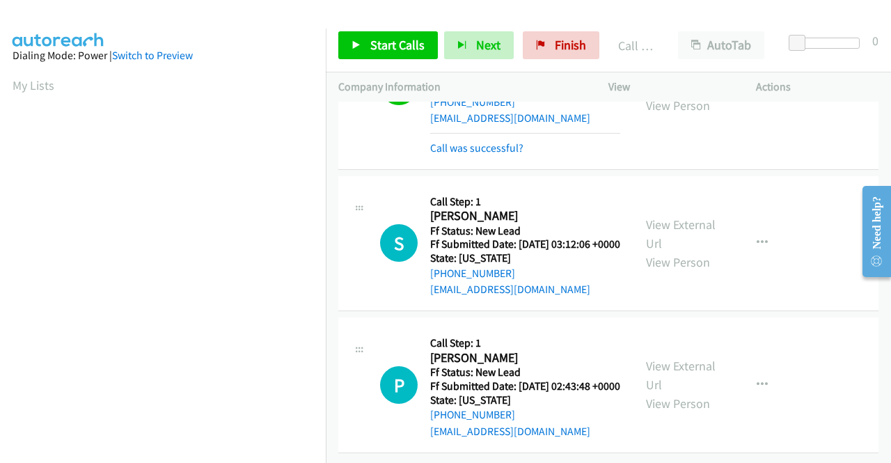
scroll to position [4328, 0]
click at [497, 155] on link "Call was successful?" at bounding box center [476, 147] width 93 height 13
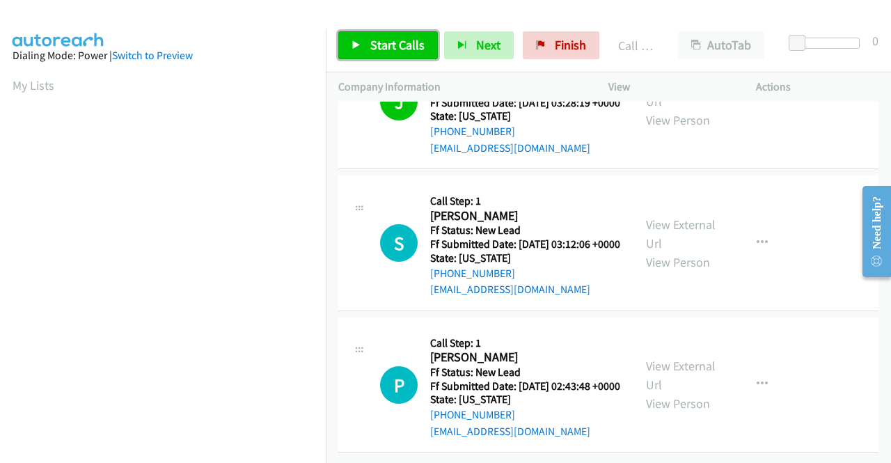
click at [404, 52] on span "Start Calls" at bounding box center [397, 45] width 54 height 16
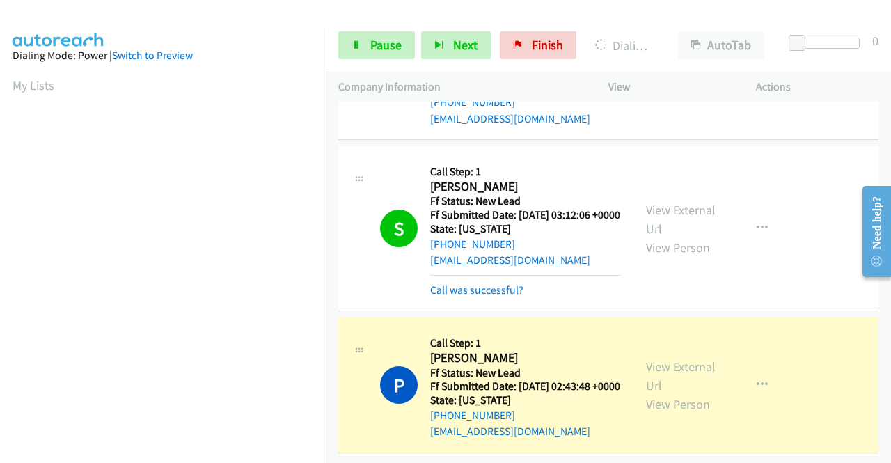
scroll to position [318, 0]
click at [460, 291] on link "Call was successful?" at bounding box center [476, 289] width 93 height 13
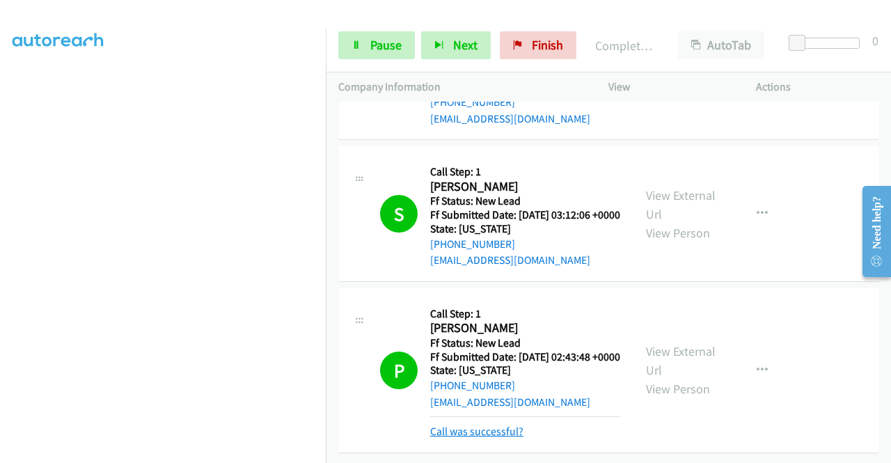
click at [495, 426] on link "Call was successful?" at bounding box center [476, 431] width 93 height 13
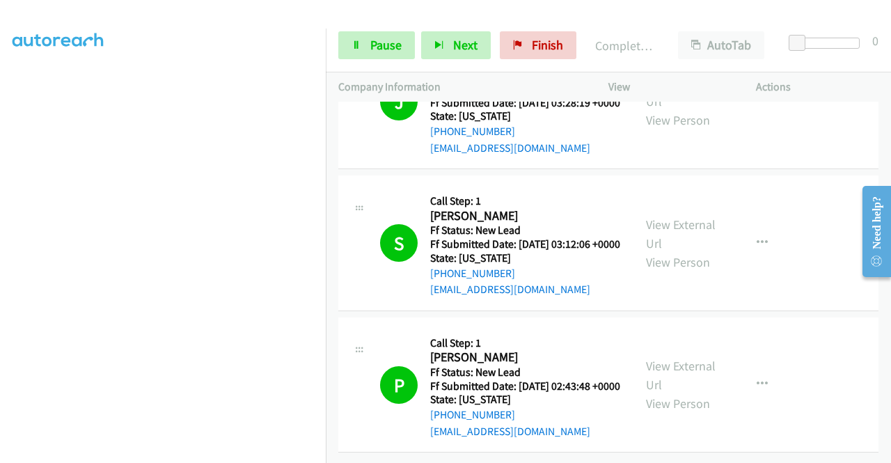
scroll to position [4530, 0]
click at [541, 41] on span "Finish" at bounding box center [547, 45] width 31 height 16
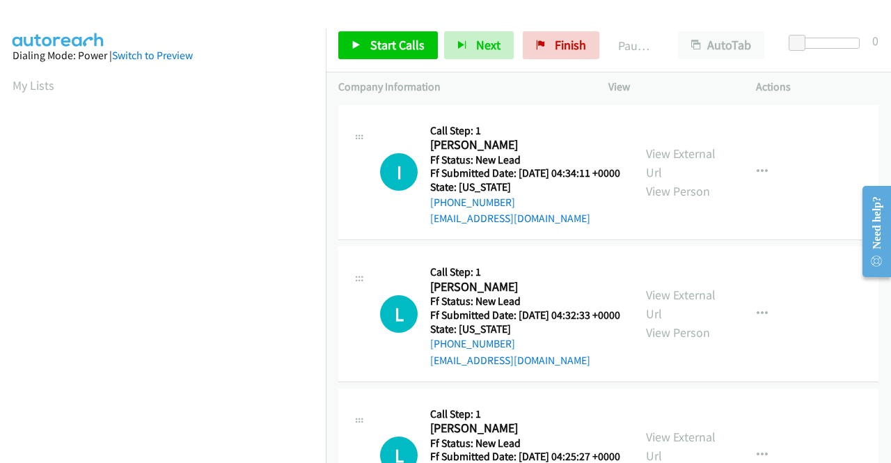
click at [787, 241] on div "I Callback Scheduled Call Step: 1 Isabella Cruz America/Los_Angeles Ff Status: …" at bounding box center [608, 173] width 540 height 136
click at [676, 163] on link "View External Url" at bounding box center [681, 163] width 70 height 35
click at [699, 313] on link "View External Url" at bounding box center [681, 304] width 70 height 35
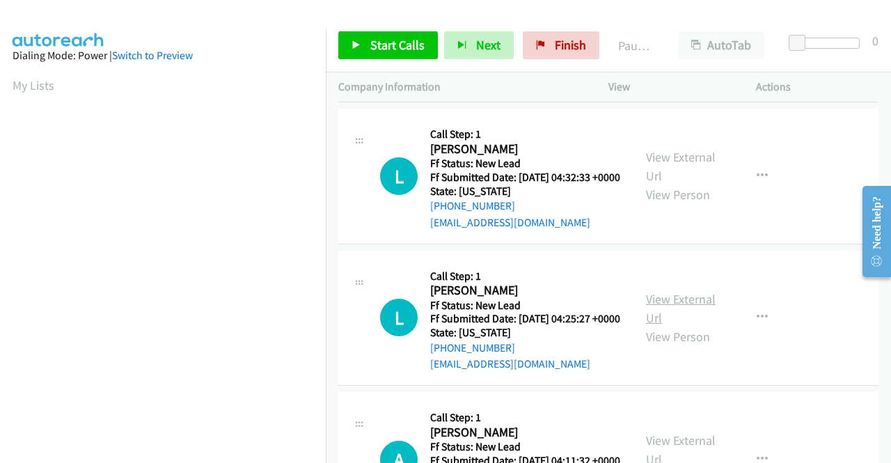
scroll to position [139, 0]
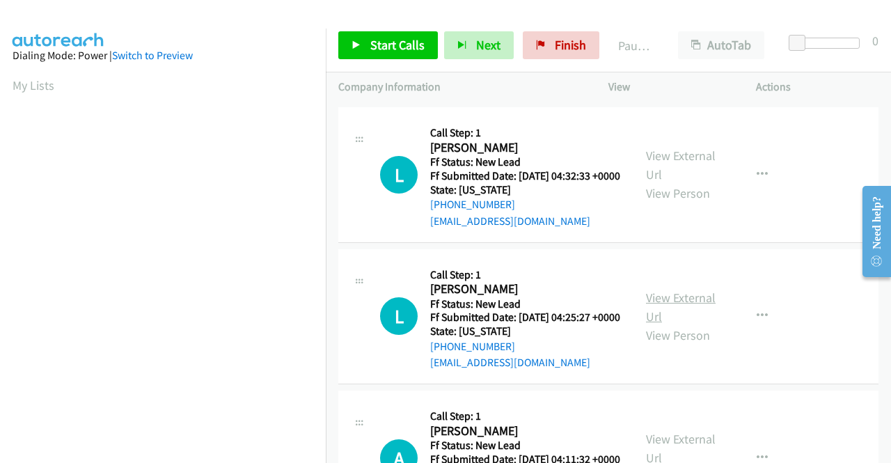
click at [683, 325] on link "View External Url" at bounding box center [681, 307] width 70 height 35
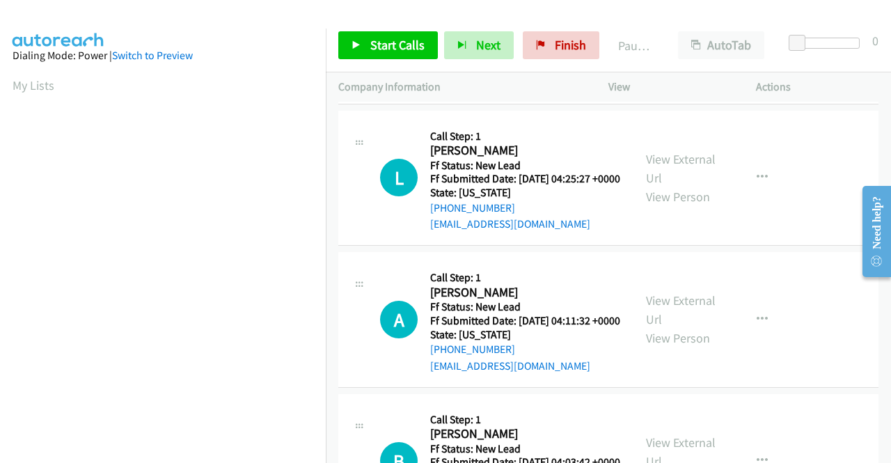
scroll to position [279, 0]
click at [688, 327] on link "View External Url" at bounding box center [681, 309] width 70 height 35
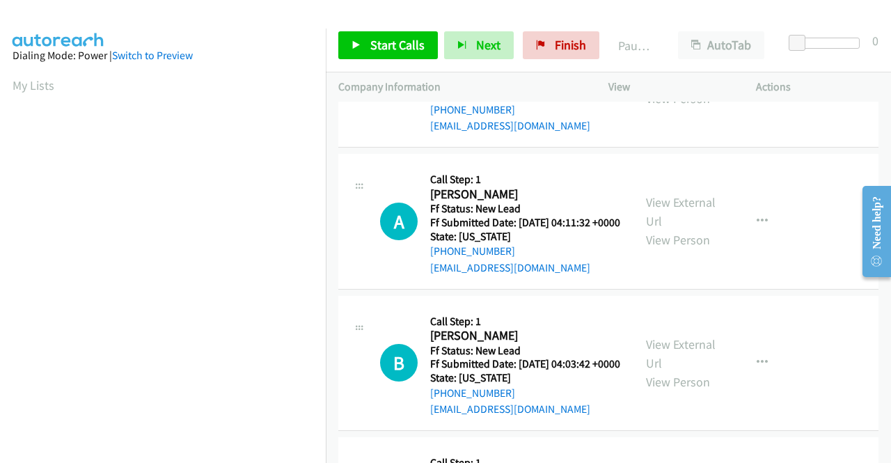
scroll to position [418, 0]
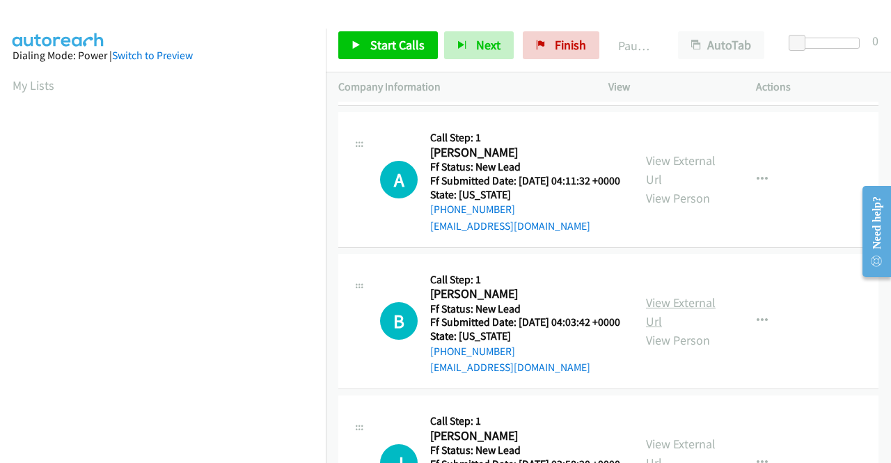
click at [680, 329] on link "View External Url" at bounding box center [681, 312] width 70 height 35
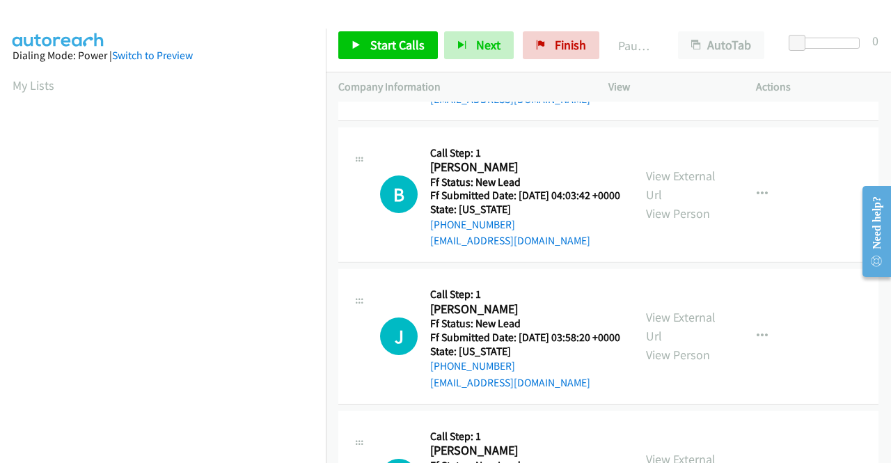
scroll to position [557, 0]
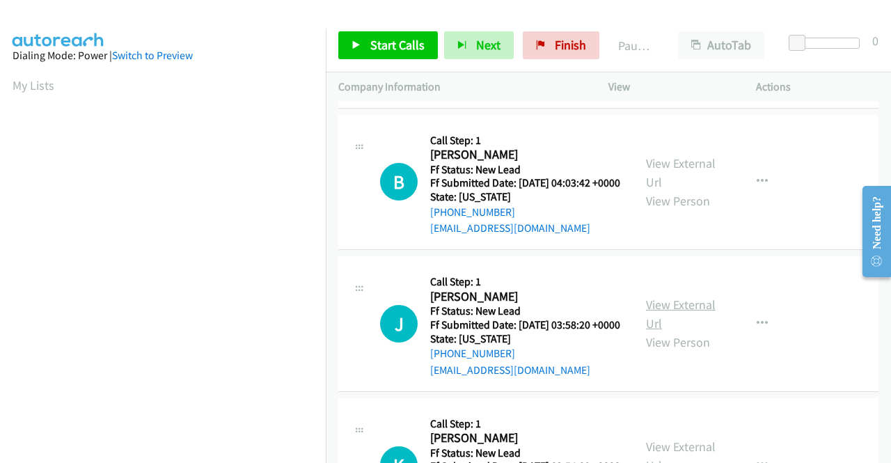
click at [675, 331] on link "View External Url" at bounding box center [681, 314] width 70 height 35
drag, startPoint x: 396, startPoint y: 51, endPoint x: 523, endPoint y: 219, distance: 210.9
click at [396, 51] on span "Start Calls" at bounding box center [397, 45] width 54 height 16
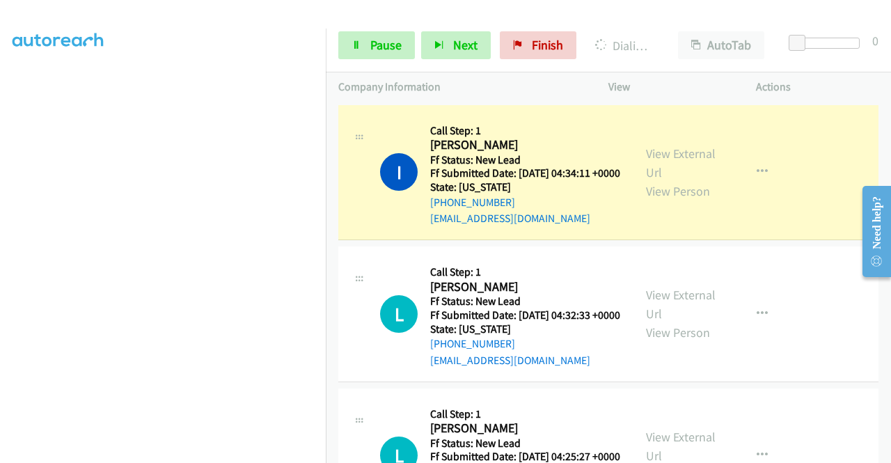
scroll to position [0, 0]
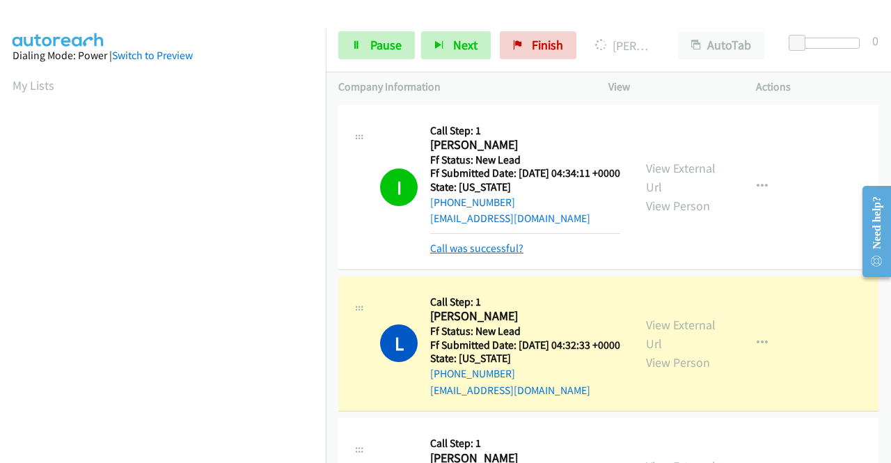
click at [459, 255] on link "Call was successful?" at bounding box center [476, 248] width 93 height 13
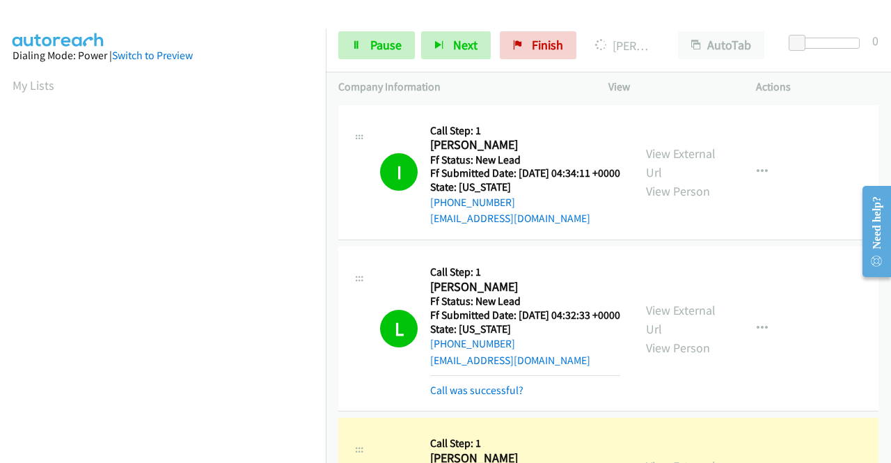
scroll to position [318, 0]
drag, startPoint x: 495, startPoint y: 419, endPoint x: 503, endPoint y: 357, distance: 62.5
click at [495, 397] on link "Call was successful?" at bounding box center [476, 390] width 93 height 13
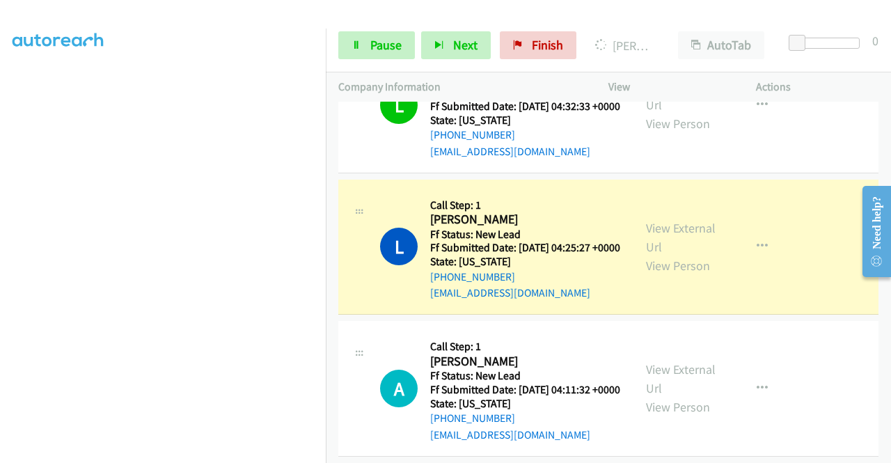
click at [375, 62] on div "Start Calls Pause Next Finish Dialing Lakshita Motwani AutoTab AutoTab 0" at bounding box center [608, 46] width 565 height 54
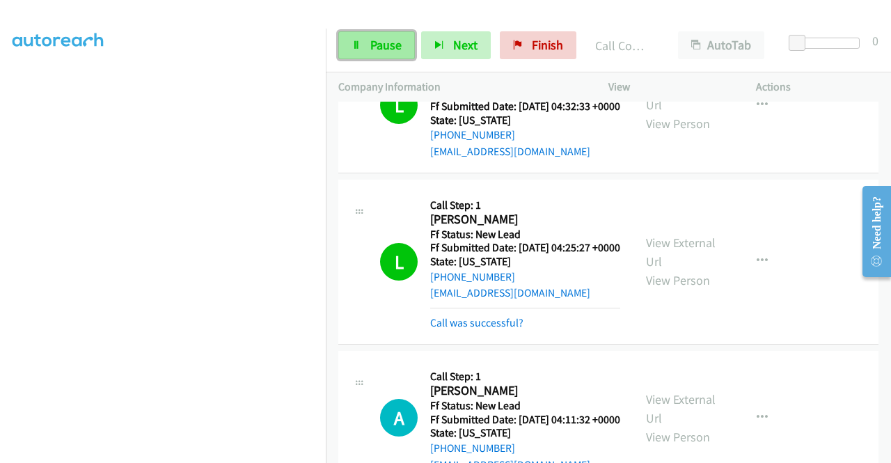
click at [372, 43] on span "Pause" at bounding box center [385, 45] width 31 height 16
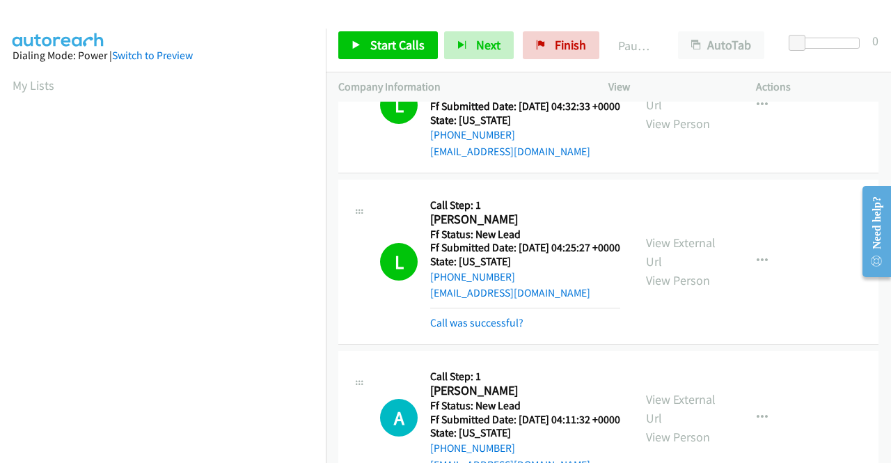
scroll to position [79, 0]
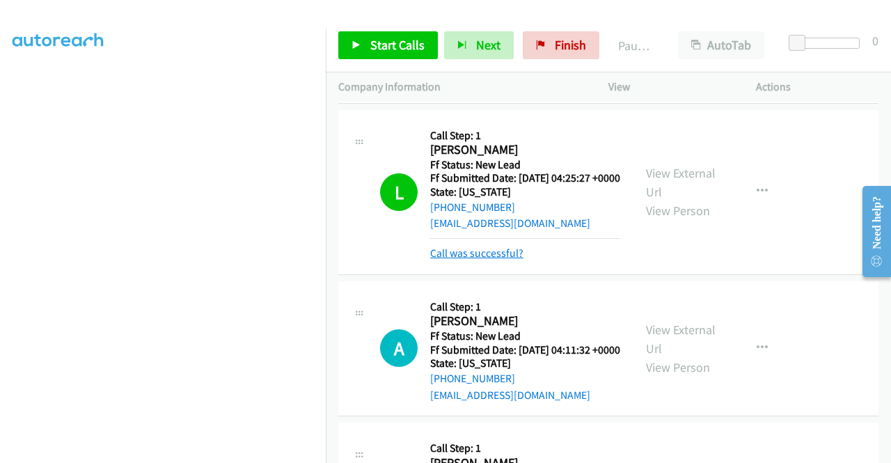
click at [506, 260] on link "Call was successful?" at bounding box center [476, 253] width 93 height 13
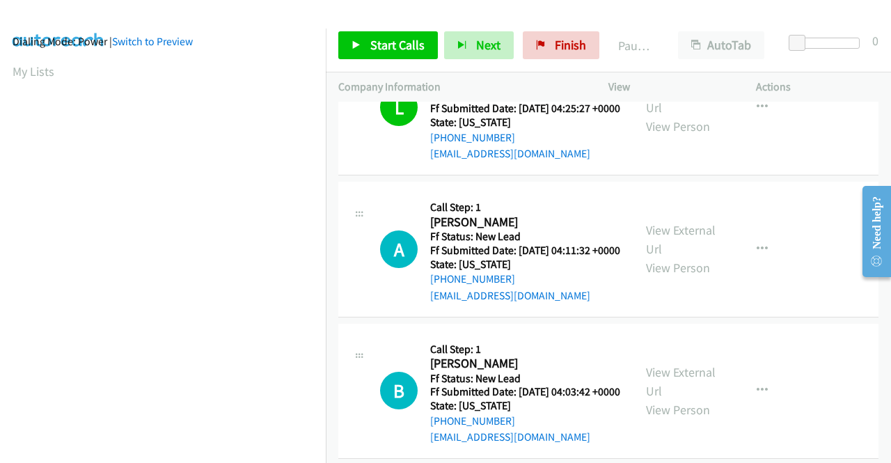
scroll to position [0, 0]
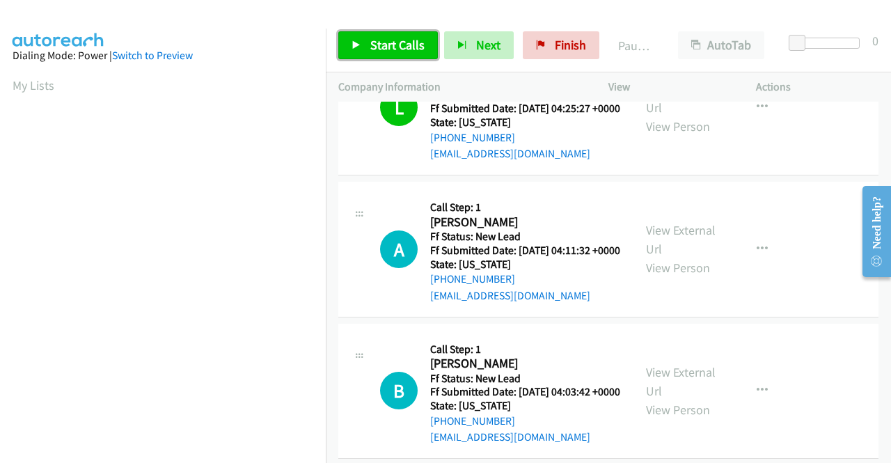
click at [392, 44] on span "Start Calls" at bounding box center [397, 45] width 54 height 16
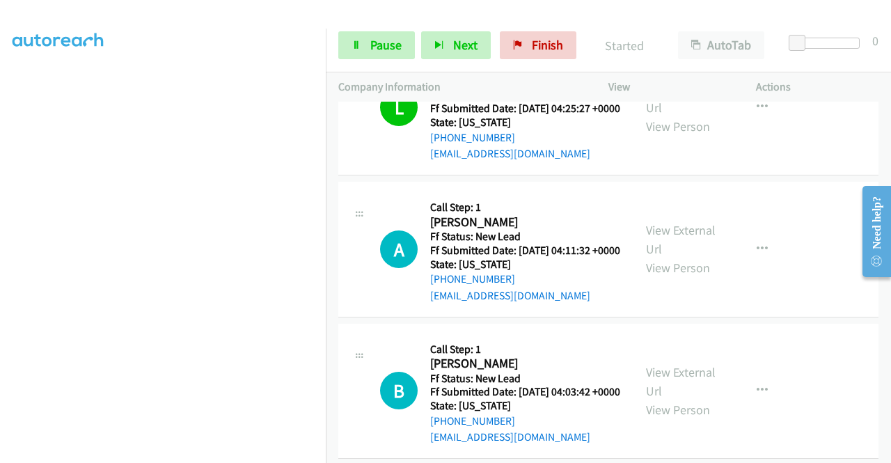
scroll to position [418, 0]
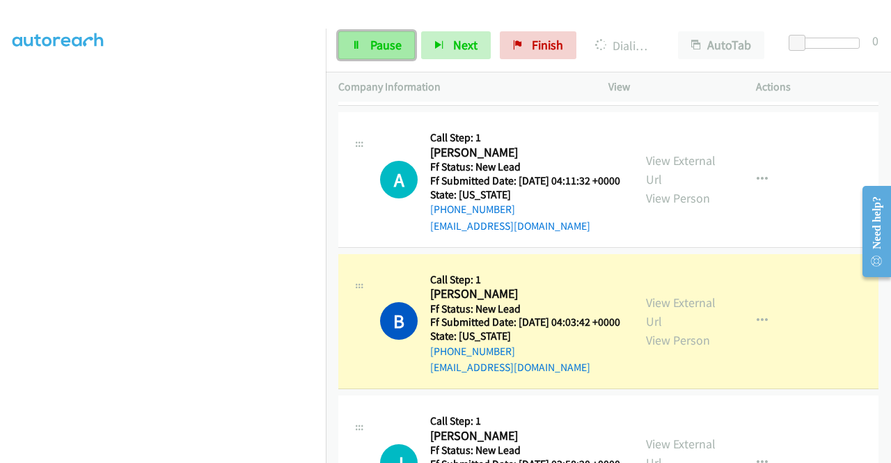
click at [363, 48] on link "Pause" at bounding box center [376, 45] width 77 height 28
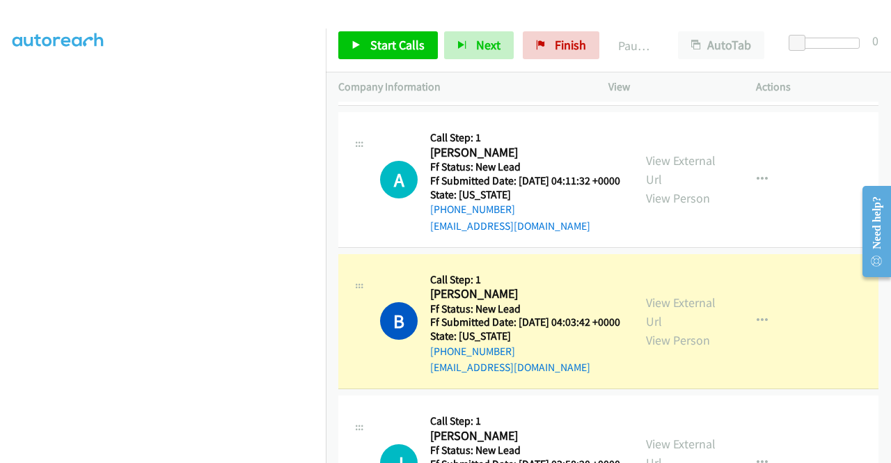
scroll to position [0, 0]
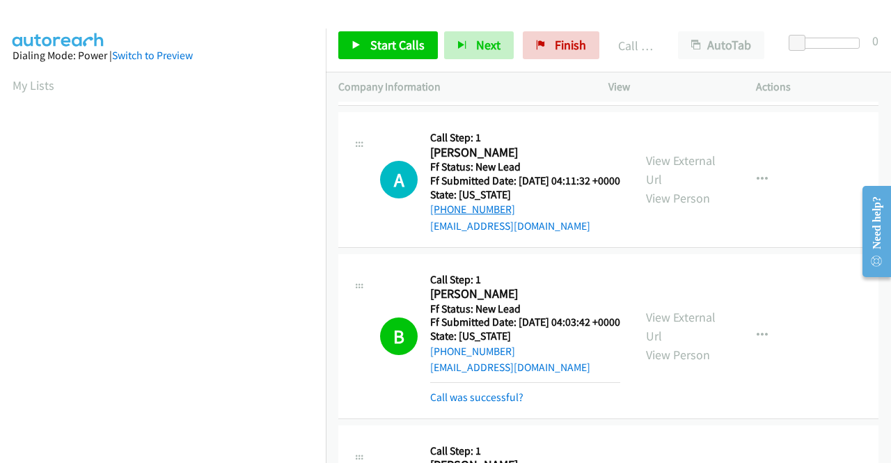
drag, startPoint x: 522, startPoint y: 264, endPoint x: 443, endPoint y: 267, distance: 79.4
click at [443, 218] on div "+1 641-230-0858" at bounding box center [525, 209] width 190 height 17
copy link "641-230-0858"
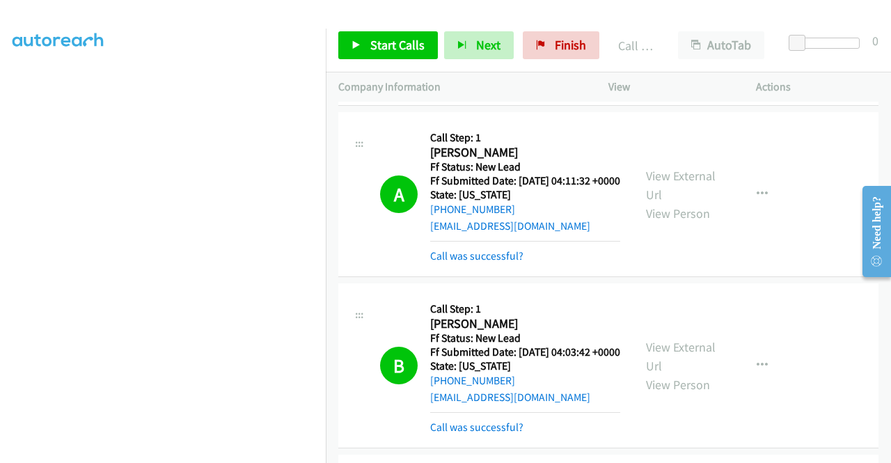
scroll to position [487, 0]
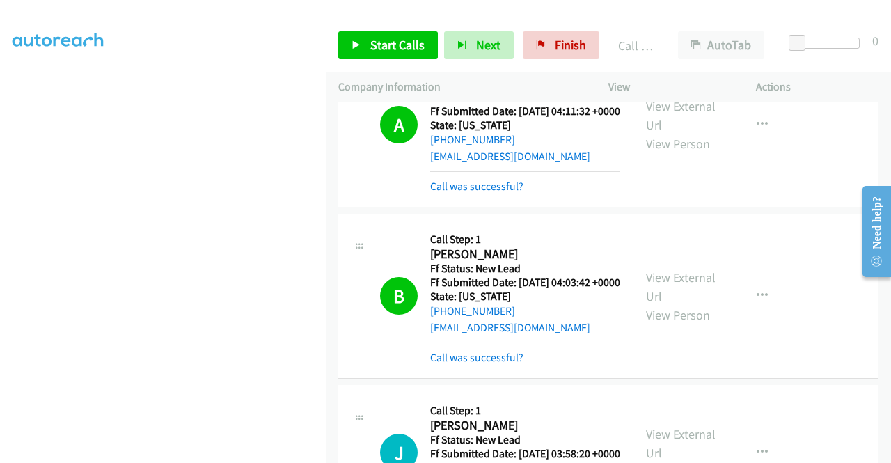
click at [508, 193] on link "Call was successful?" at bounding box center [476, 186] width 93 height 13
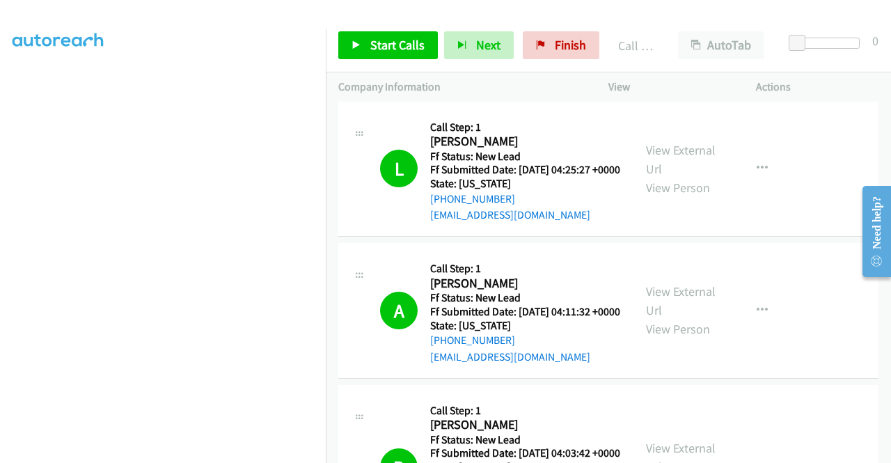
scroll to position [557, 0]
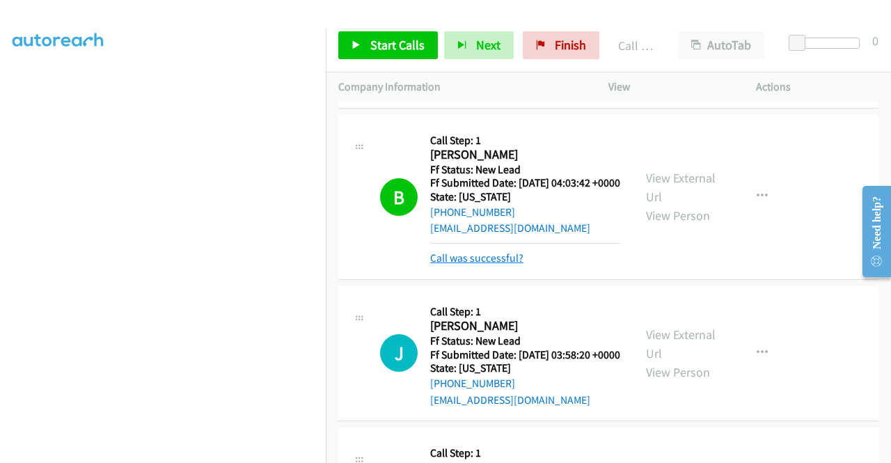
click at [521, 265] on link "Call was successful?" at bounding box center [476, 257] width 93 height 13
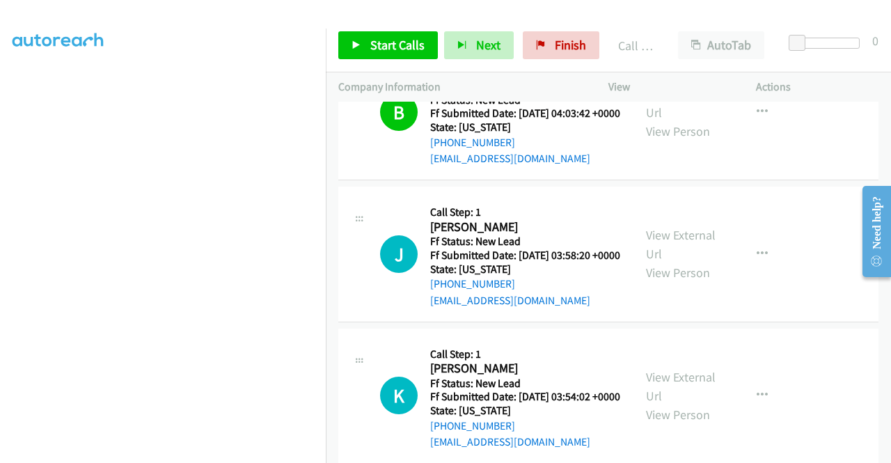
scroll to position [696, 0]
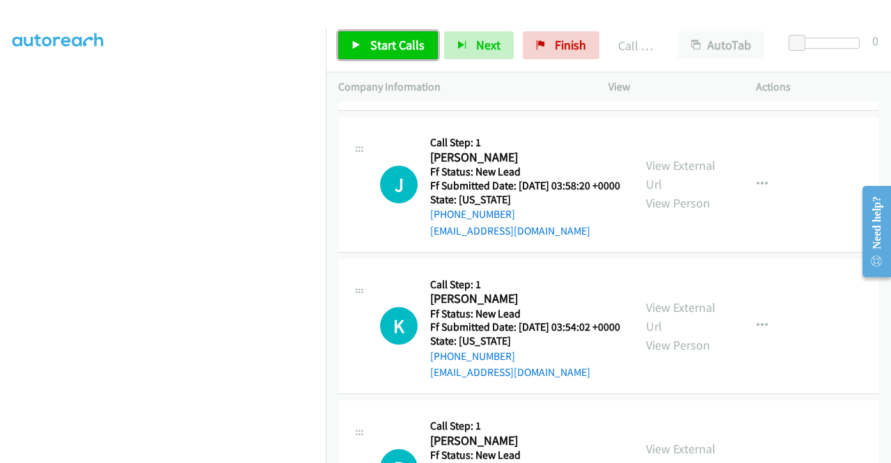
click at [385, 44] on span "Start Calls" at bounding box center [397, 45] width 54 height 16
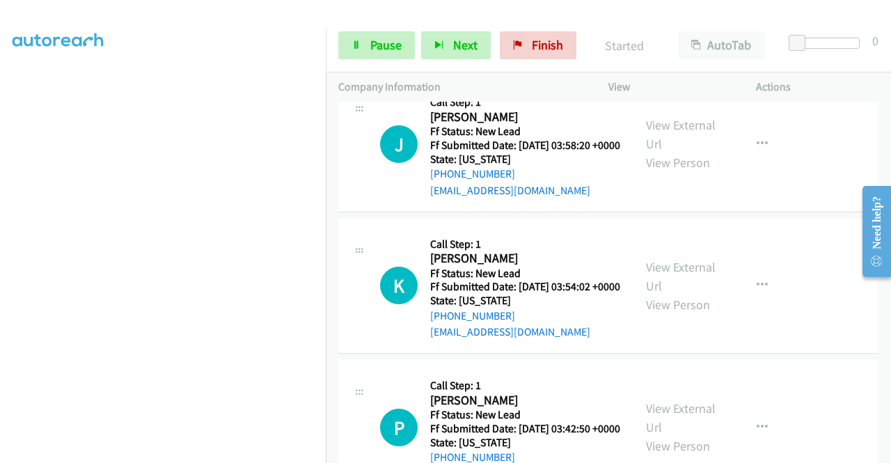
scroll to position [766, 0]
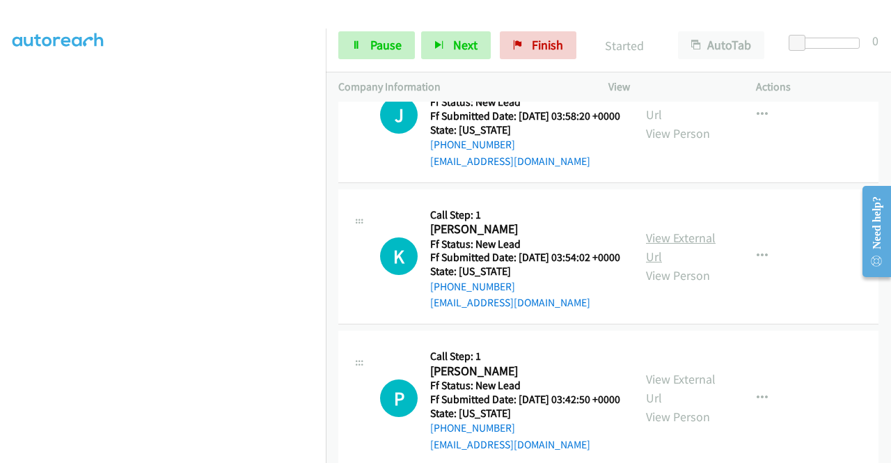
click at [694, 265] on link "View External Url" at bounding box center [681, 247] width 70 height 35
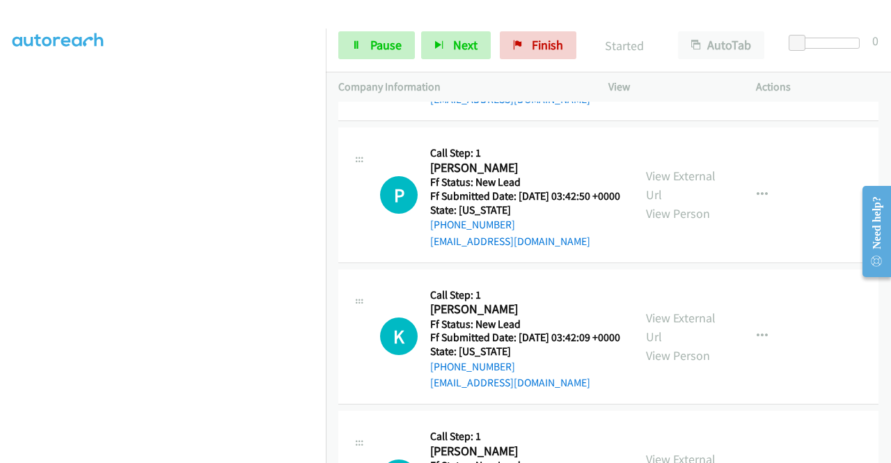
scroll to position [975, 0]
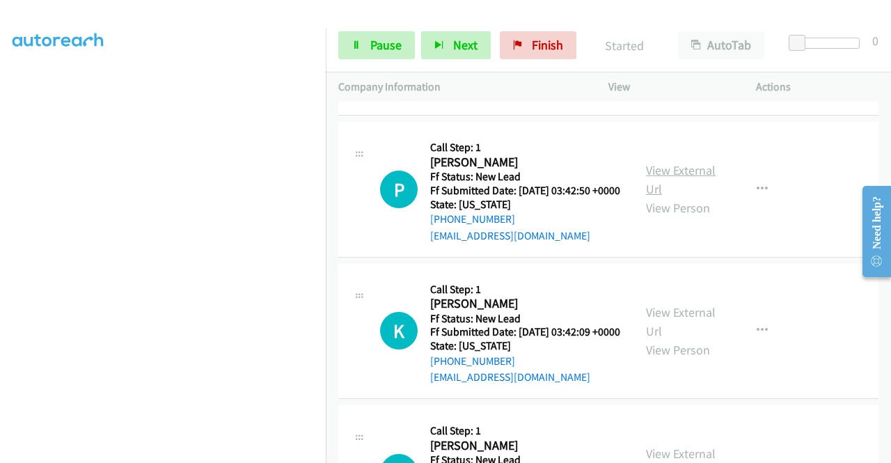
click at [674, 197] on link "View External Url" at bounding box center [681, 179] width 70 height 35
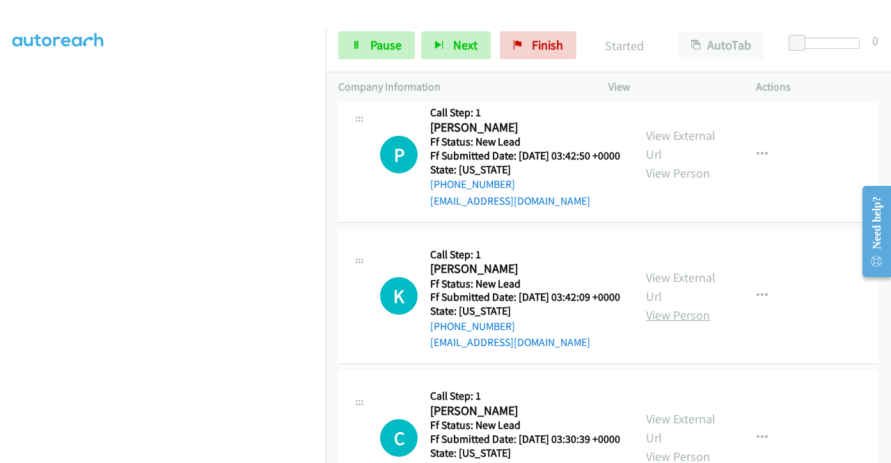
scroll to position [1114, 0]
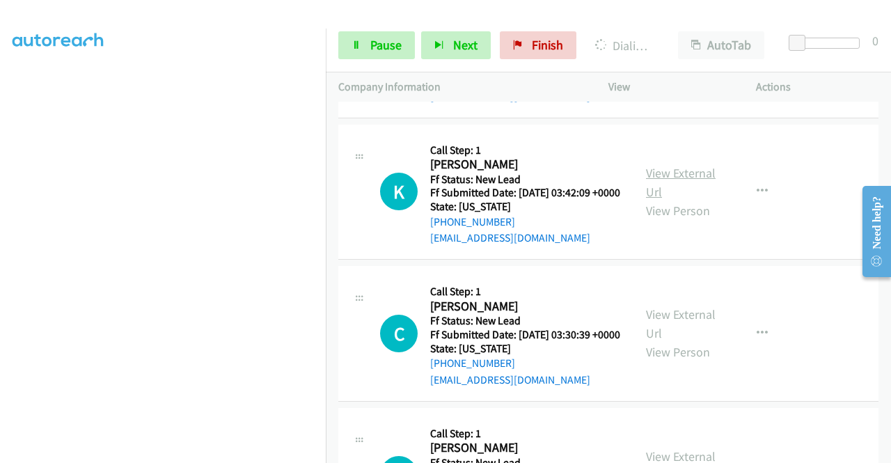
click at [676, 200] on link "View External Url" at bounding box center [681, 182] width 70 height 35
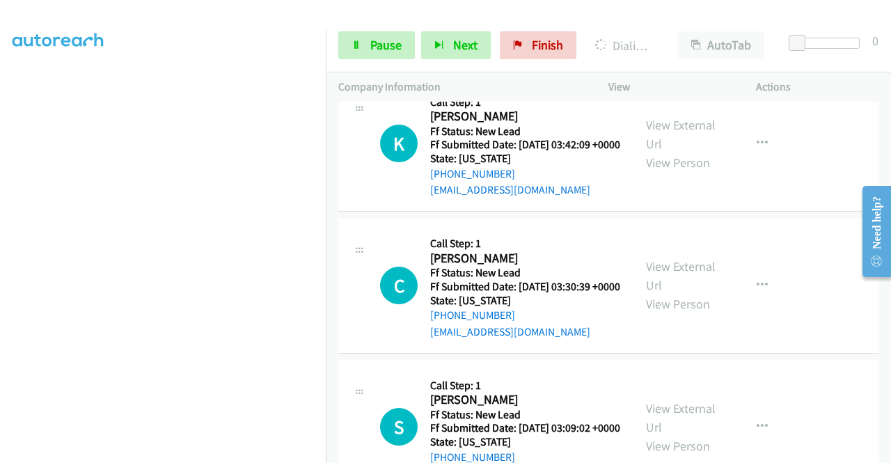
scroll to position [1184, 0]
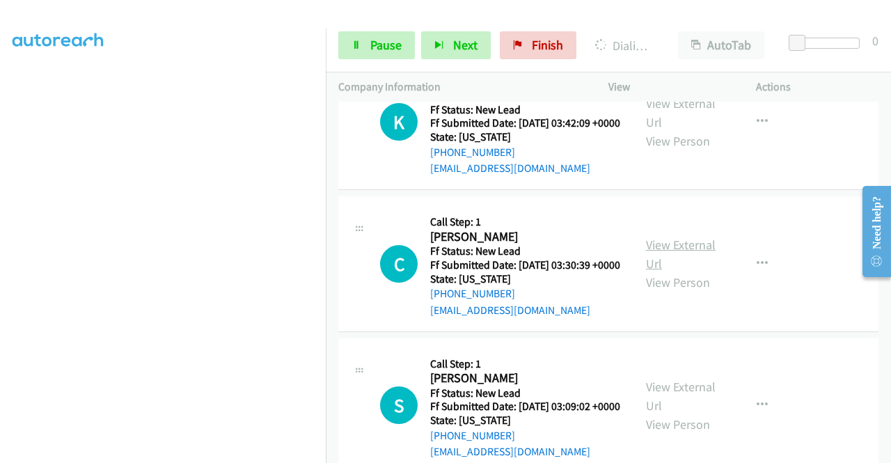
click at [694, 272] on link "View External Url" at bounding box center [681, 254] width 70 height 35
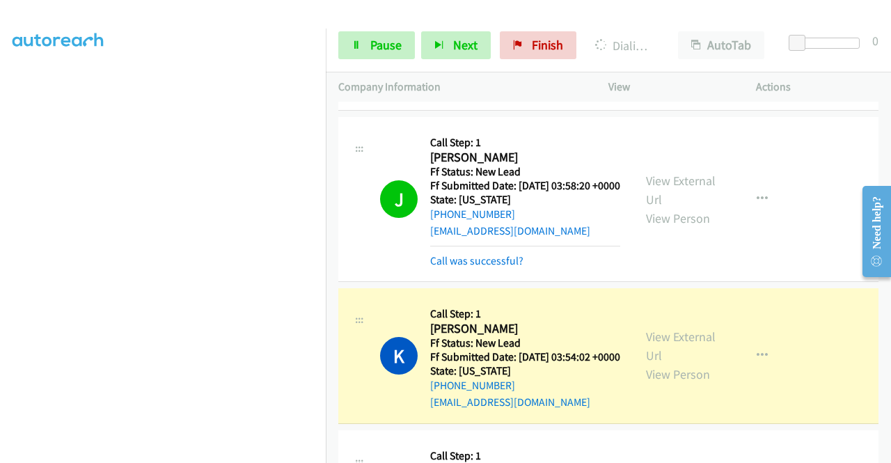
scroll to position [0, 0]
click at [481, 267] on link "Call was successful?" at bounding box center [476, 260] width 93 height 13
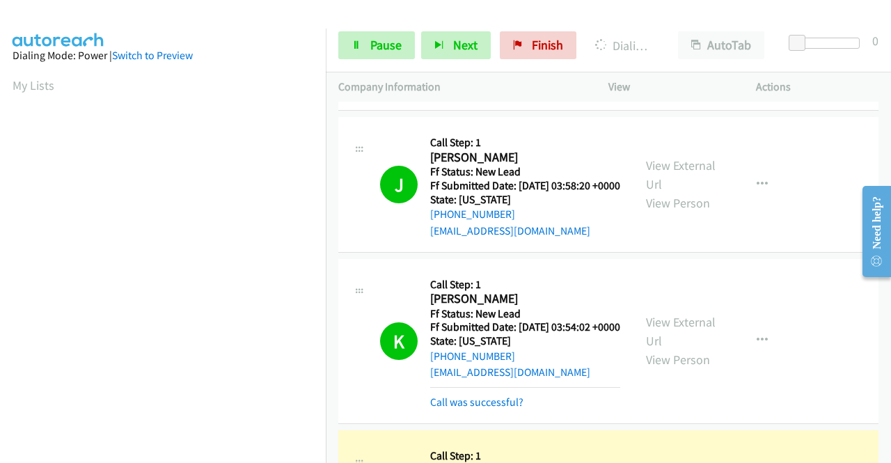
scroll to position [318, 0]
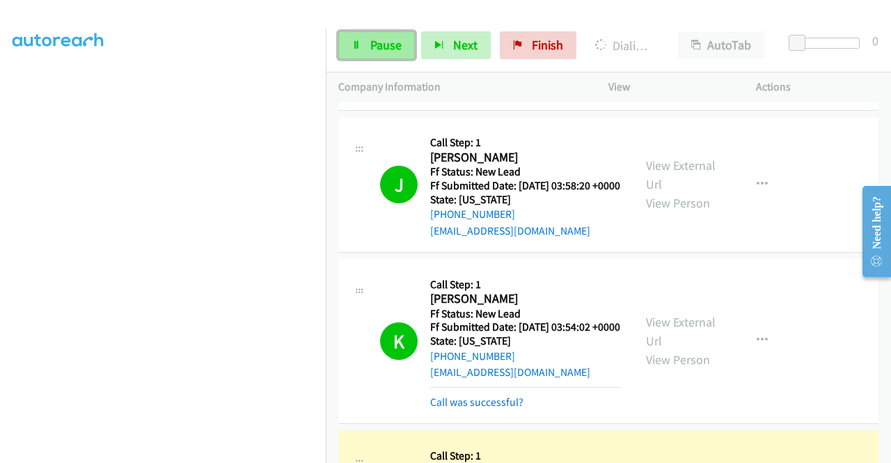
click at [387, 48] on span "Pause" at bounding box center [385, 45] width 31 height 16
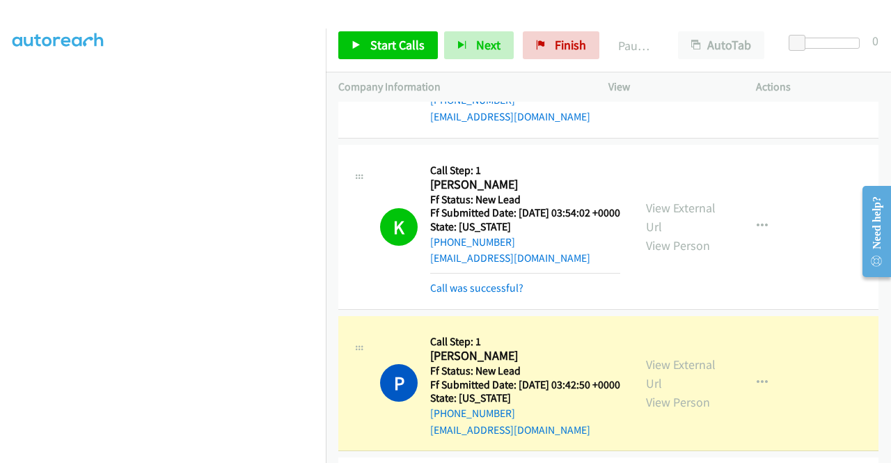
scroll to position [836, 0]
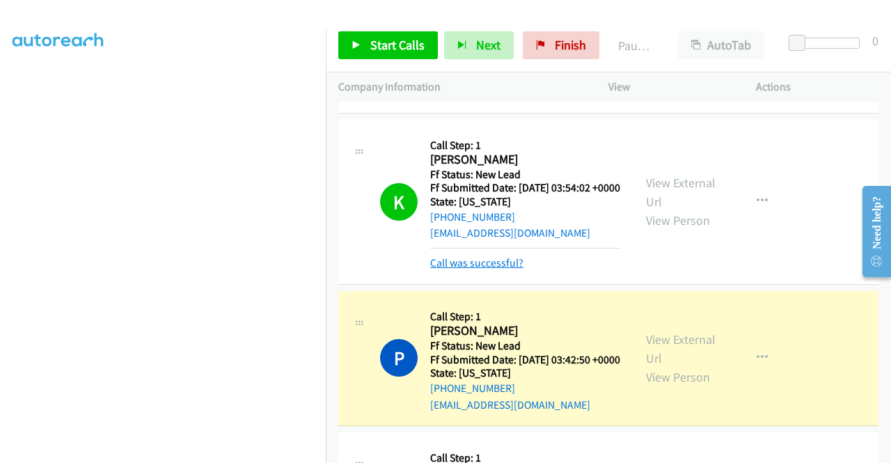
click at [511, 270] on link "Call was successful?" at bounding box center [476, 262] width 93 height 13
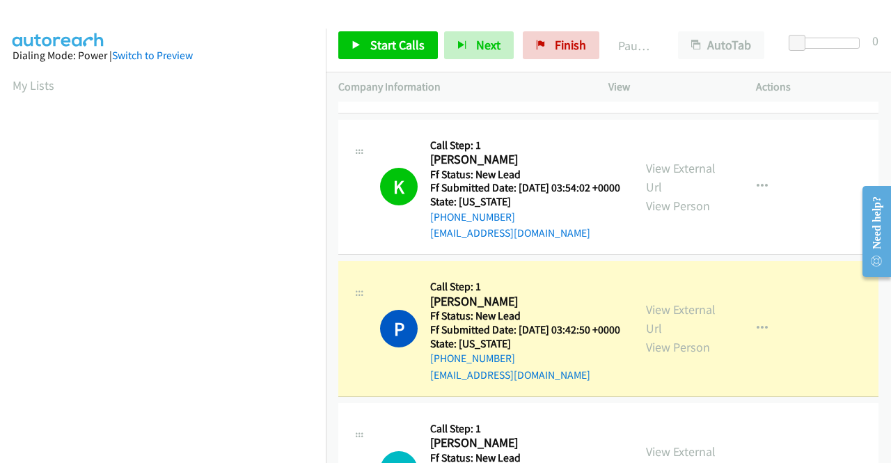
scroll to position [318, 0]
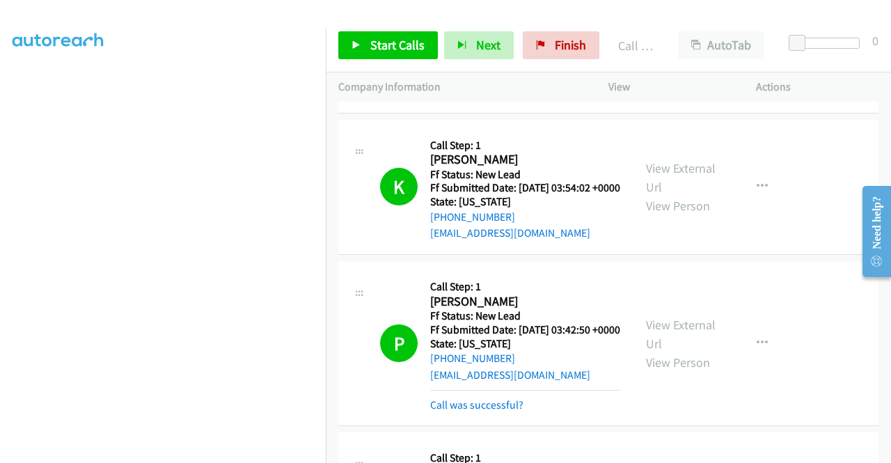
click at [329, 430] on td "P Callback Scheduled Call Step: 1 Peggy Cannan America/Los_Angeles Ff Status: N…" at bounding box center [608, 343] width 565 height 171
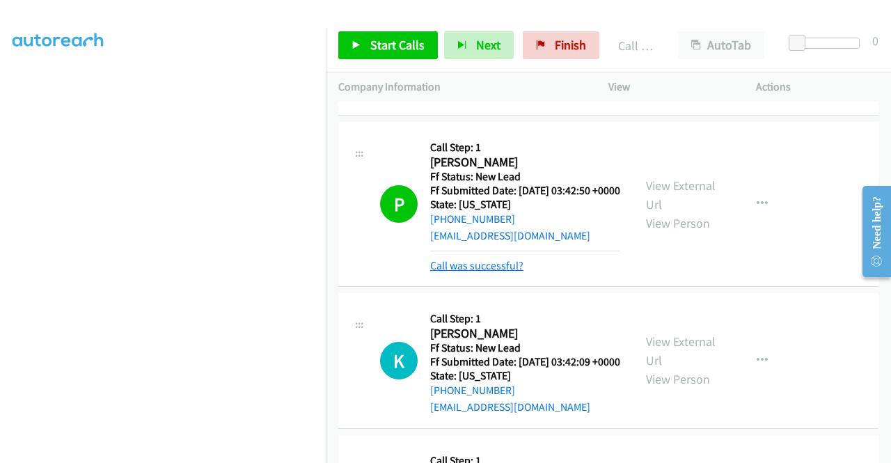
click at [492, 272] on link "Call was successful?" at bounding box center [476, 265] width 93 height 13
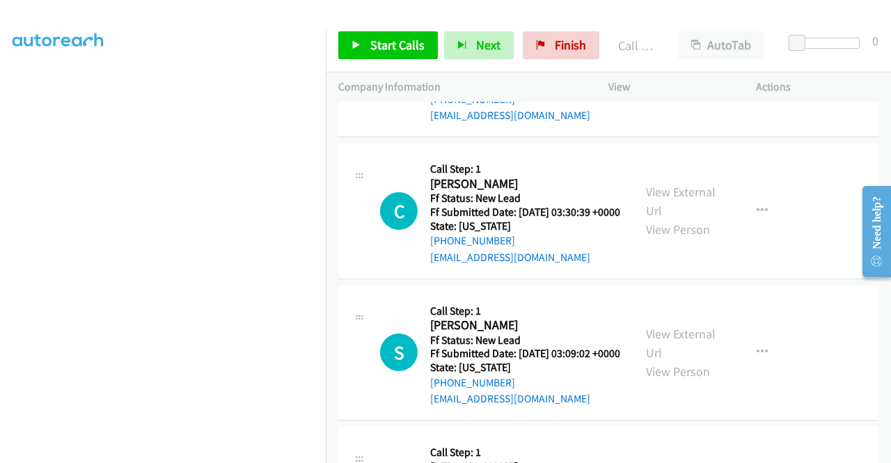
scroll to position [1393, 0]
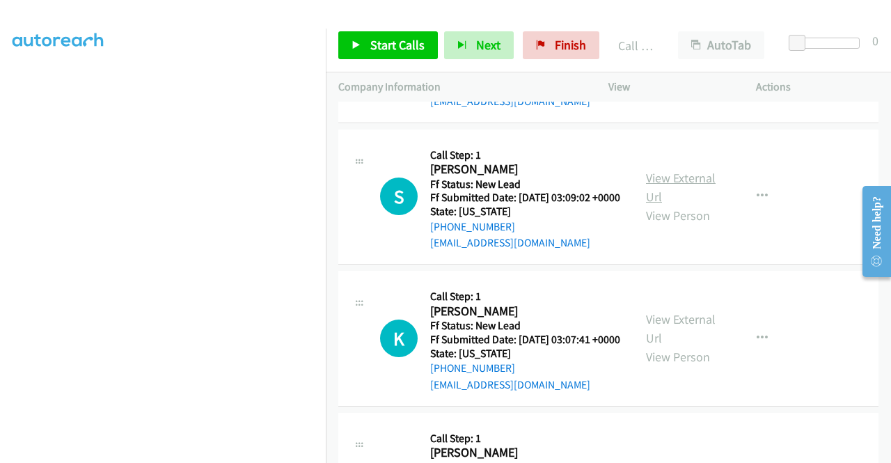
click at [664, 205] on link "View External Url" at bounding box center [681, 187] width 70 height 35
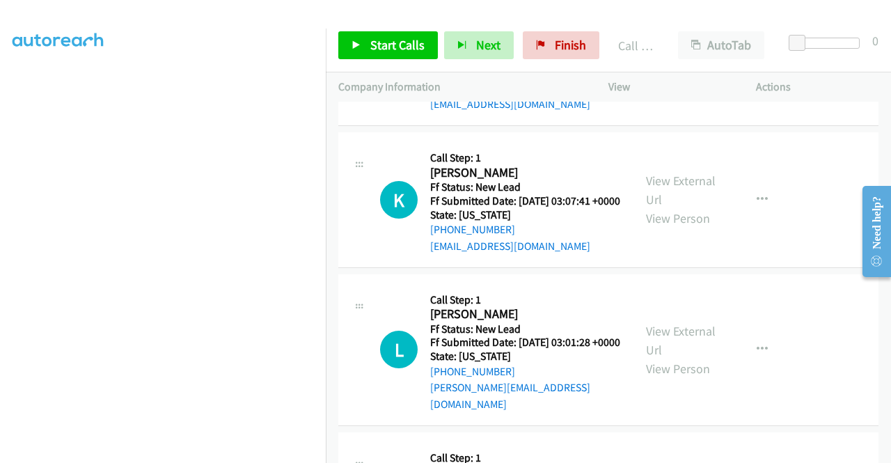
scroll to position [1532, 0]
click at [682, 207] on link "View External Url" at bounding box center [681, 189] width 70 height 35
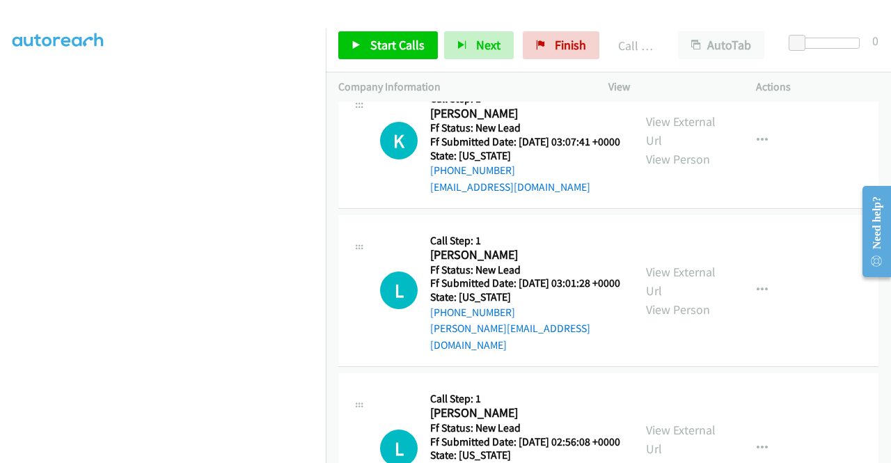
scroll to position [1671, 0]
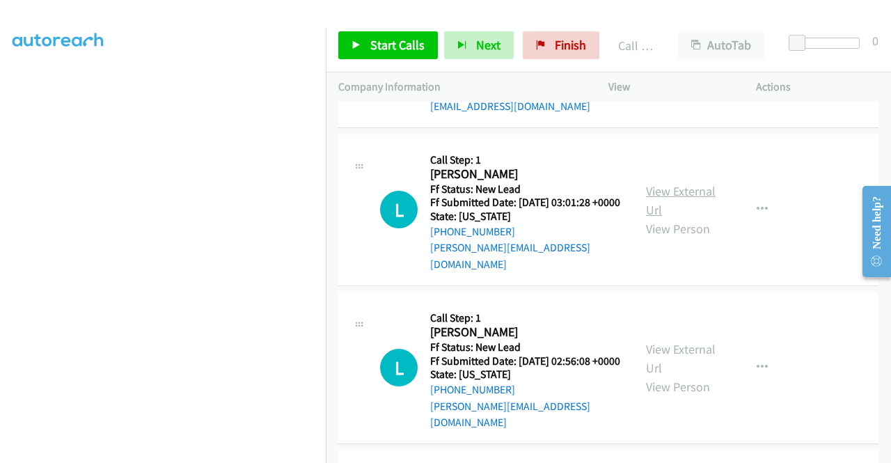
click at [689, 218] on link "View External Url" at bounding box center [681, 200] width 70 height 35
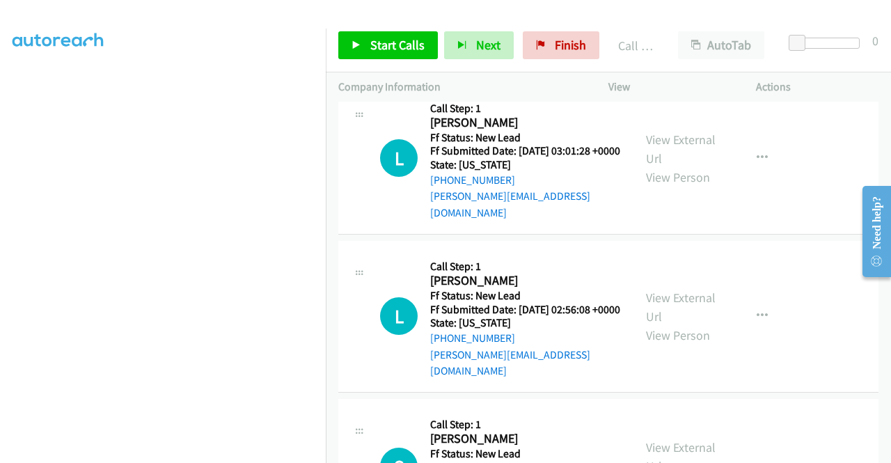
scroll to position [1811, 0]
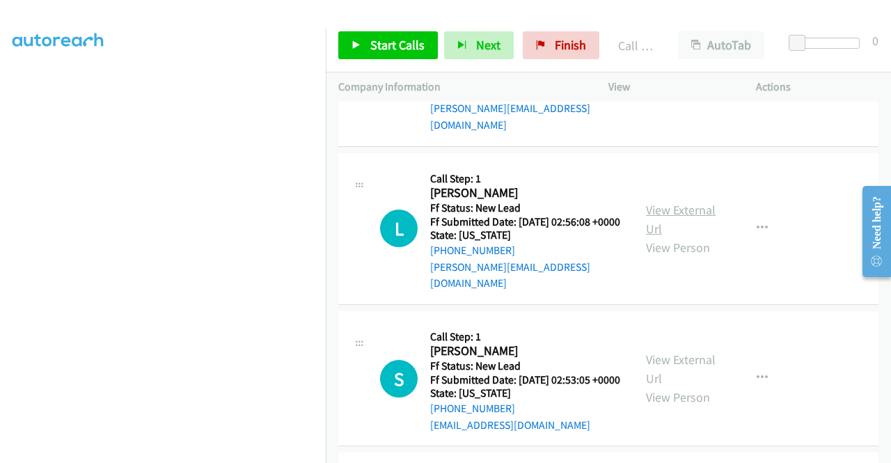
click at [678, 237] on link "View External Url" at bounding box center [681, 219] width 70 height 35
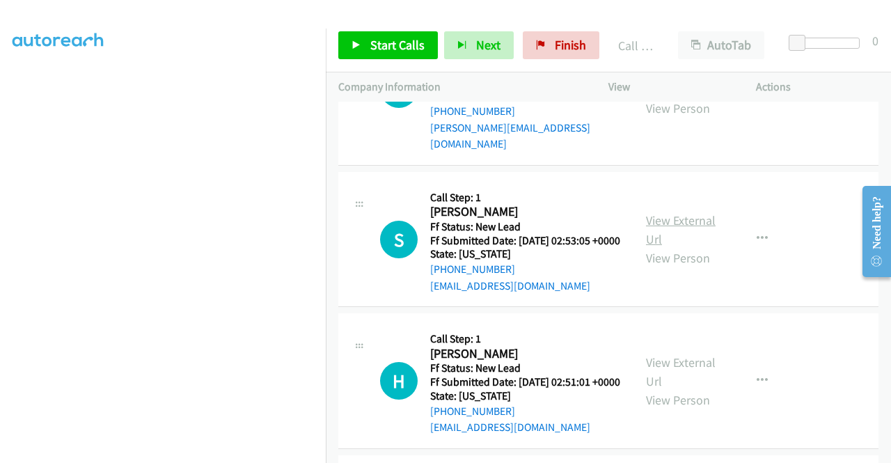
click at [684, 247] on link "View External Url" at bounding box center [681, 229] width 70 height 35
click at [392, 40] on span "Start Calls" at bounding box center [397, 45] width 54 height 16
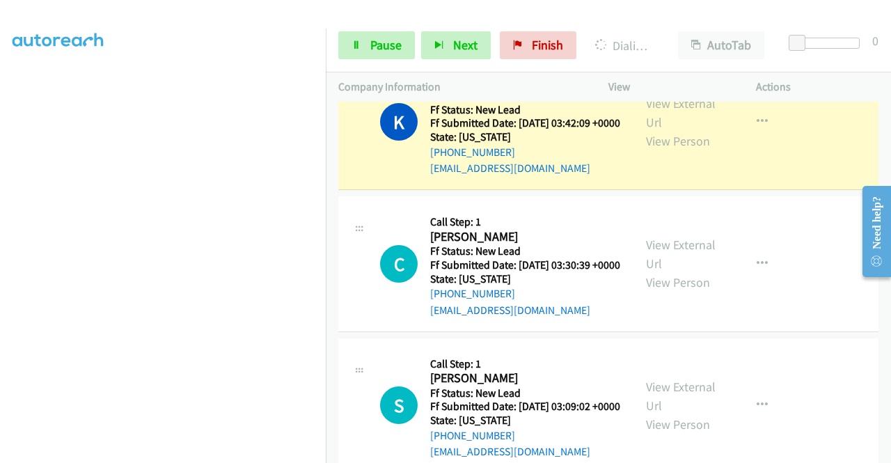
scroll to position [0, 0]
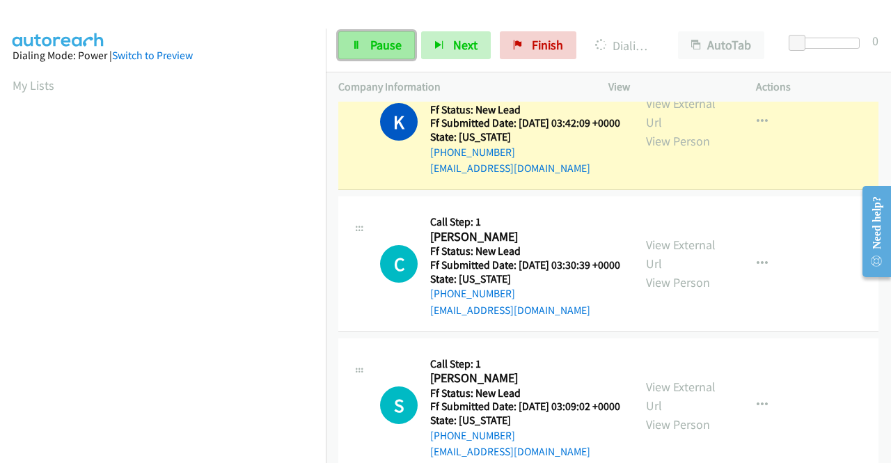
click at [373, 49] on span "Pause" at bounding box center [385, 45] width 31 height 16
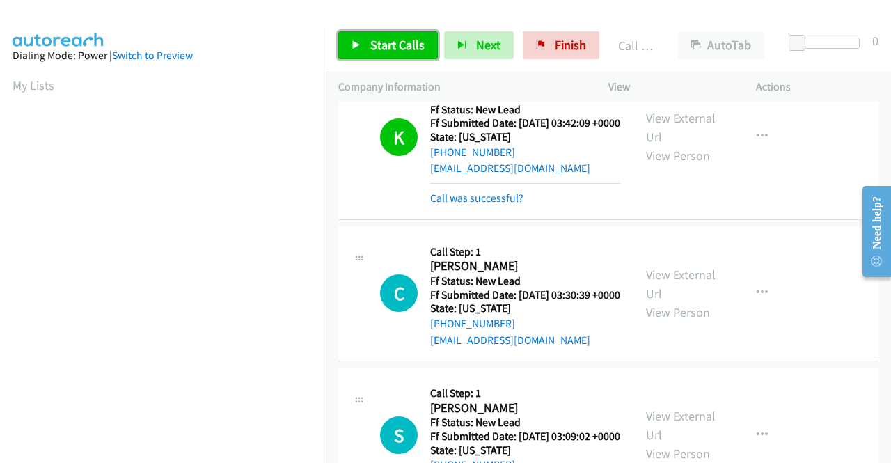
drag, startPoint x: 396, startPoint y: 52, endPoint x: 403, endPoint y: 72, distance: 21.8
click at [396, 52] on span "Start Calls" at bounding box center [397, 45] width 54 height 16
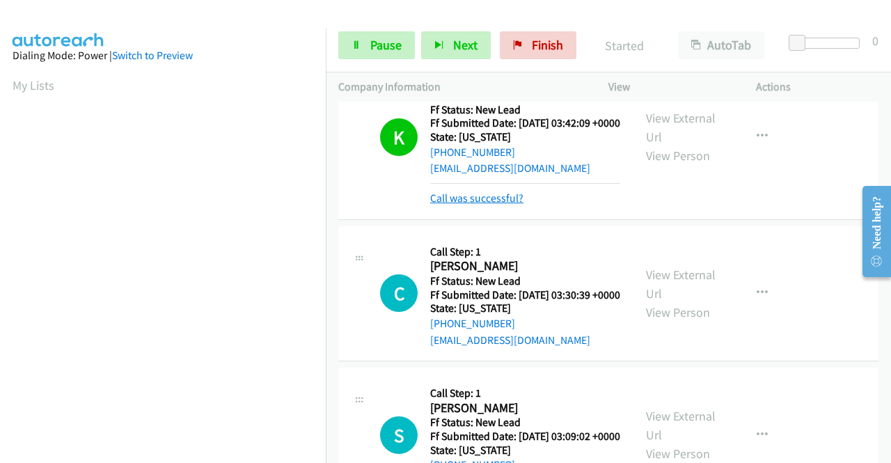
click at [485, 205] on link "Call was successful?" at bounding box center [476, 198] width 93 height 13
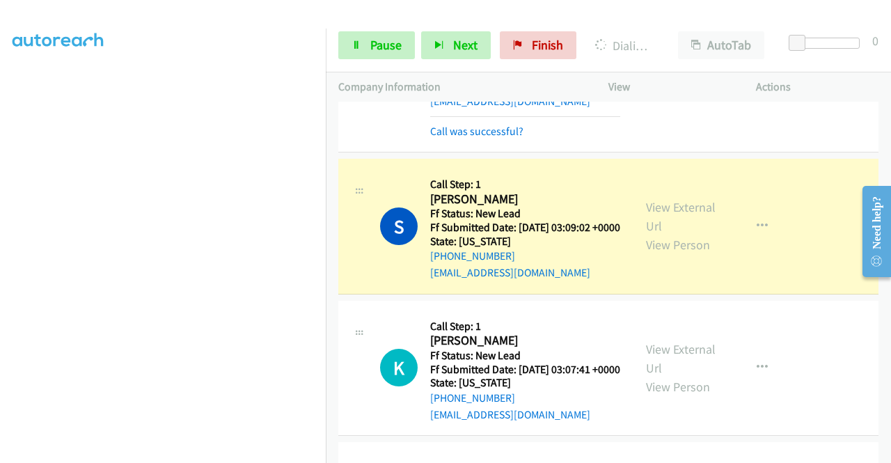
scroll to position [318, 0]
click at [454, 138] on link "Call was successful?" at bounding box center [476, 131] width 93 height 13
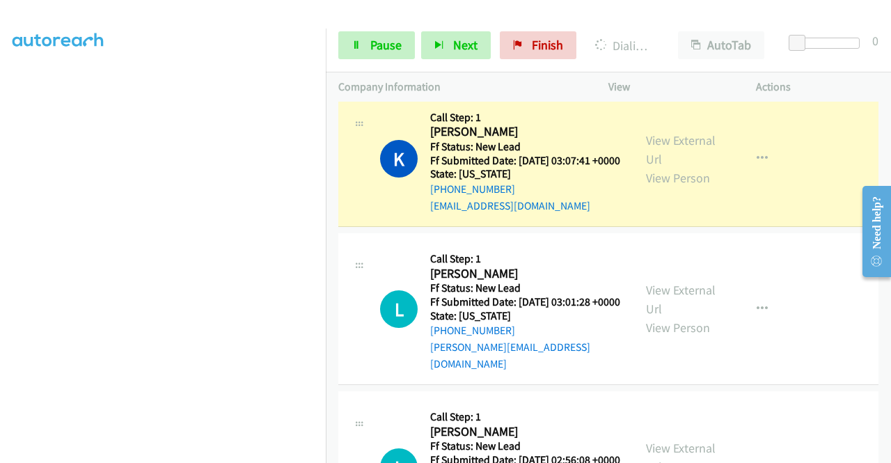
scroll to position [1671, 0]
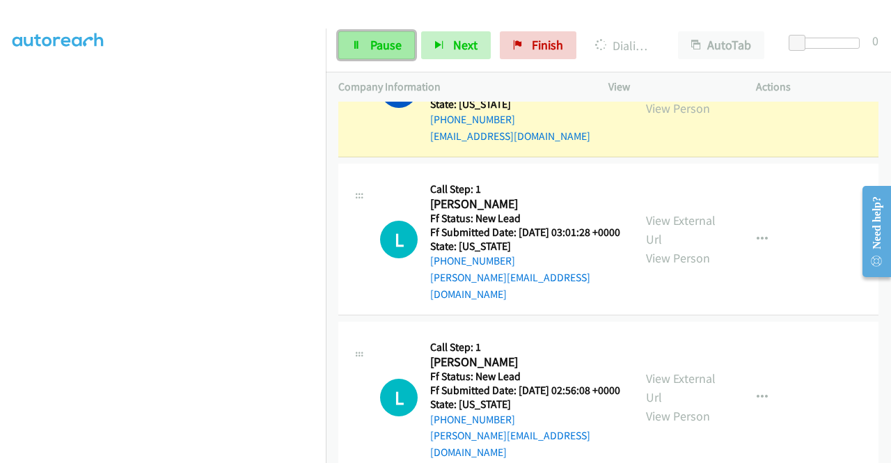
click at [354, 48] on icon at bounding box center [357, 46] width 10 height 10
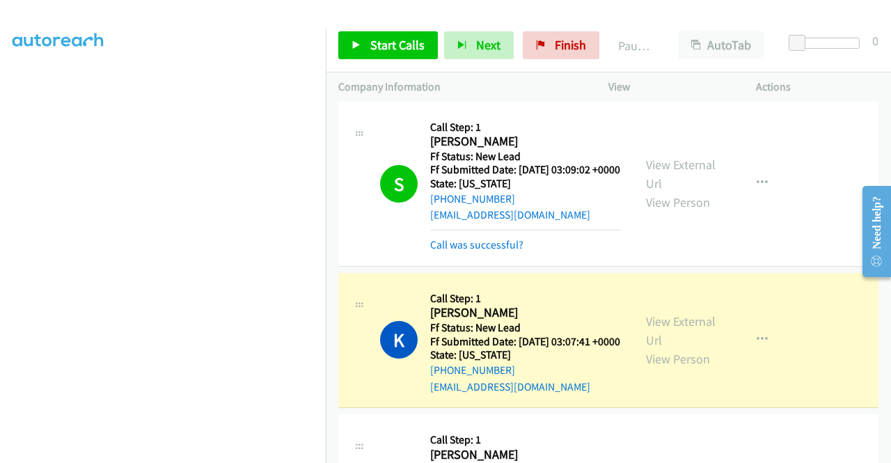
scroll to position [1393, 0]
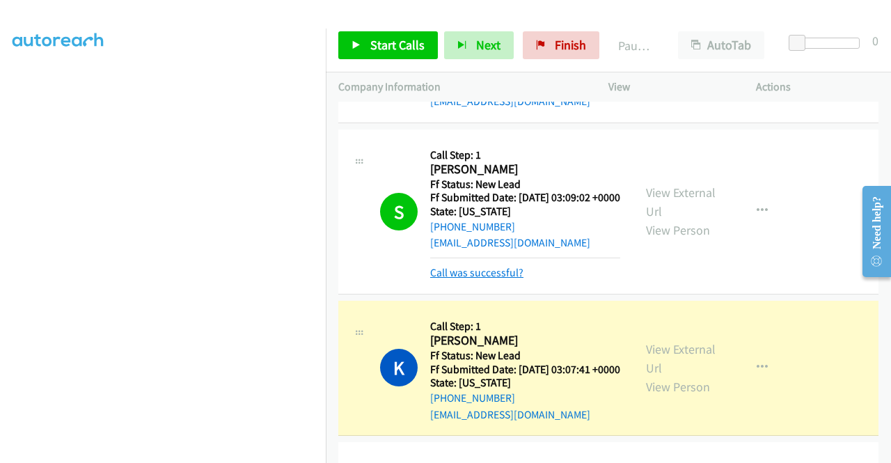
click at [515, 279] on link "Call was successful?" at bounding box center [476, 272] width 93 height 13
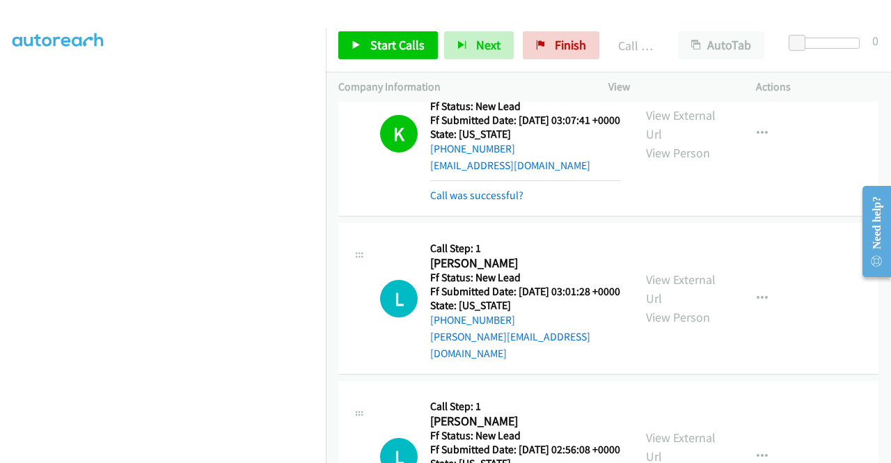
scroll to position [1671, 0]
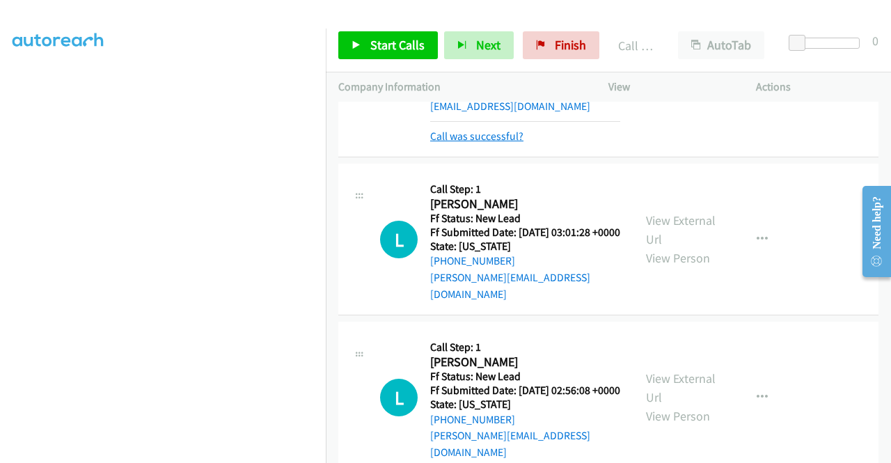
click at [500, 143] on link "Call was successful?" at bounding box center [476, 136] width 93 height 13
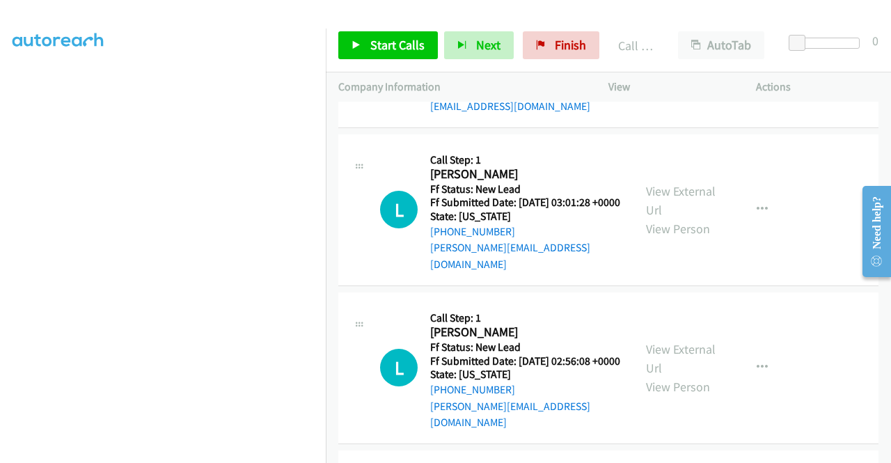
scroll to position [1811, 0]
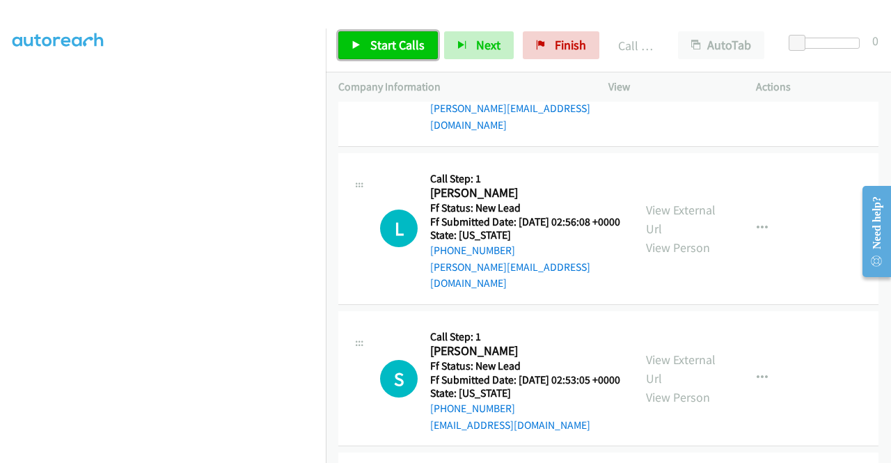
click at [369, 47] on link "Start Calls" at bounding box center [388, 45] width 100 height 28
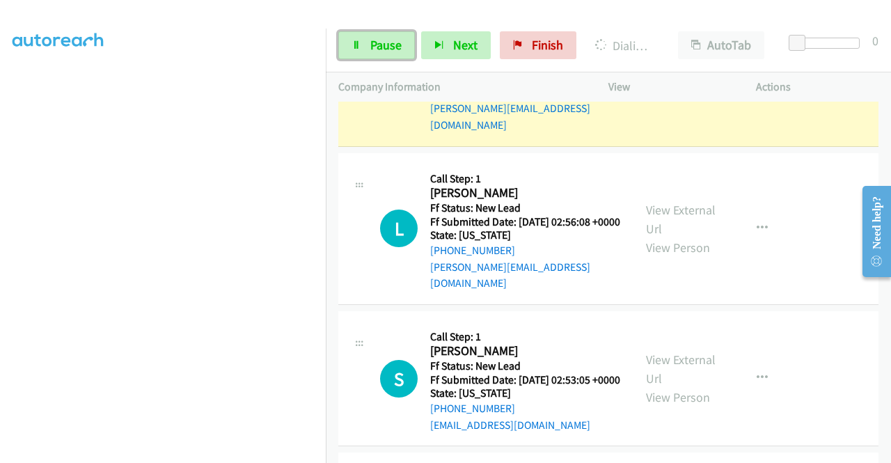
click at [369, 47] on link "Pause" at bounding box center [376, 45] width 77 height 28
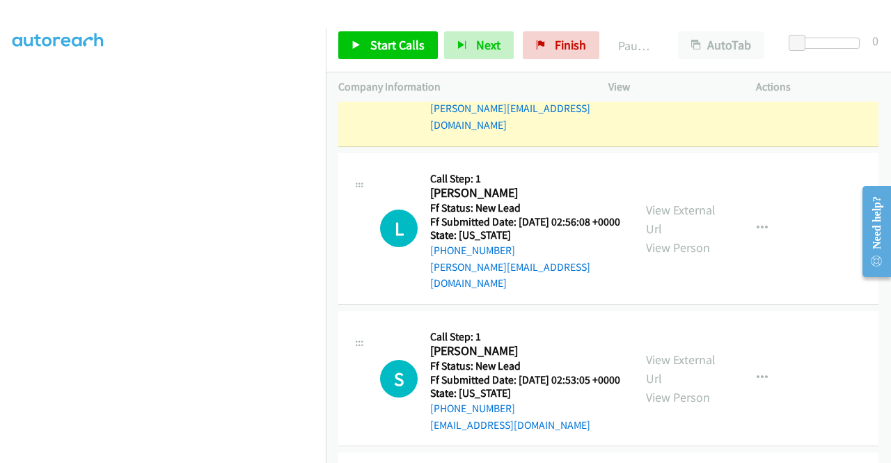
scroll to position [0, 0]
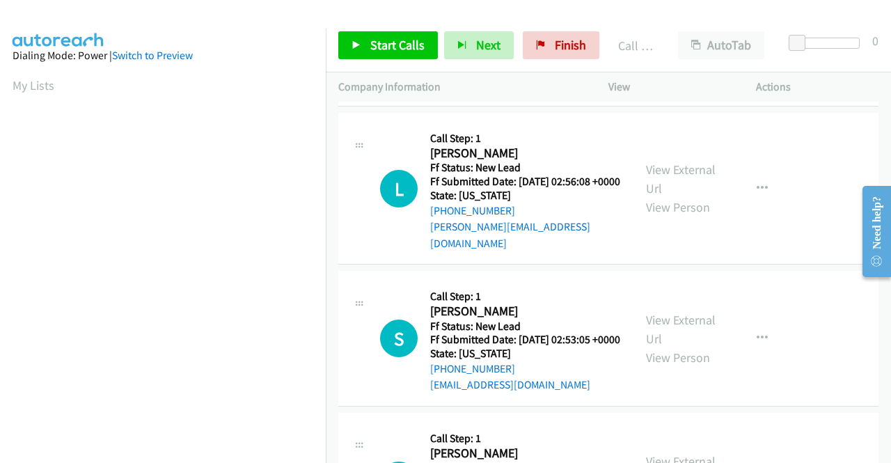
click at [509, 92] on link "Call was successful?" at bounding box center [476, 85] width 93 height 13
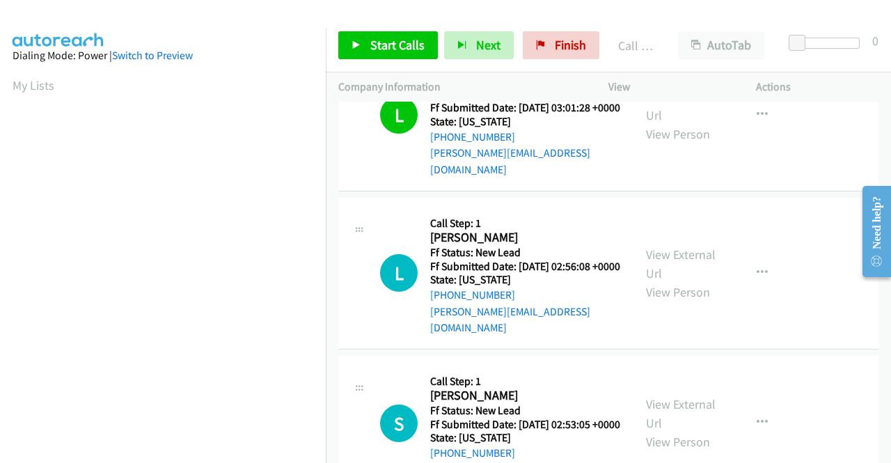
scroll to position [1671, 0]
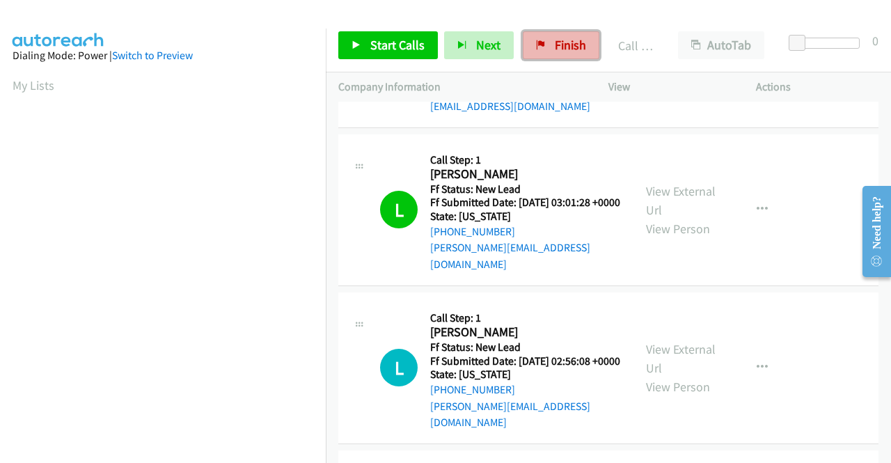
click at [556, 52] on span "Finish" at bounding box center [570, 45] width 31 height 16
